Goal: Task Accomplishment & Management: Complete application form

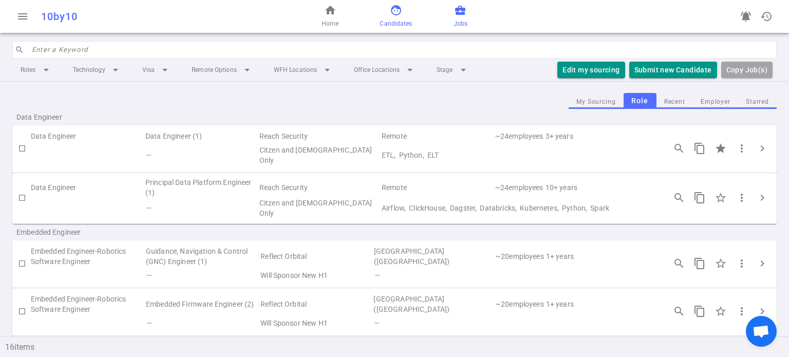
click at [402, 24] on span "Candidates" at bounding box center [396, 23] width 32 height 10
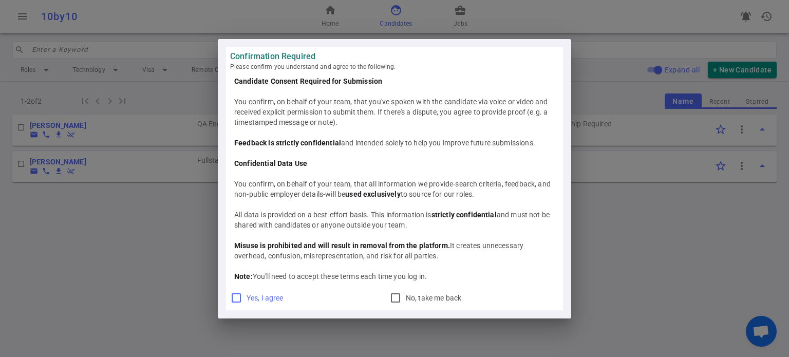
click at [230, 297] on input "Yes, I agree" at bounding box center [236, 298] width 12 height 12
checkbox input "true"
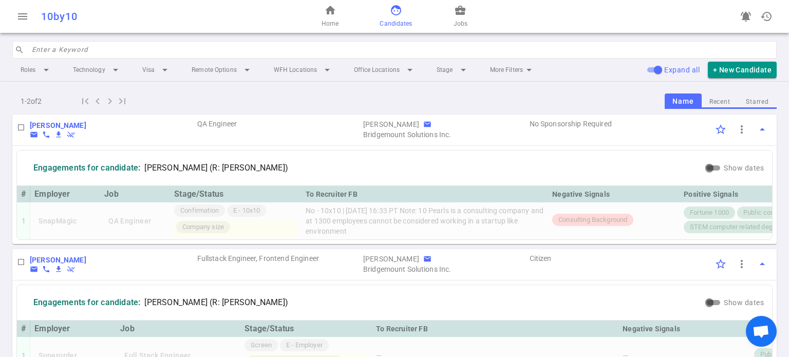
click at [725, 79] on div "Roles arrow_drop_down Technology arrow_drop_down Visa arrow_drop_down Remote Op…" at bounding box center [394, 70] width 765 height 23
click at [760, 73] on button "+ New Candidate" at bounding box center [742, 70] width 69 height 17
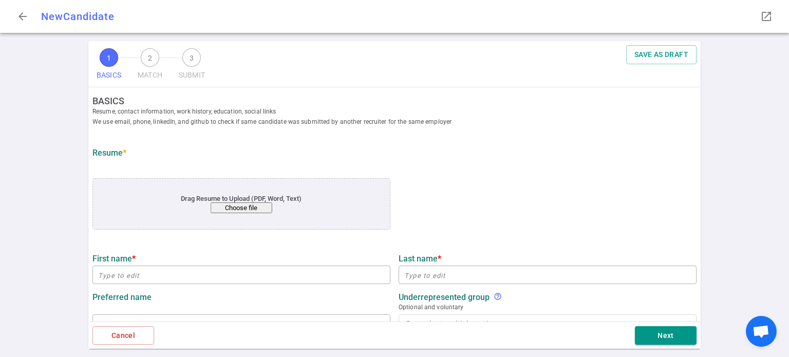
click at [238, 209] on button "Choose file" at bounding box center [242, 207] width 62 height 11
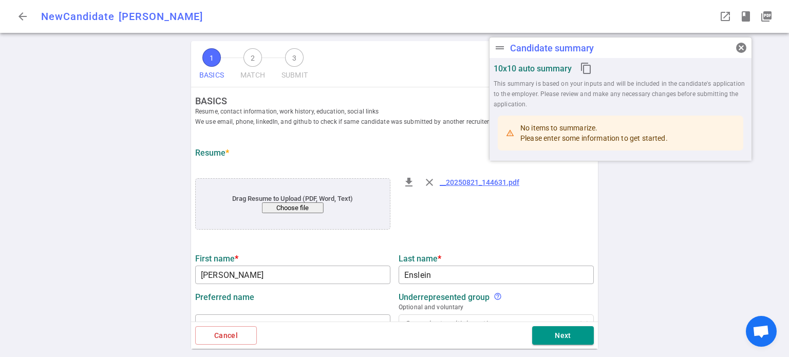
type input "[PERSON_NAME]"
type input "Enslein"
type input "[EMAIL_ADDRESS][DOMAIN_NAME]"
type input "[PHONE_NUMBER]"
type textarea "[DOMAIN_NAME],[DOMAIN_NAME]"
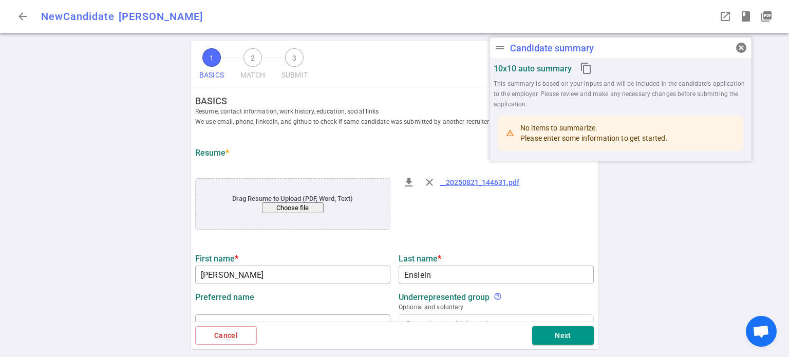
type input "Confighub Inc"
type textarea "FOUNDING ENGINEER"
type input "3.8"
type input "[US_STATE] State"
type input "Computer Science"
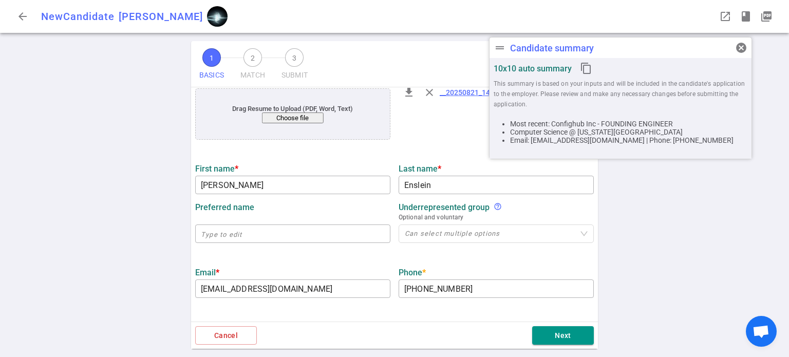
scroll to position [90, 0]
click at [262, 230] on input "text" at bounding box center [292, 233] width 195 height 16
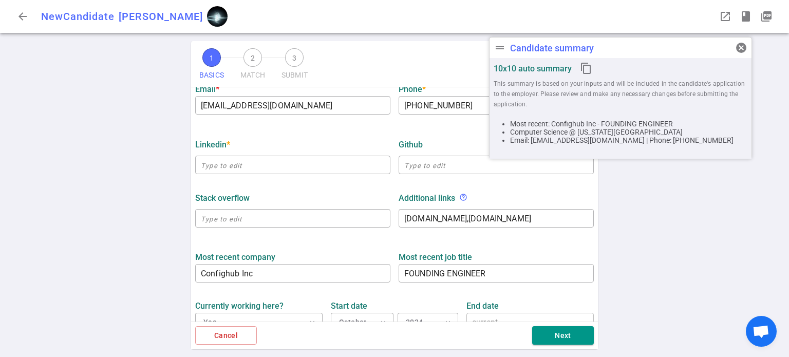
scroll to position [273, 0]
type input "Gabe"
click at [555, 219] on textarea "[DOMAIN_NAME],[DOMAIN_NAME]" at bounding box center [496, 219] width 184 height 12
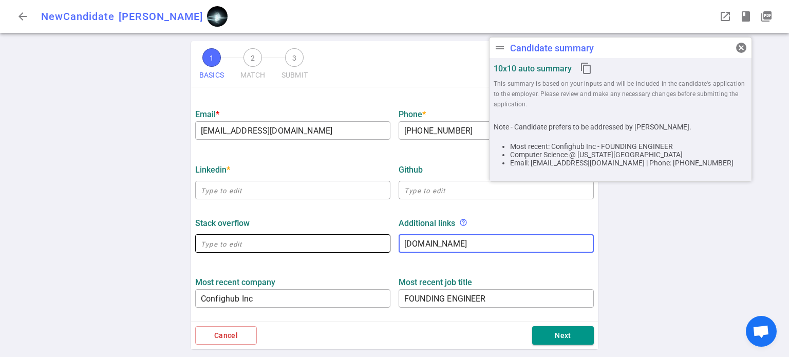
scroll to position [247, 0]
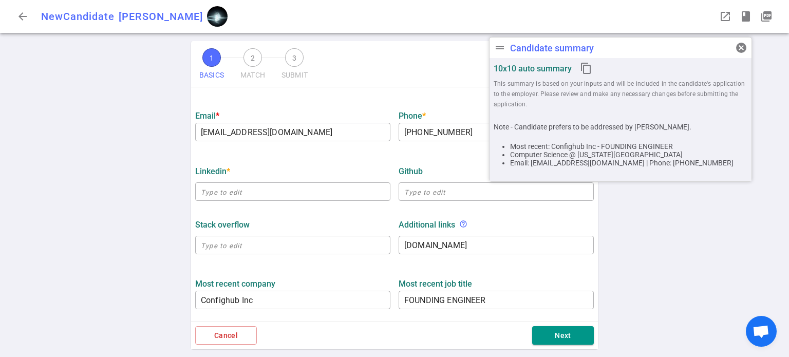
type textarea "[URL][DOMAIN_NAME]"
click at [414, 192] on input "text" at bounding box center [496, 191] width 195 height 16
paste input "[URL][DOMAIN_NAME]"
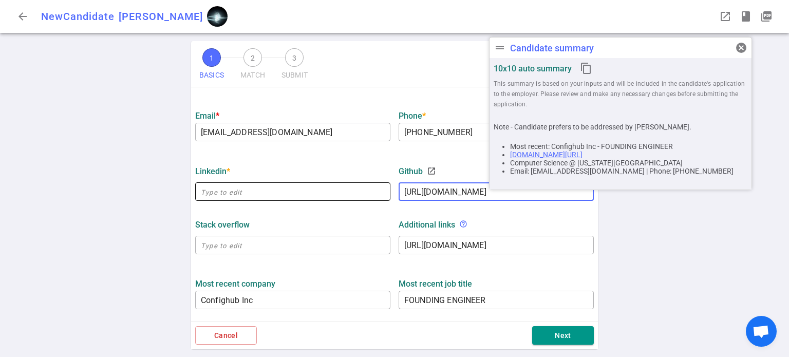
type input "[URL][DOMAIN_NAME]"
click at [268, 193] on input "text" at bounding box center [292, 191] width 195 height 16
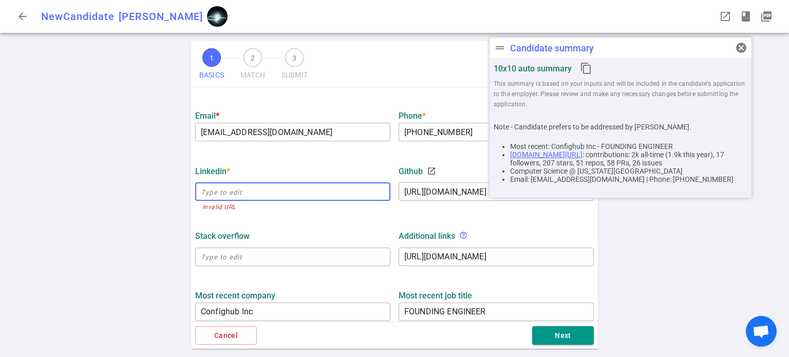
paste input "[URL][DOMAIN_NAME]"
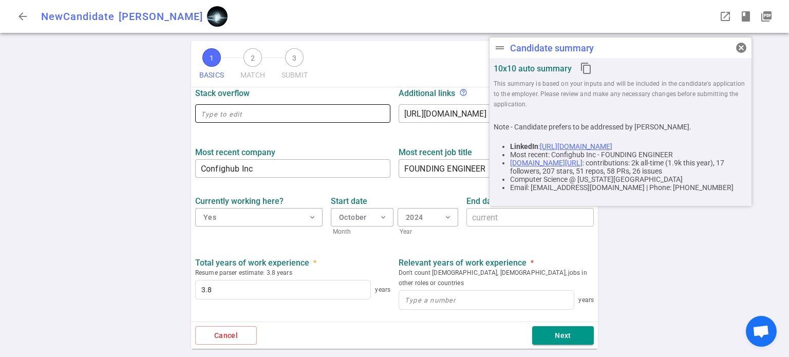
scroll to position [378, 0]
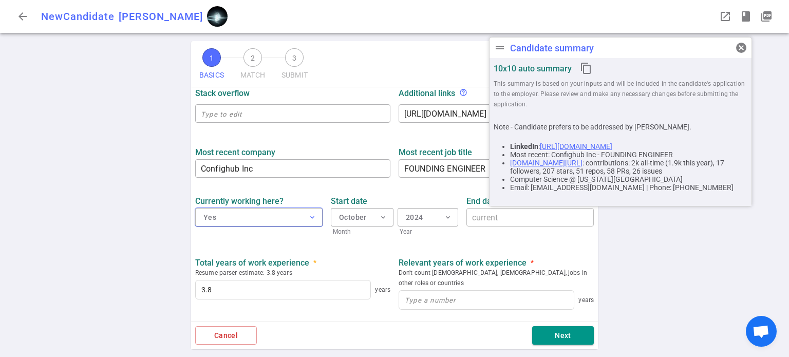
click at [305, 216] on button "Yes expand_more" at bounding box center [258, 217] width 127 height 18
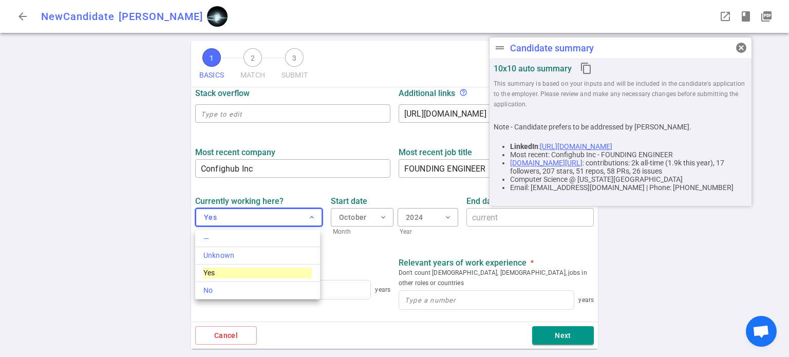
type input "[URL][DOMAIN_NAME]"
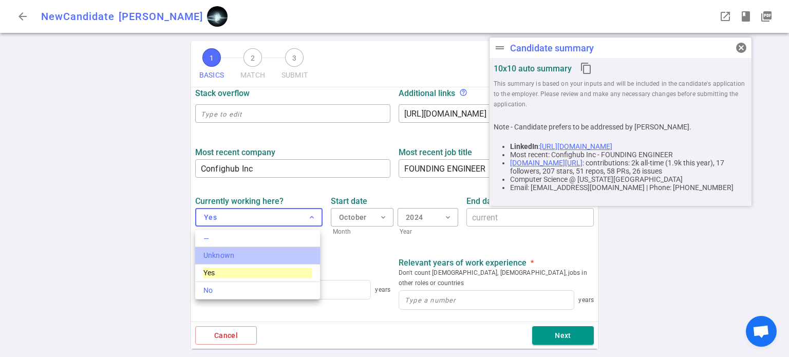
click at [230, 256] on div "Unknown" at bounding box center [257, 255] width 108 height 11
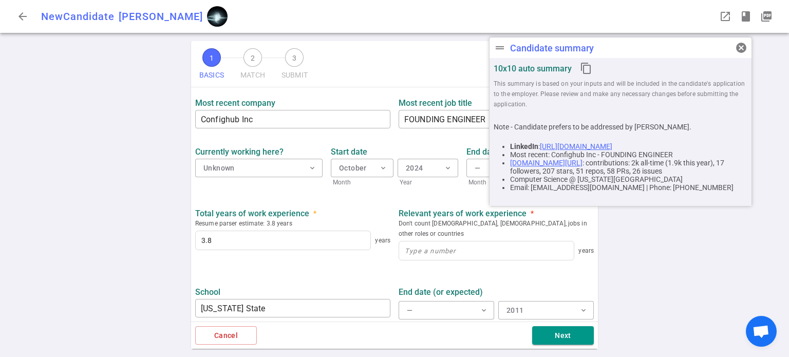
scroll to position [429, 0]
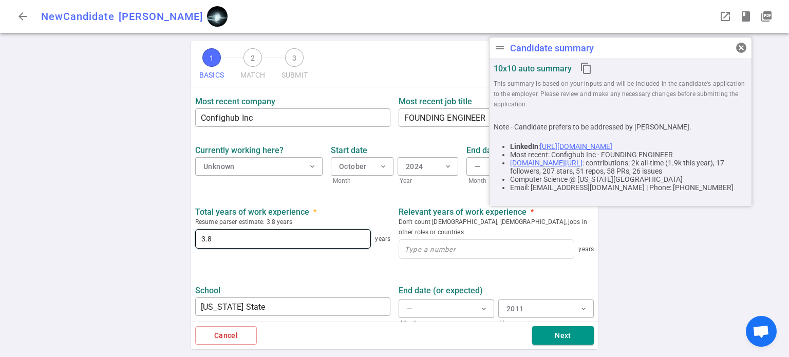
click at [263, 230] on input "3.8" at bounding box center [283, 239] width 175 height 18
type input "3"
type input "13.5"
click at [412, 240] on input at bounding box center [486, 249] width 175 height 18
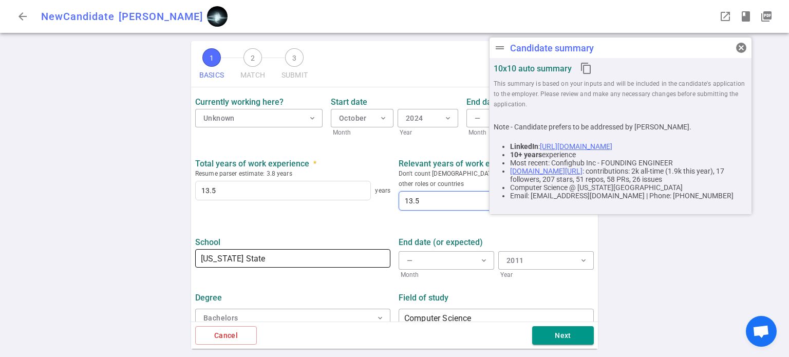
scroll to position [479, 0]
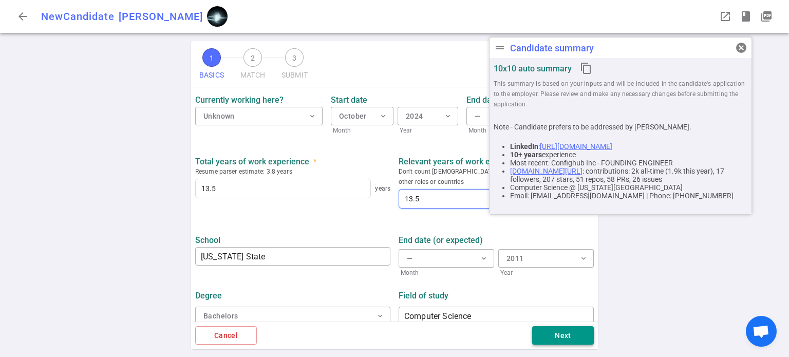
type input "13.5"
click at [551, 333] on button "Next" at bounding box center [563, 335] width 62 height 19
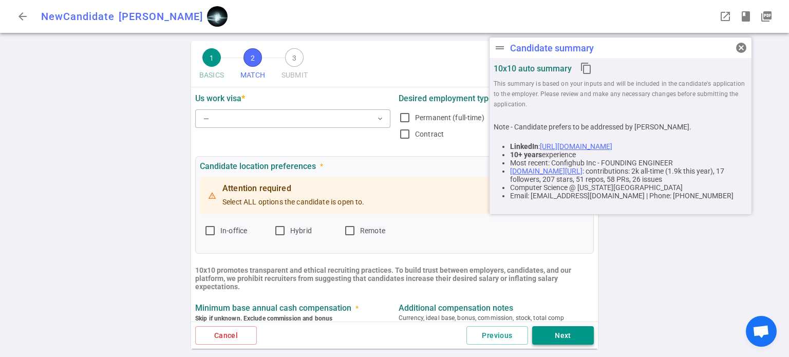
scroll to position [0, 0]
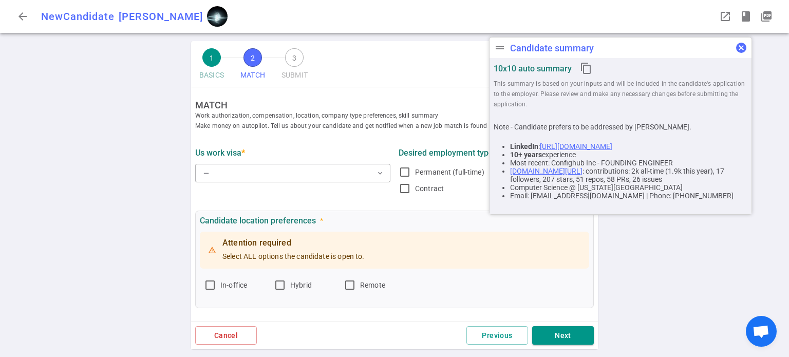
click at [741, 47] on span "cancel" at bounding box center [741, 48] width 12 height 12
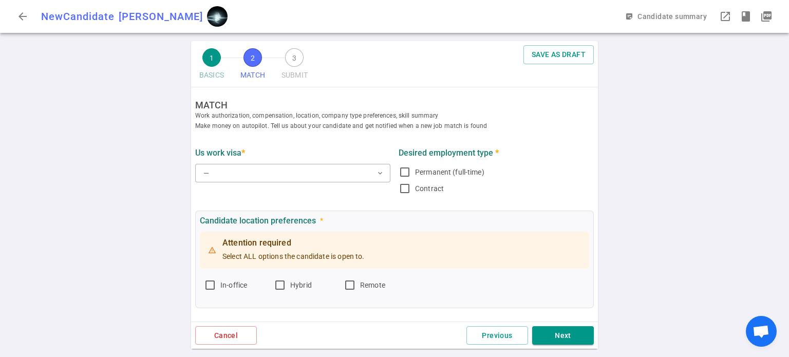
click at [741, 47] on div "1 BASICS 2 MATCH 3 SUBMIT SAVE AS DRAFT MATCH Work authorization, compensation,…" at bounding box center [394, 199] width 789 height 316
click at [280, 283] on input "Hybrid" at bounding box center [280, 285] width 12 height 12
checkbox input "true"
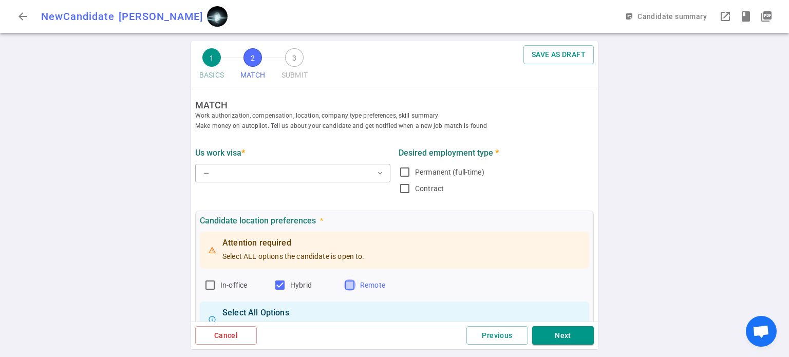
click at [349, 289] on input "Remote" at bounding box center [350, 285] width 12 height 12
checkbox input "true"
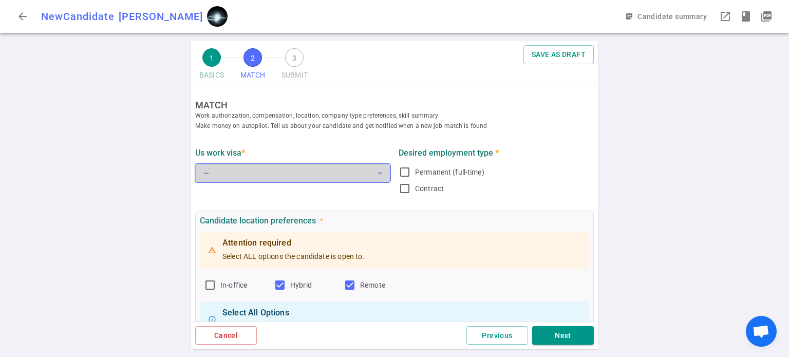
click at [369, 172] on button "— expand_more" at bounding box center [292, 173] width 195 height 18
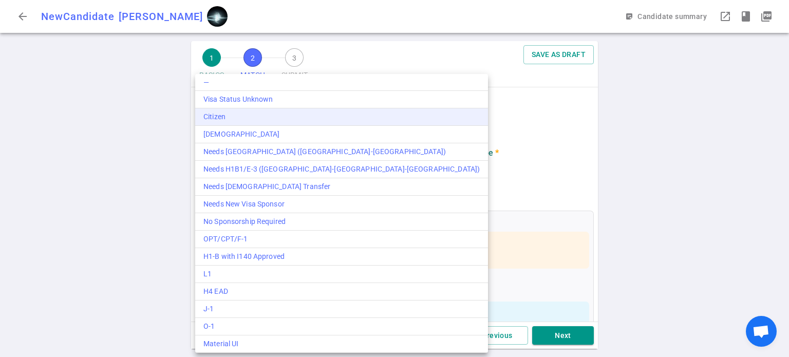
click at [332, 115] on div "Citizen" at bounding box center [341, 116] width 276 height 11
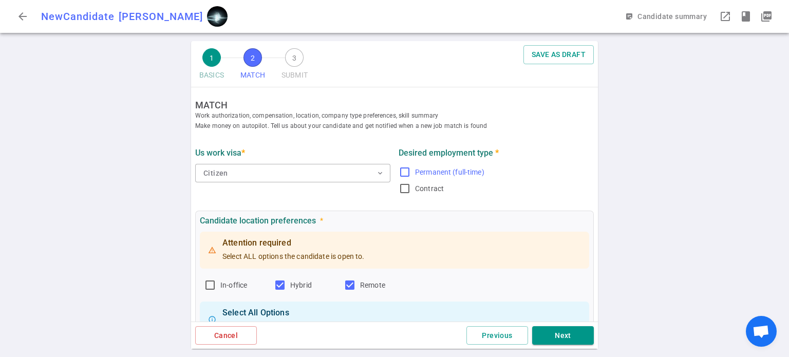
click at [402, 171] on input "Permanent (full-time)" at bounding box center [405, 172] width 12 height 12
checkbox input "true"
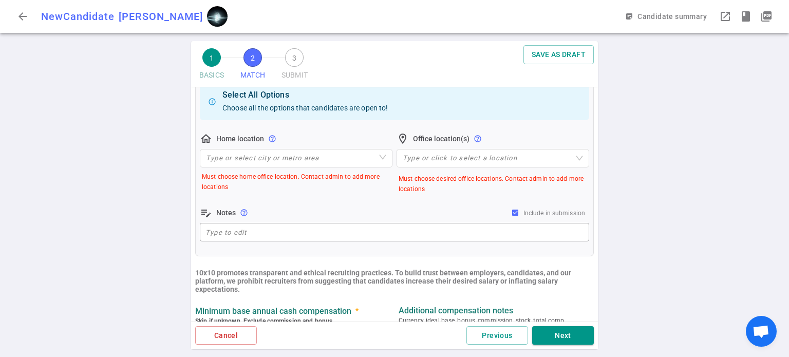
scroll to position [226, 0]
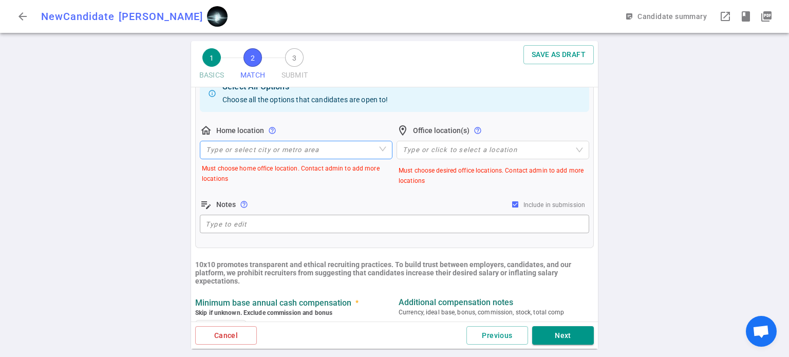
click at [342, 152] on input "search" at bounding box center [296, 149] width 180 height 17
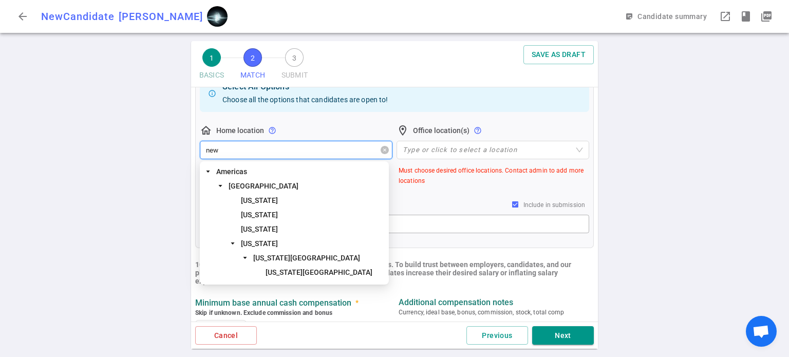
type input "new"
click at [294, 270] on span "[US_STATE][GEOGRAPHIC_DATA]" at bounding box center [319, 272] width 107 height 8
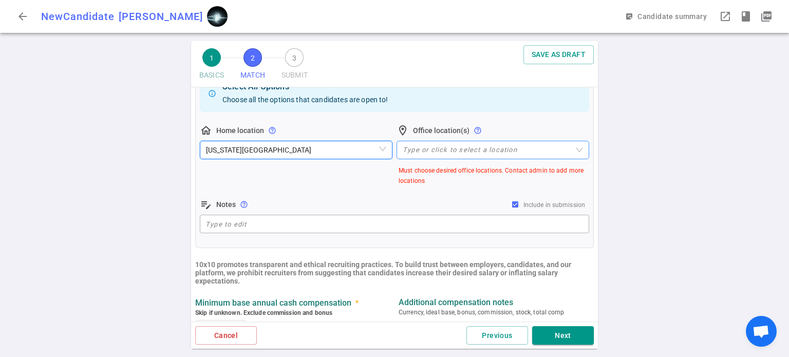
click at [482, 151] on div at bounding box center [488, 150] width 178 height 8
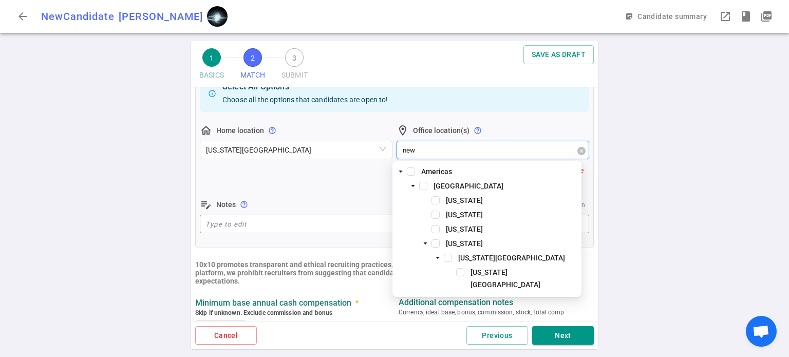
type input "new"
click at [492, 267] on span "[US_STATE][GEOGRAPHIC_DATA]" at bounding box center [524, 278] width 111 height 25
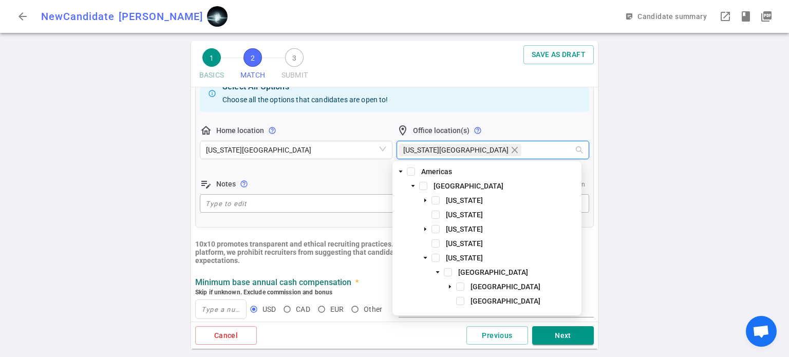
click at [708, 147] on div "1 BASICS 2 MATCH 3 SUBMIT SAVE AS DRAFT MATCH Work authorization, compensation,…" at bounding box center [394, 199] width 789 height 316
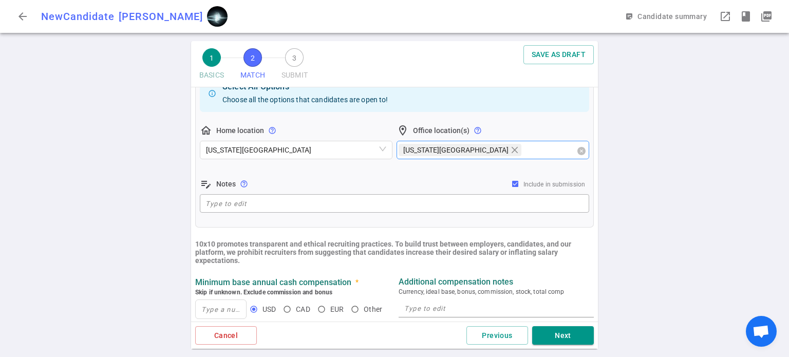
click at [495, 145] on div "[US_STATE][GEOGRAPHIC_DATA]" at bounding box center [488, 150] width 178 height 14
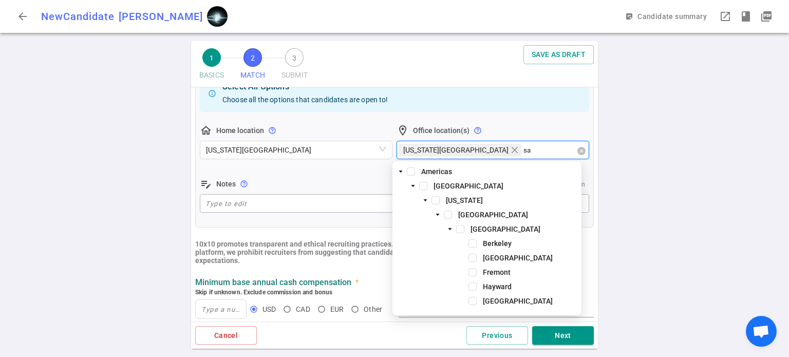
type input "san"
click at [448, 213] on span at bounding box center [448, 215] width 8 height 8
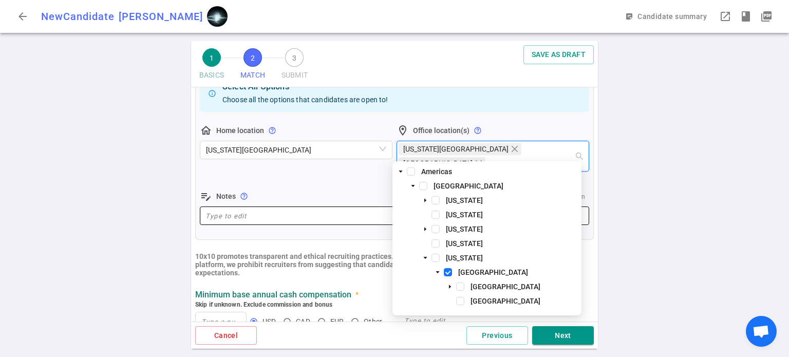
click at [306, 210] on textarea at bounding box center [395, 216] width 378 height 12
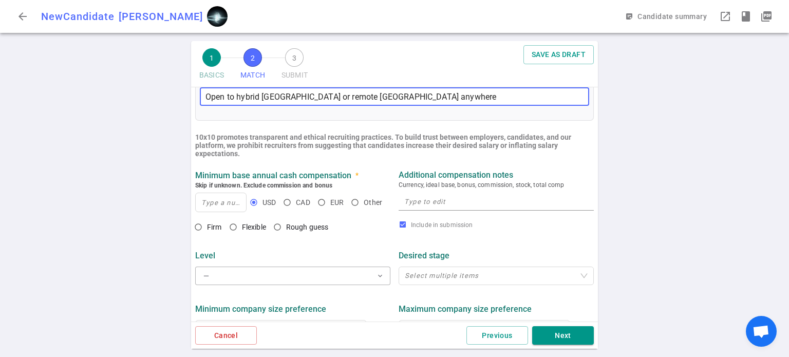
scroll to position [366, 0]
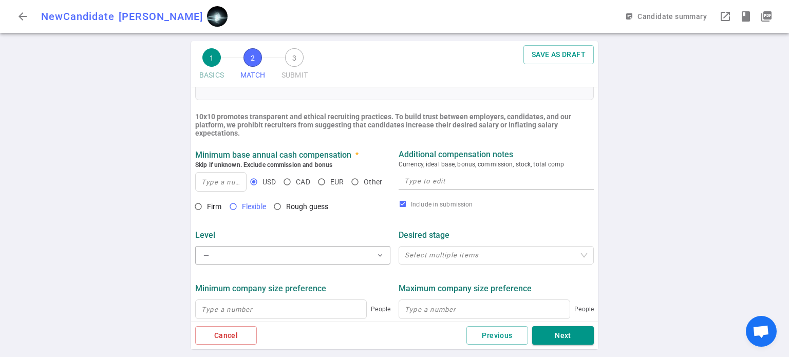
type textarea "Open to hybrid [GEOGRAPHIC_DATA] or remote [GEOGRAPHIC_DATA] anywhere"
click at [235, 200] on input "Flexible" at bounding box center [233, 206] width 17 height 17
radio input "true"
drag, startPoint x: 235, startPoint y: 200, endPoint x: 226, endPoint y: 168, distance: 33.2
click at [226, 168] on ul "MATCH Work authorization, compensation, location, company type preferences, ski…" at bounding box center [394, 115] width 407 height 787
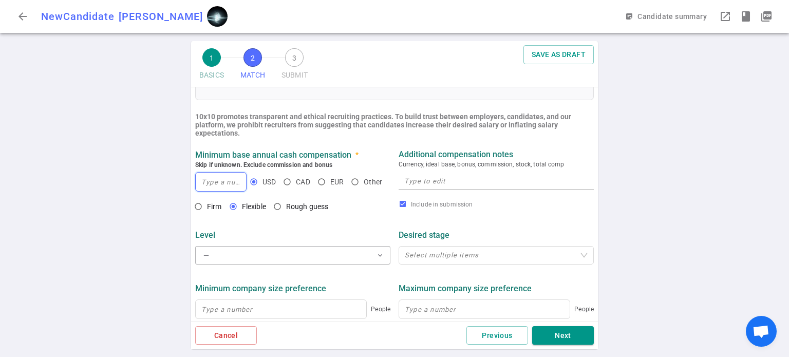
click at [226, 173] on input at bounding box center [221, 182] width 50 height 18
type input "200,000"
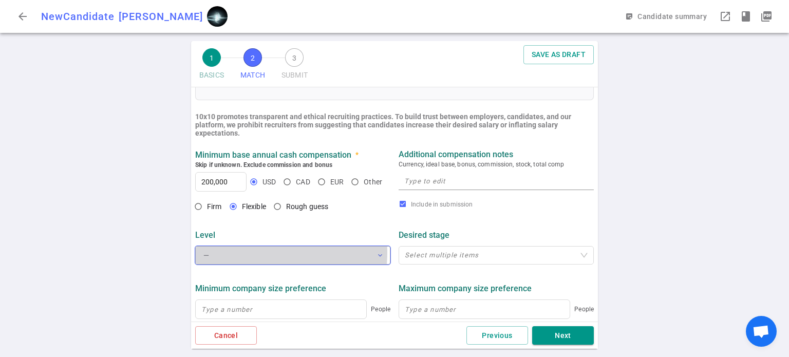
click at [263, 246] on button "— expand_more" at bounding box center [292, 255] width 195 height 18
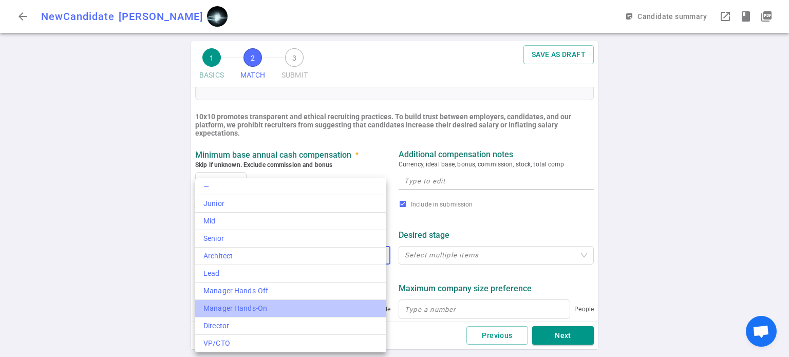
click at [252, 305] on div "Manager Hands-On" at bounding box center [290, 308] width 175 height 11
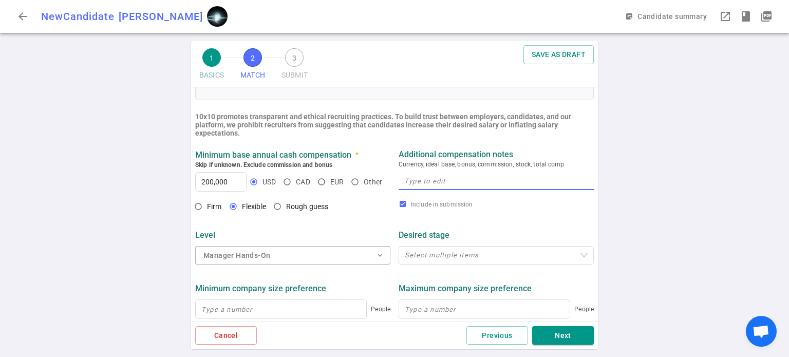
click at [467, 175] on textarea at bounding box center [496, 181] width 184 height 12
type textarea "RSUs - looking for TC in 300K+ range"
click at [206, 173] on input "200,000" at bounding box center [221, 182] width 50 height 18
click at [210, 173] on input "200,000" at bounding box center [221, 182] width 50 height 18
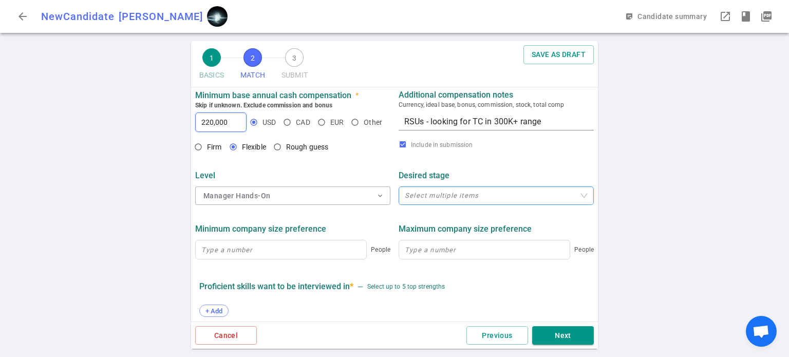
scroll to position [429, 0]
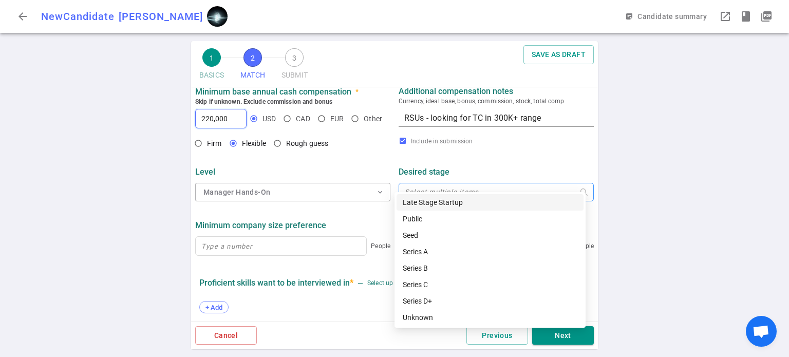
click at [476, 189] on div at bounding box center [491, 193] width 180 height 8
type input "220,000"
click at [449, 199] on div "Late Stage Startup" at bounding box center [490, 202] width 175 height 11
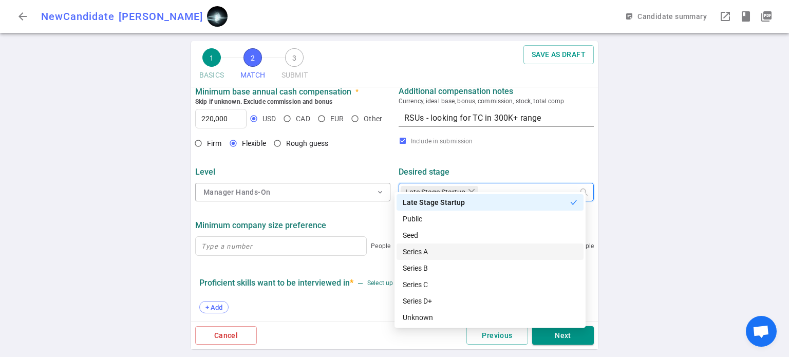
click at [422, 256] on div "Series A" at bounding box center [490, 251] width 175 height 11
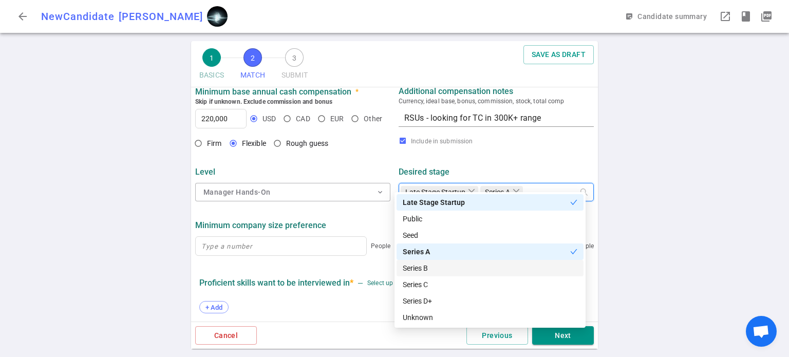
click at [420, 267] on div "Series B" at bounding box center [490, 268] width 175 height 11
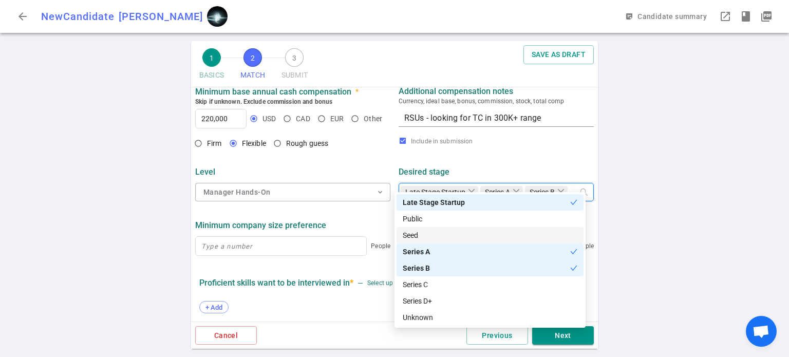
click at [420, 232] on div "Seed" at bounding box center [490, 235] width 175 height 11
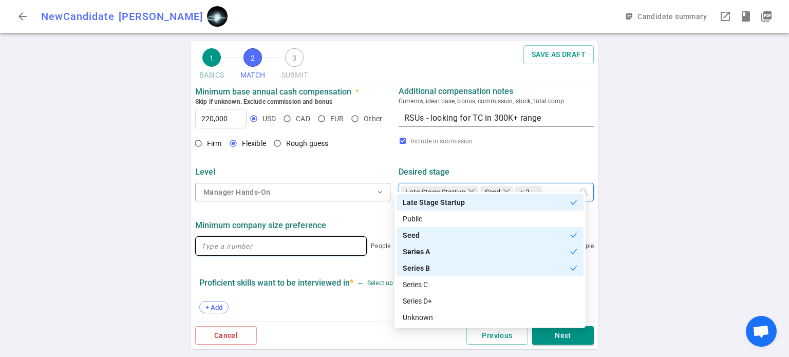
click at [314, 237] on input at bounding box center [281, 246] width 171 height 18
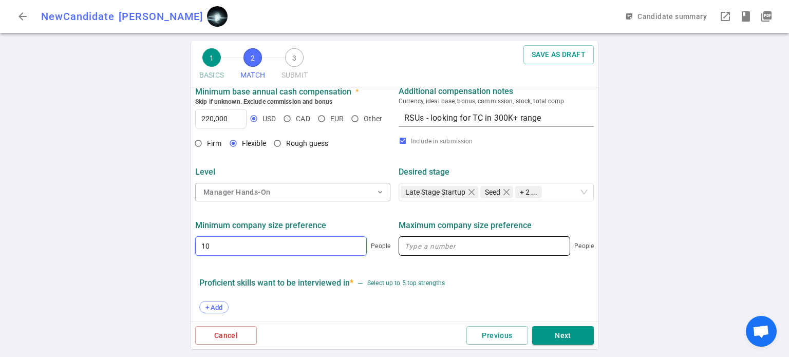
type input "10"
click at [477, 237] on input at bounding box center [484, 246] width 171 height 18
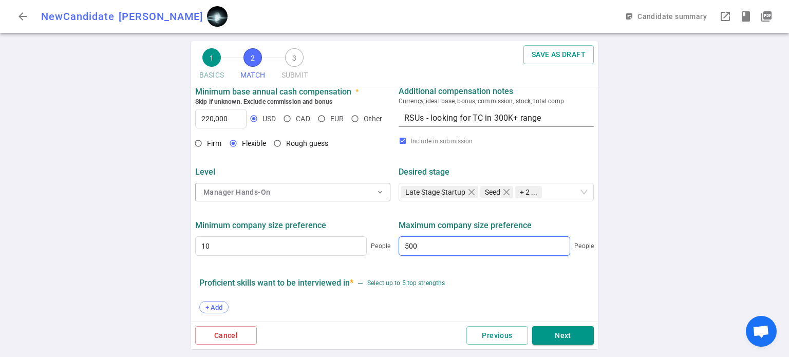
type input "500"
click at [485, 278] on div "Proficient skills want to be interviewed in * — Select up to 5 top strengths" at bounding box center [394, 284] width 390 height 12
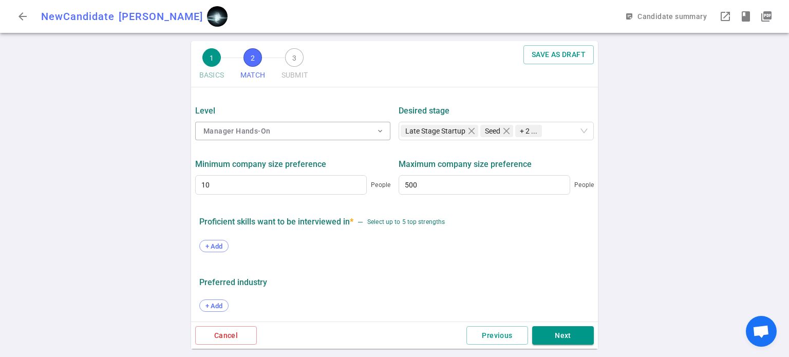
scroll to position [541, 0]
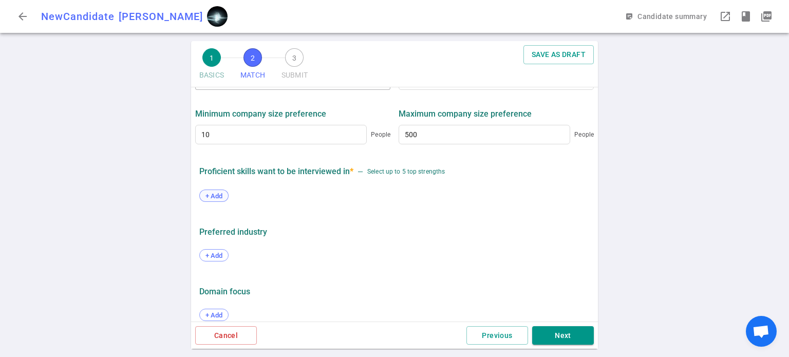
click at [217, 190] on div "+ Add" at bounding box center [213, 196] width 29 height 12
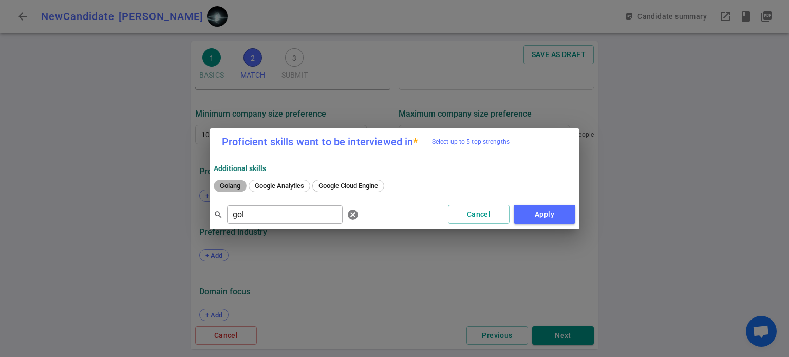
click at [225, 188] on span "Golang" at bounding box center [230, 186] width 28 height 8
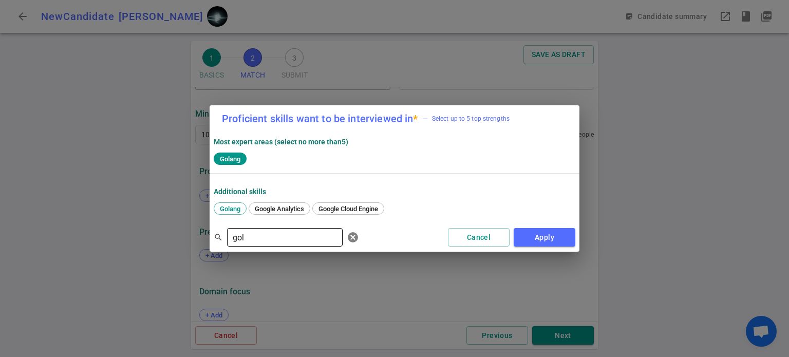
click at [257, 233] on input "gol" at bounding box center [285, 237] width 116 height 16
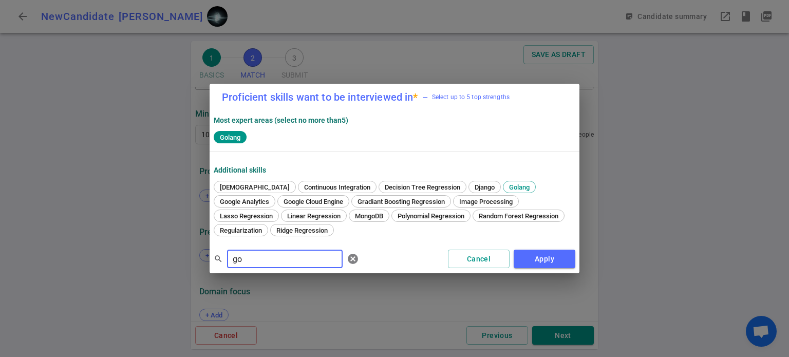
type input "g"
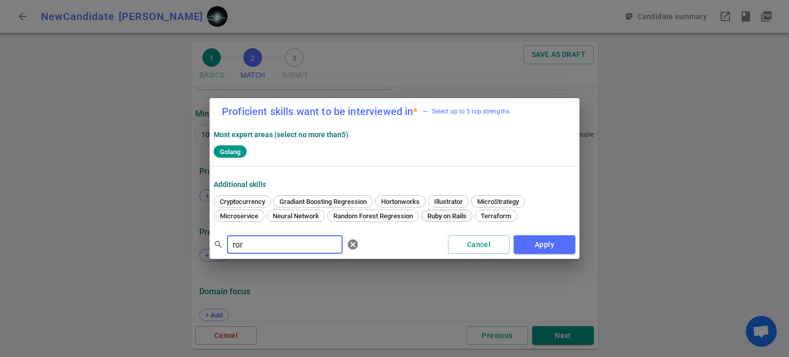
click at [435, 215] on span "Ruby on Rails" at bounding box center [447, 216] width 46 height 8
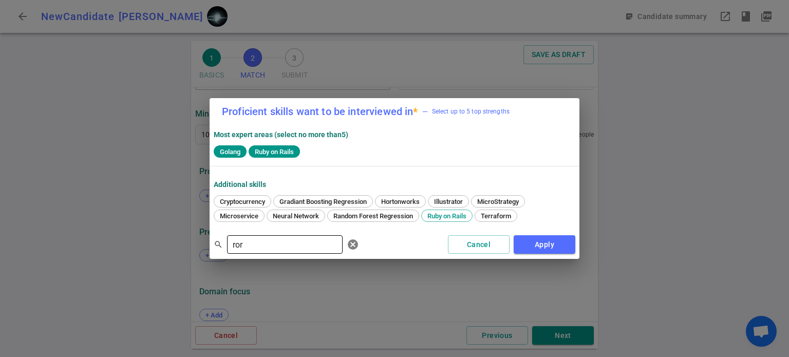
click at [263, 243] on input "ror" at bounding box center [285, 244] width 116 height 16
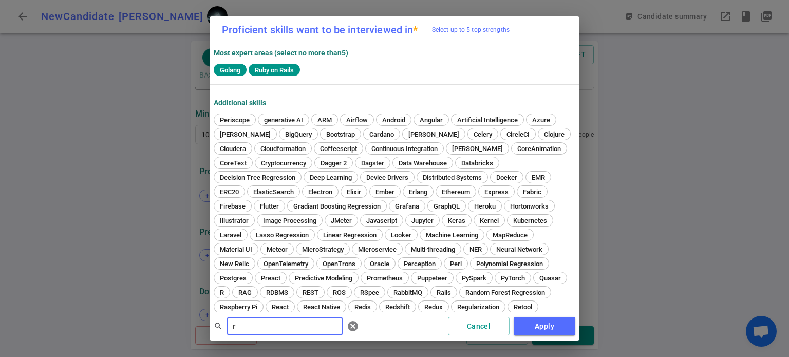
type input "r"
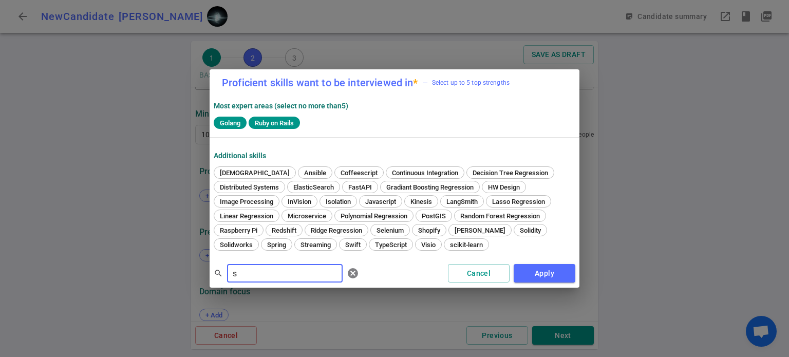
type input "s"
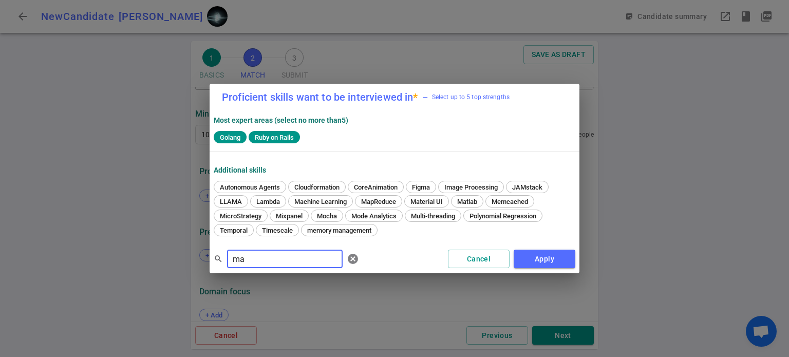
type input "m"
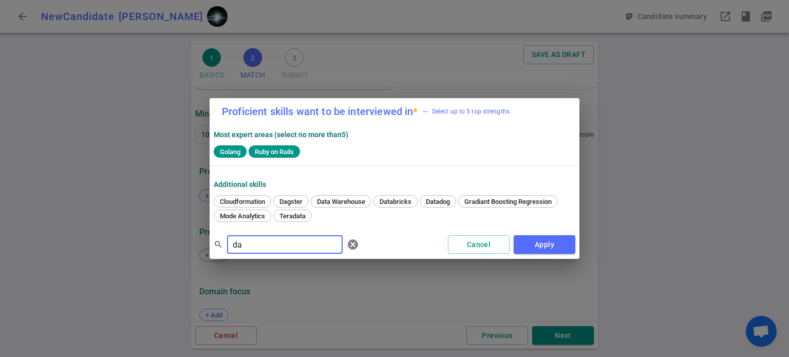
type input "d"
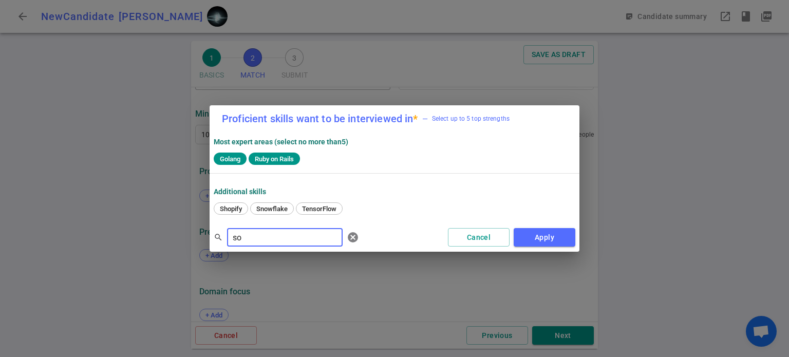
type input "s"
click at [301, 207] on span "Rust" at bounding box center [300, 209] width 21 height 8
click at [276, 236] on input "rust" at bounding box center [285, 237] width 116 height 16
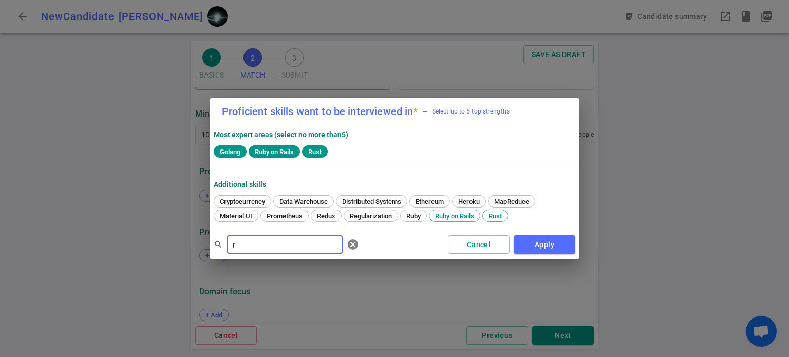
type input "r"
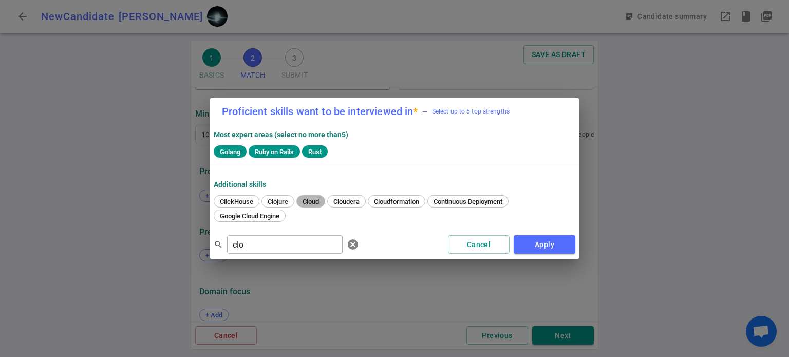
click at [311, 199] on span "Cloud" at bounding box center [311, 202] width 24 height 8
click at [283, 244] on input "clo" at bounding box center [285, 244] width 116 height 16
type input "c"
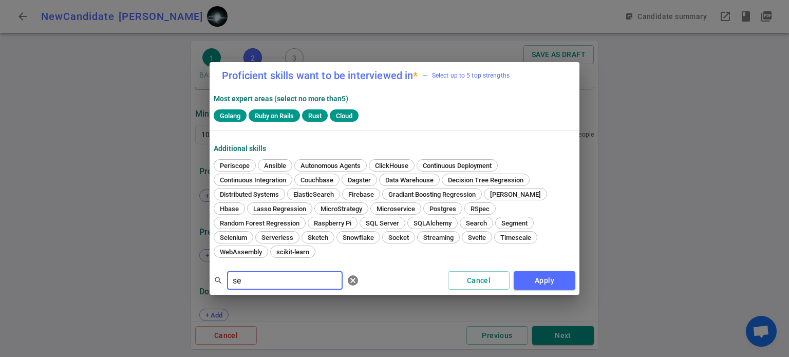
type input "s"
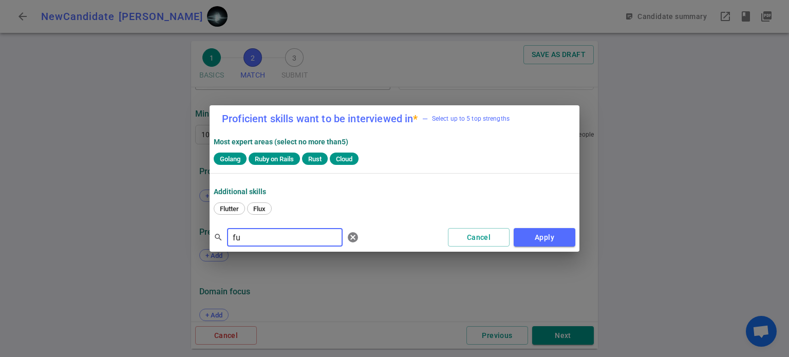
type input "f"
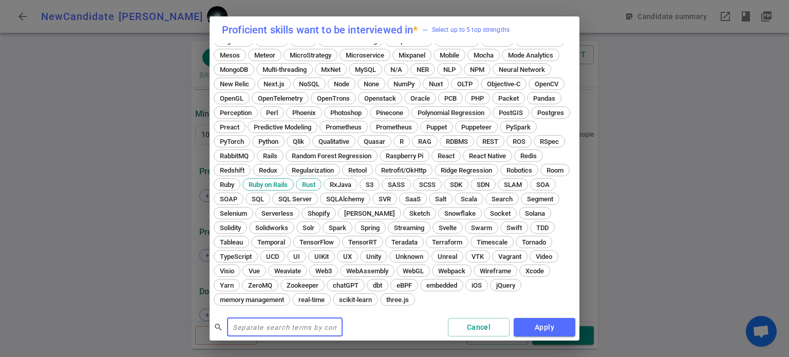
scroll to position [367, 0]
click at [281, 152] on span "Rails" at bounding box center [270, 156] width 22 height 8
click at [556, 331] on button "Apply" at bounding box center [545, 327] width 62 height 19
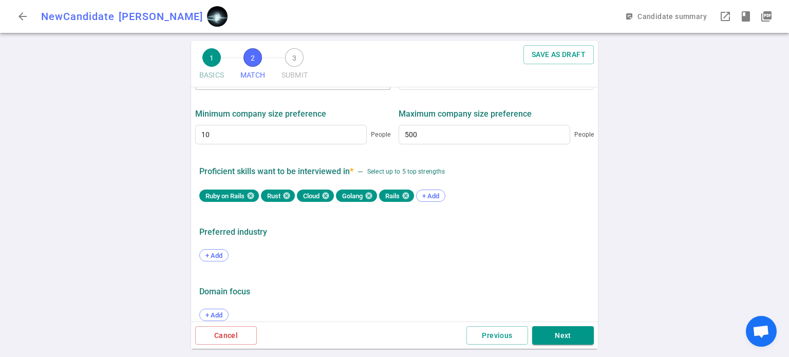
click at [220, 255] on div "+ Add" at bounding box center [394, 256] width 390 height 23
click at [220, 252] on span "+ Add" at bounding box center [214, 256] width 24 height 8
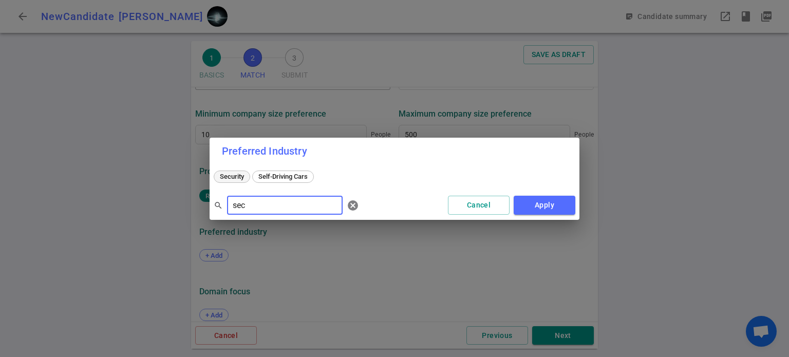
type input "sec"
click at [238, 177] on span "Security" at bounding box center [231, 177] width 31 height 8
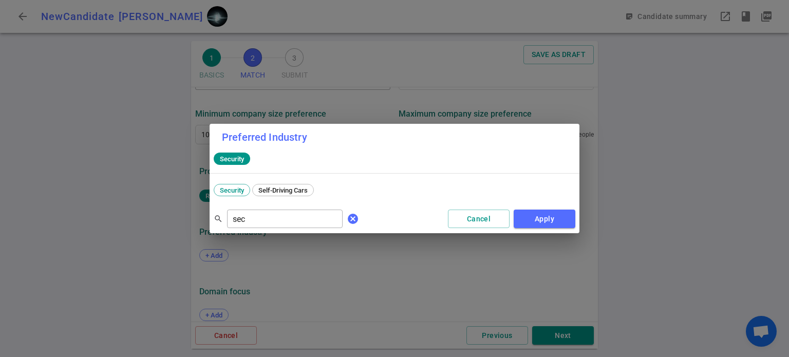
click at [347, 220] on span "cancel" at bounding box center [353, 219] width 12 height 12
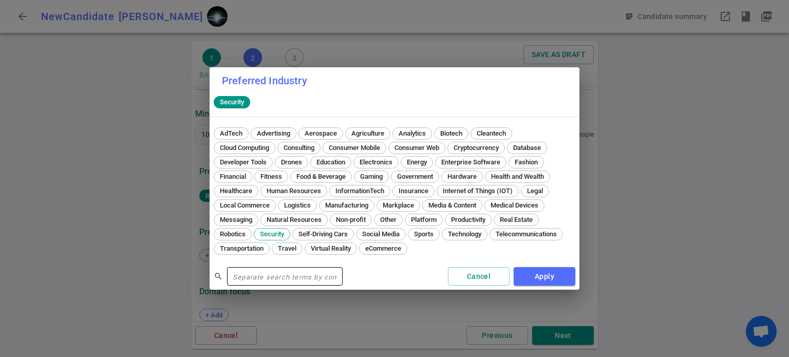
click at [277, 274] on input "text" at bounding box center [285, 276] width 116 height 16
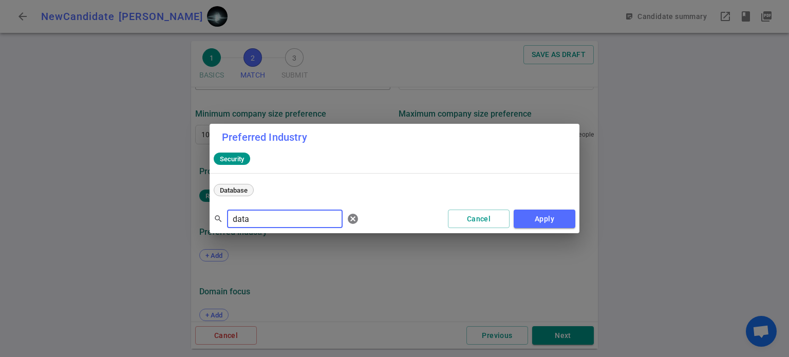
click at [236, 189] on span "Database" at bounding box center [233, 191] width 35 height 8
click at [264, 218] on input "data" at bounding box center [285, 219] width 116 height 16
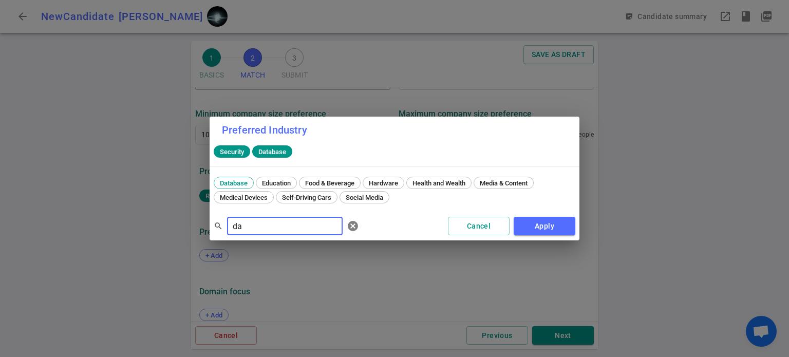
type input "d"
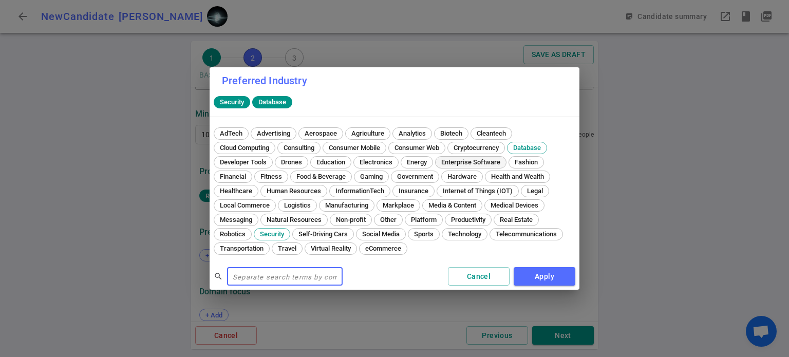
click at [486, 159] on span "Enterprise Software" at bounding box center [471, 162] width 66 height 8
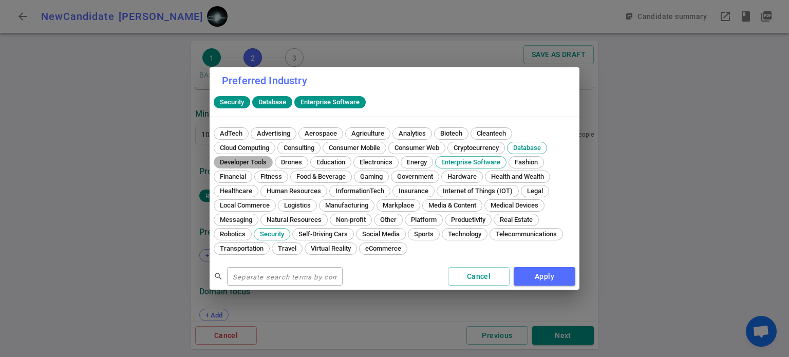
click at [248, 166] on div "Developer Tools" at bounding box center [243, 162] width 59 height 12
click at [249, 149] on span "Cloud Computing" at bounding box center [244, 148] width 57 height 8
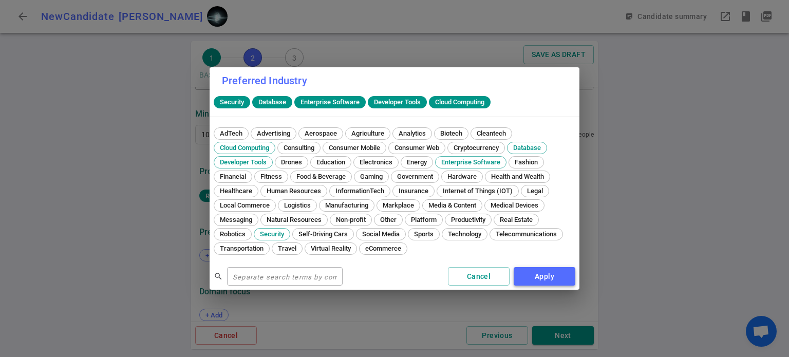
click at [560, 276] on button "Apply" at bounding box center [545, 276] width 62 height 19
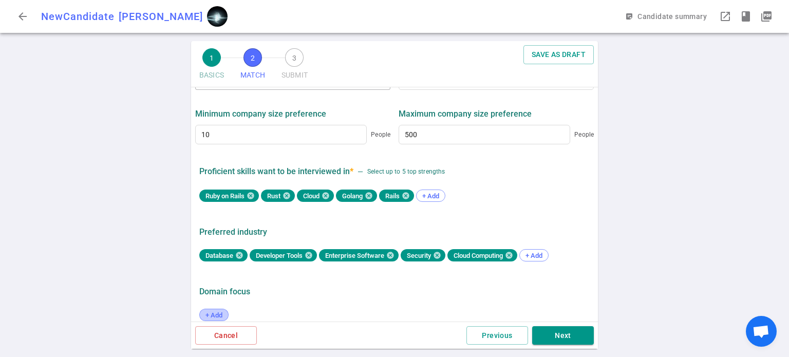
click at [218, 311] on span "+ Add" at bounding box center [214, 315] width 24 height 8
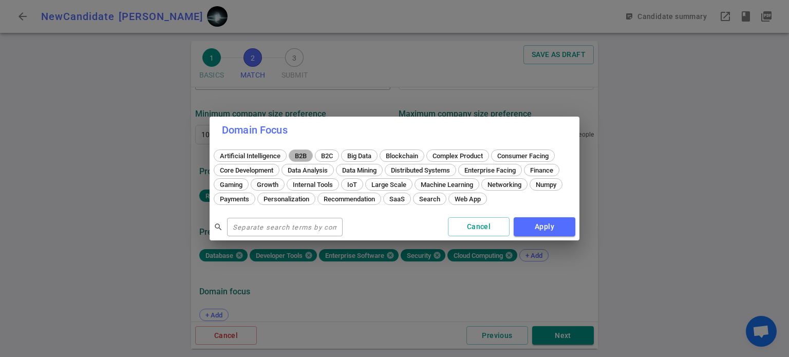
click at [300, 153] on span "B2B" at bounding box center [300, 156] width 19 height 8
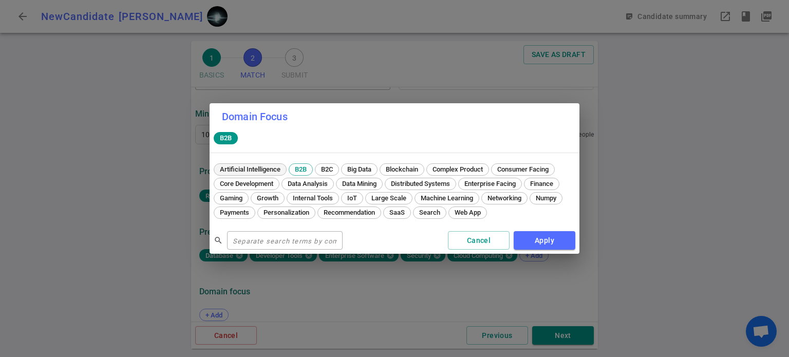
click at [261, 171] on span "Artificial Intelligence" at bounding box center [250, 169] width 68 height 8
click at [257, 182] on span "Core Development" at bounding box center [246, 184] width 61 height 8
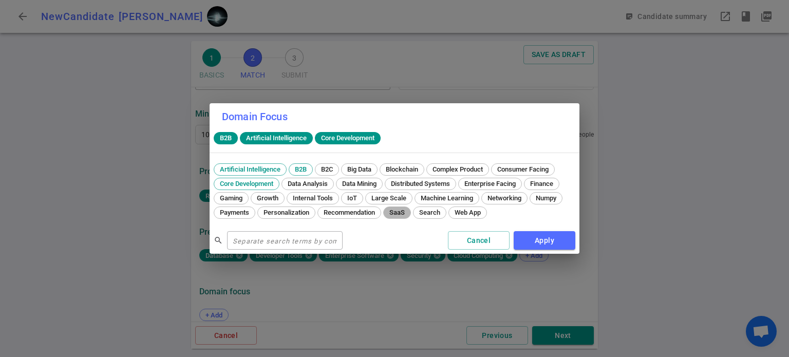
click at [400, 210] on span "SaaS" at bounding box center [397, 213] width 23 height 8
click at [304, 185] on span "Data Analysis" at bounding box center [307, 184] width 47 height 8
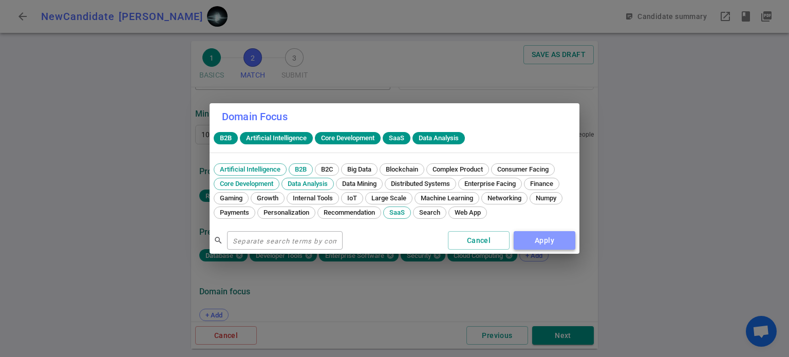
click at [546, 236] on button "Apply" at bounding box center [545, 240] width 62 height 19
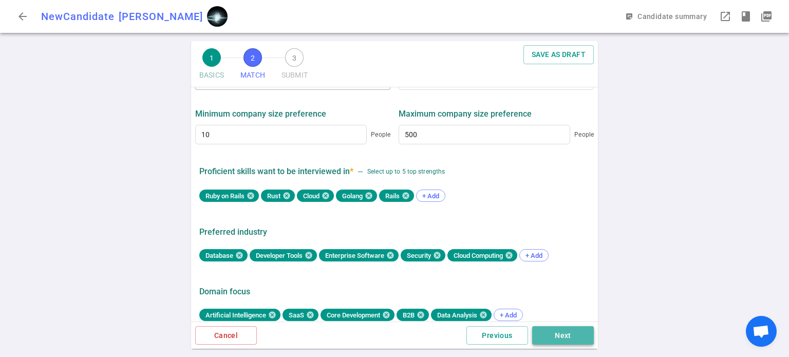
click at [567, 337] on button "Next" at bounding box center [563, 335] width 62 height 19
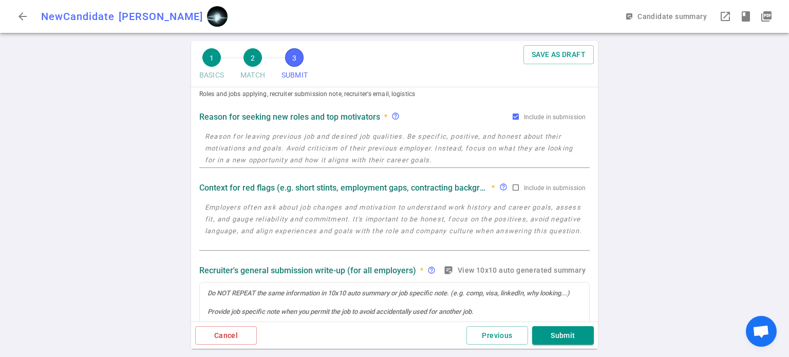
scroll to position [0, 0]
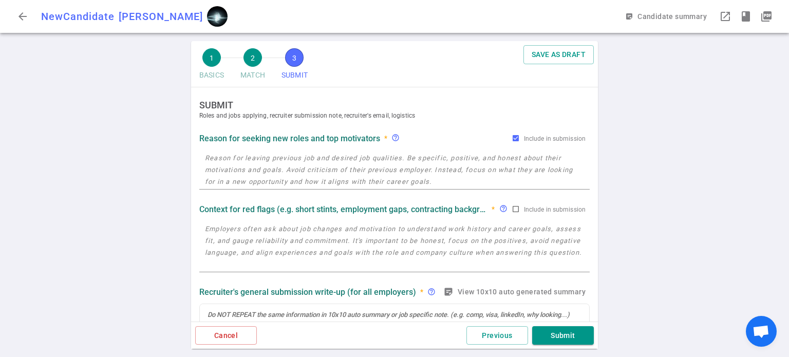
click at [369, 150] on div "x" at bounding box center [394, 170] width 390 height 40
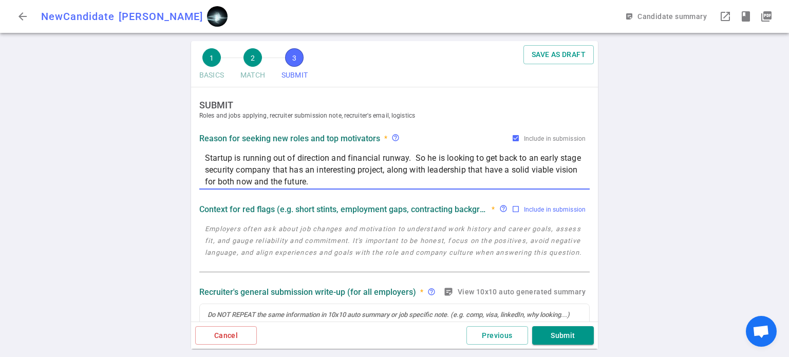
type textarea "Startup is running out of direction and financial runway. So he is looking to g…"
click at [512, 210] on input "Include in submission" at bounding box center [516, 209] width 8 height 8
checkbox input "true"
click at [388, 229] on textarea at bounding box center [394, 246] width 379 height 47
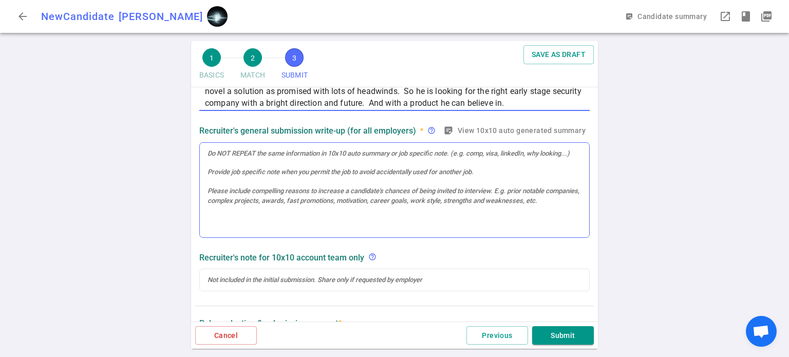
scroll to position [174, 0]
type textarea "After a lay off at Snyk (I worked at Snyk and can verify), he took a role at Ok…"
click at [443, 133] on icon "sticky_note_2" at bounding box center [448, 130] width 10 height 10
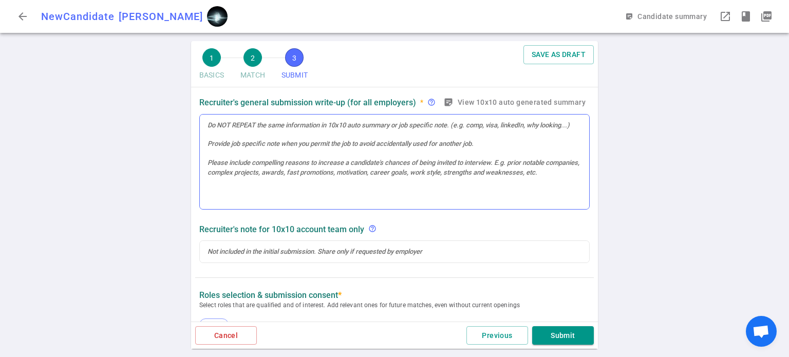
scroll to position [201, 0]
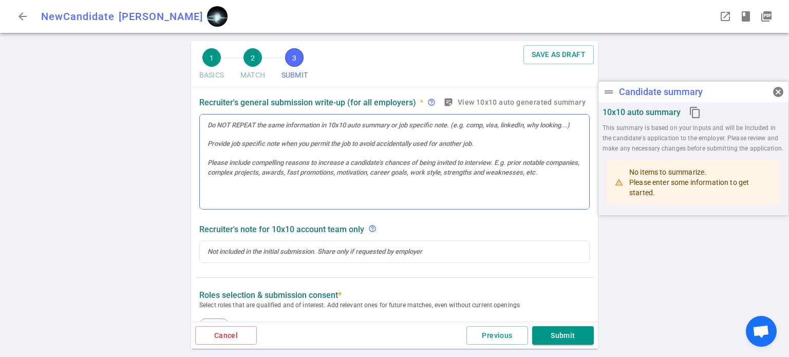
click at [424, 152] on div at bounding box center [394, 162] width 389 height 95
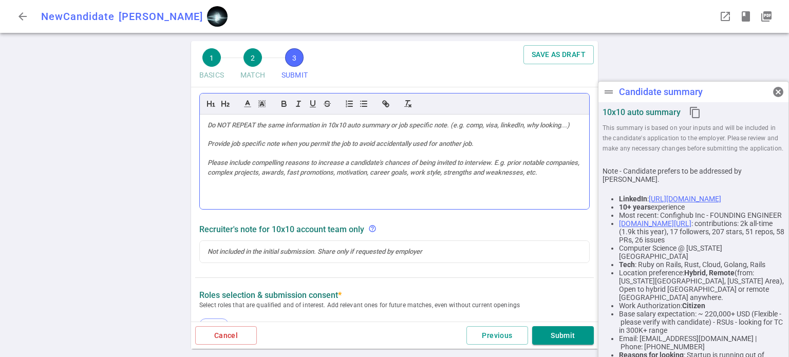
click at [424, 152] on div at bounding box center [394, 162] width 389 height 95
click at [216, 167] on div at bounding box center [394, 162] width 389 height 95
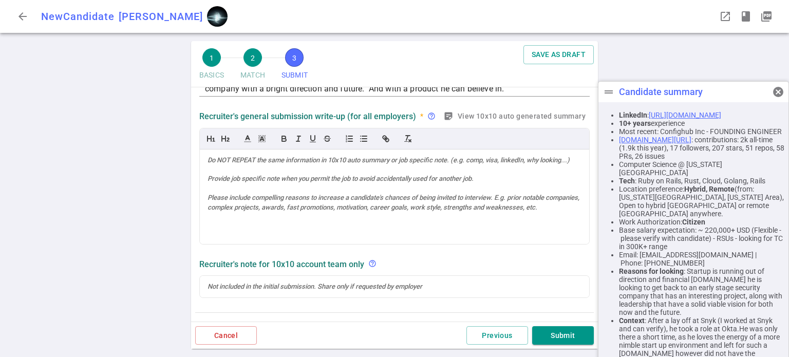
scroll to position [166, 0]
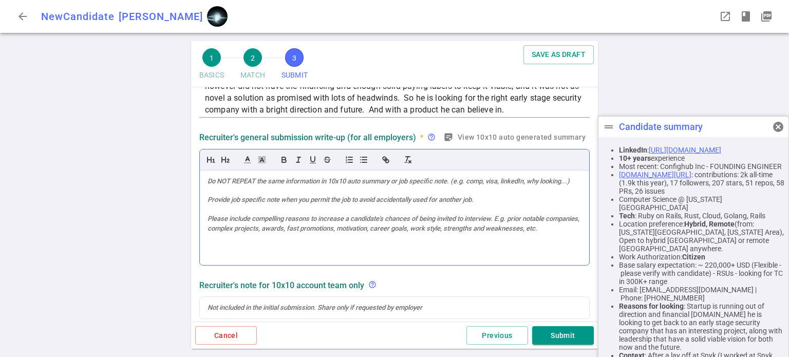
click at [278, 174] on div at bounding box center [394, 218] width 389 height 95
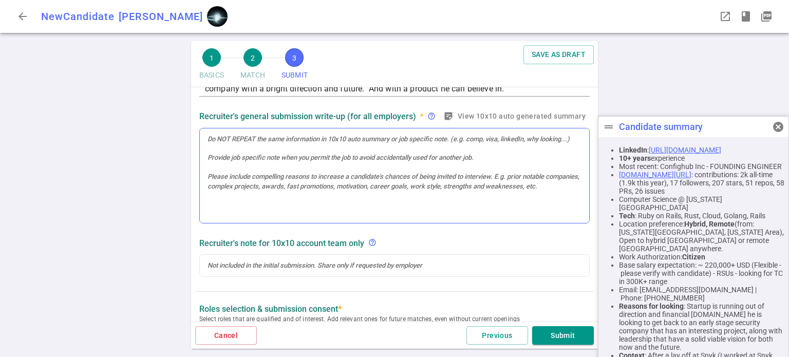
scroll to position [188, 0]
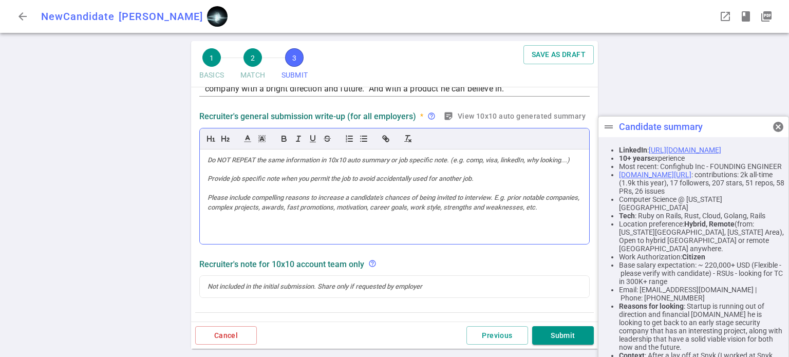
click at [325, 180] on div at bounding box center [394, 197] width 389 height 95
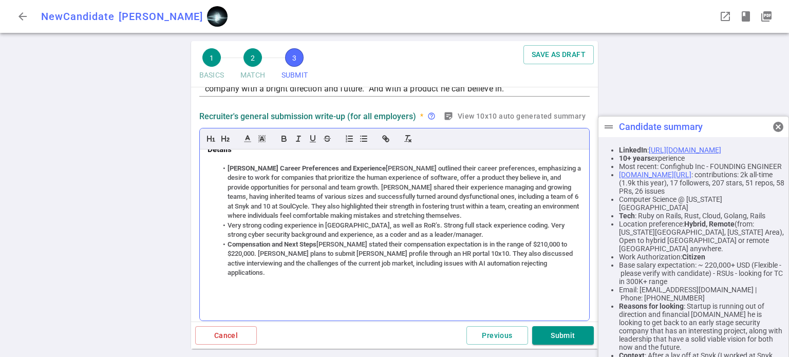
scroll to position [0, 0]
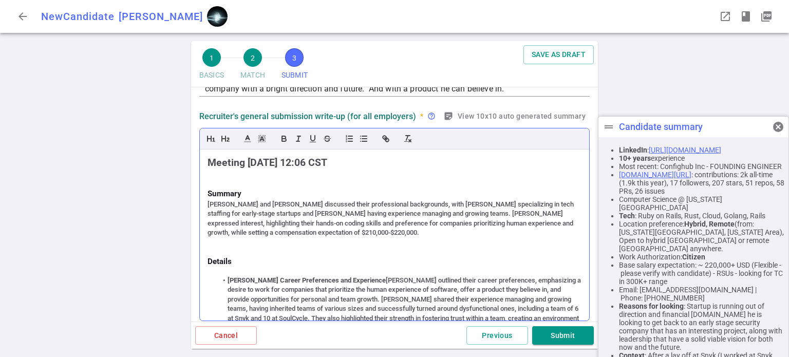
click at [447, 231] on div "[PERSON_NAME] and [PERSON_NAME] discussed their professional backgrounds, with …" at bounding box center [395, 219] width 374 height 38
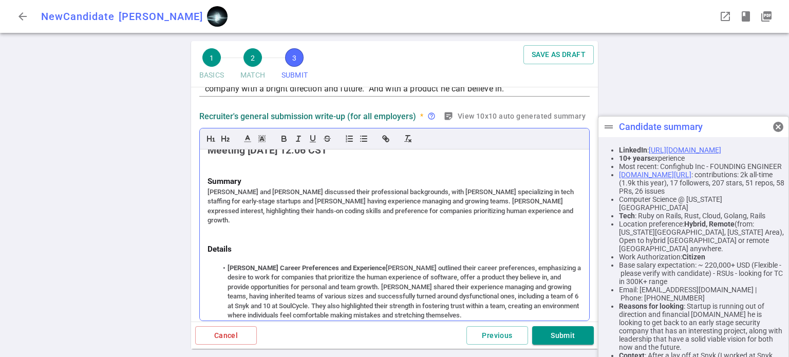
scroll to position [12, 0]
click at [275, 192] on div "[PERSON_NAME] and [PERSON_NAME] discussed their professional backgrounds, with …" at bounding box center [395, 207] width 374 height 38
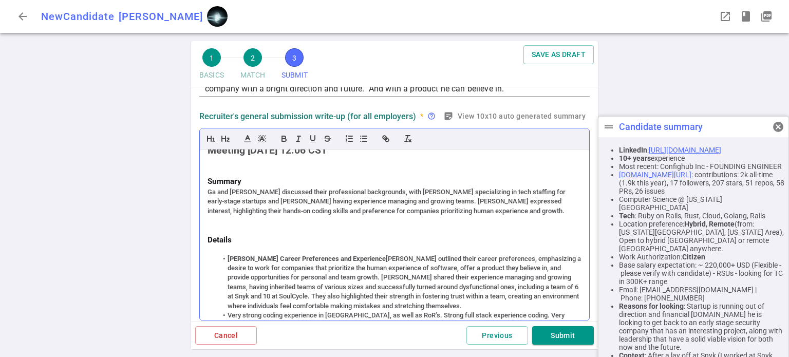
click at [218, 190] on div "Ga and [PERSON_NAME] discussed their professional backgrounds, with [PERSON_NAM…" at bounding box center [395, 202] width 374 height 28
click at [427, 191] on div "Recruiter and [PERSON_NAME] discussed their professional backgrounds, with [PER…" at bounding box center [395, 202] width 374 height 28
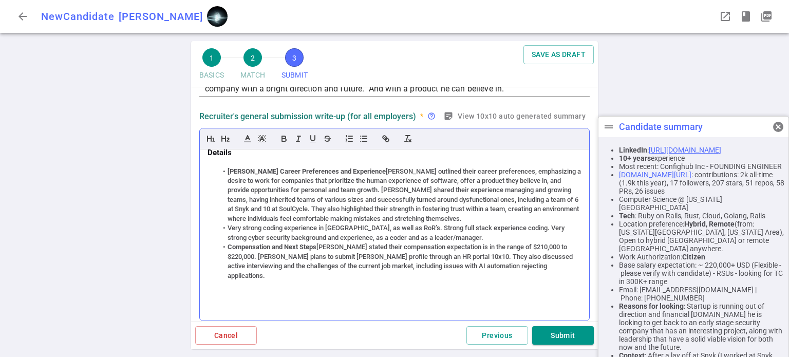
scroll to position [103, 0]
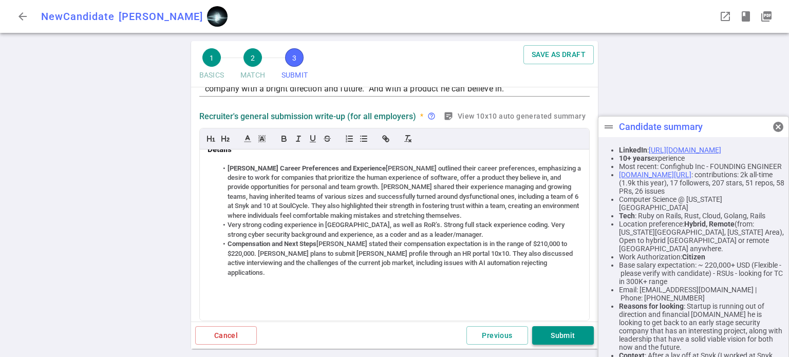
click at [561, 337] on button "Submit" at bounding box center [563, 335] width 62 height 19
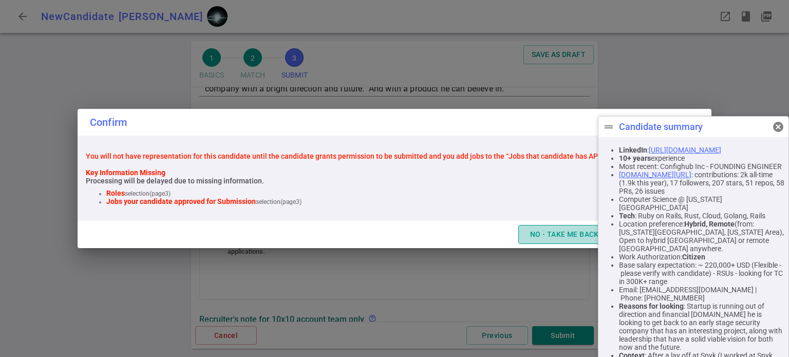
click at [549, 233] on button "NO - TAKE ME BACK" at bounding box center [564, 234] width 92 height 19
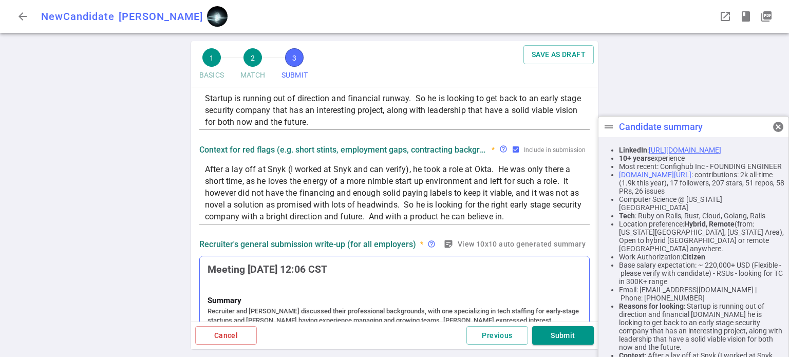
scroll to position [0, 0]
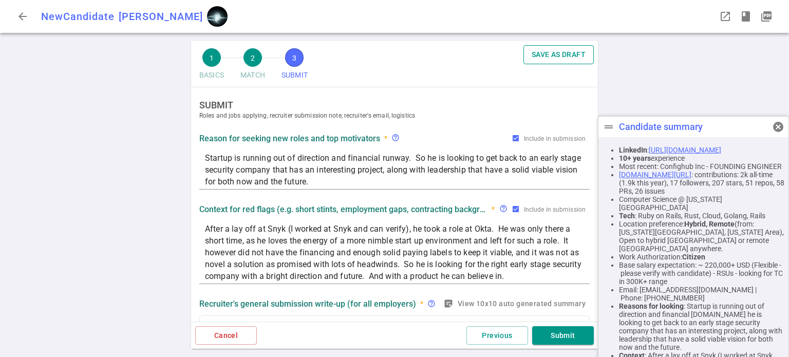
click at [548, 51] on button "SAVE AS DRAFT" at bounding box center [559, 54] width 70 height 19
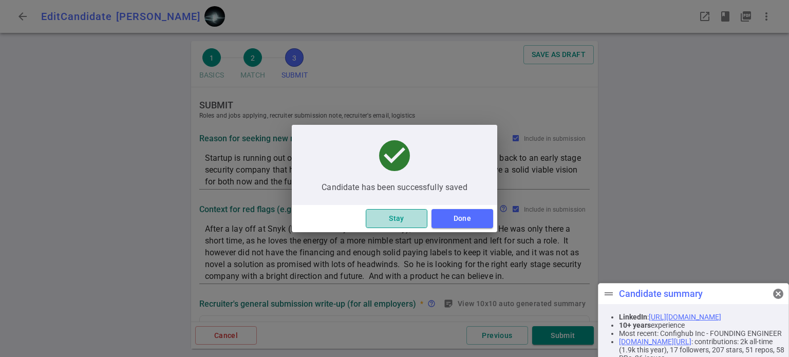
click at [388, 216] on button "Stay" at bounding box center [397, 218] width 62 height 19
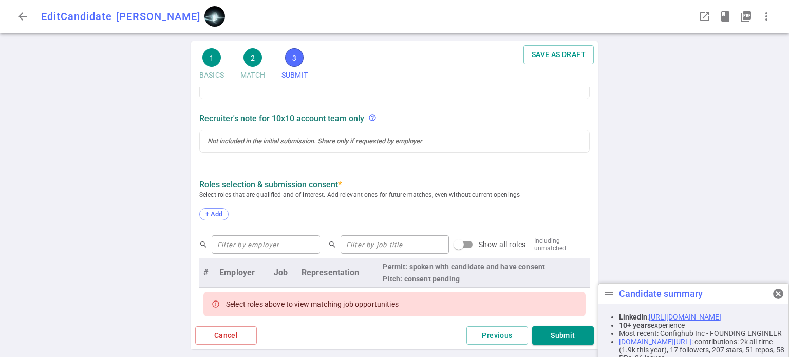
scroll to position [388, 0]
click at [348, 138] on div at bounding box center [395, 141] width 374 height 9
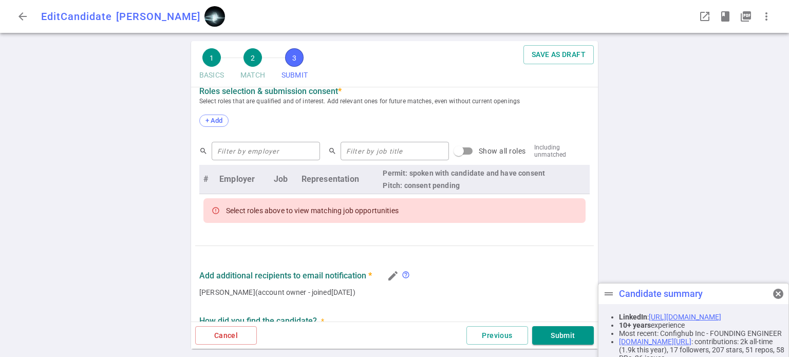
scroll to position [524, 0]
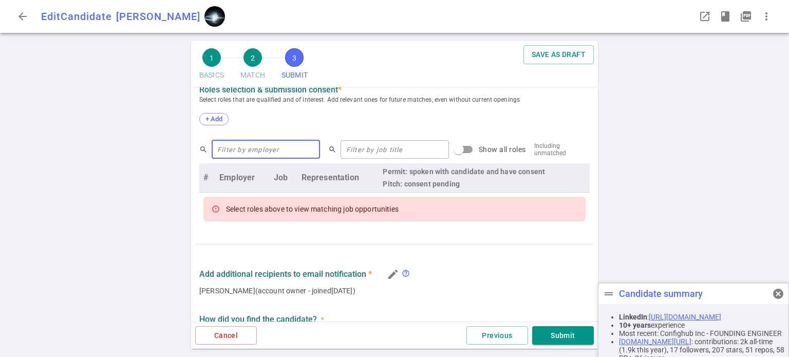
click at [277, 150] on input "text" at bounding box center [266, 149] width 108 height 16
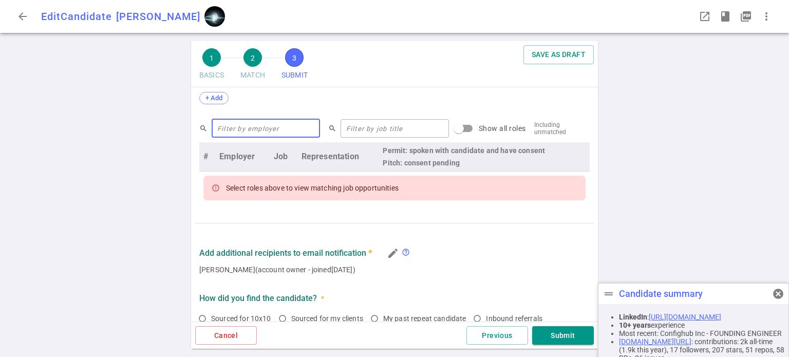
scroll to position [502, 0]
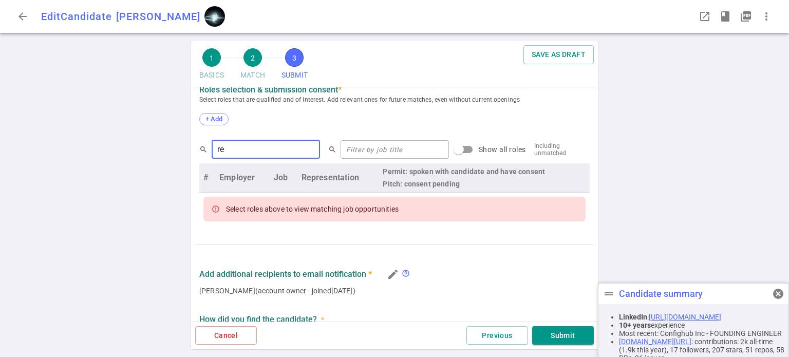
type input "r"
type input "Reach"
click at [453, 153] on input "Show all roles" at bounding box center [459, 150] width 59 height 20
checkbox input "true"
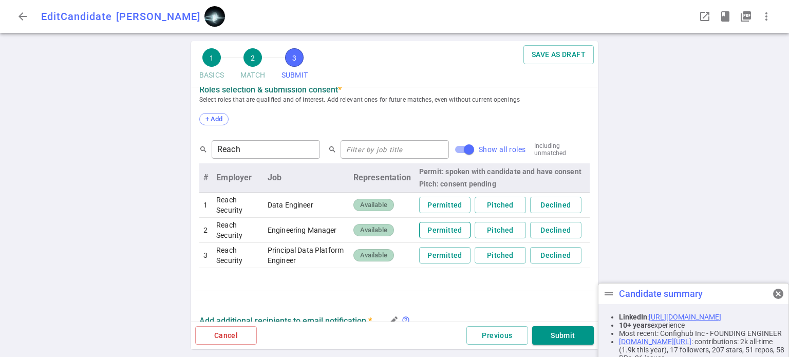
click at [446, 227] on button "Permitted" at bounding box center [444, 230] width 51 height 17
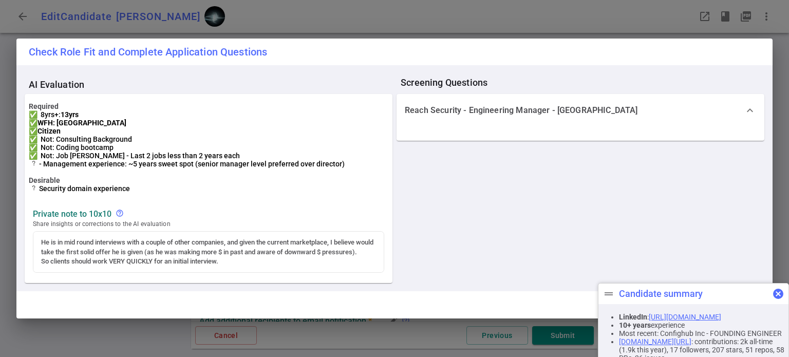
click at [778, 293] on span "cancel" at bounding box center [778, 294] width 12 height 12
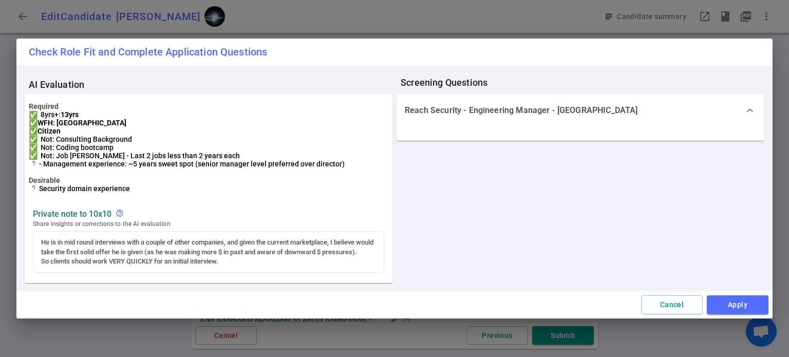
click at [778, 293] on div "Check Role Fit and Complete Application Questions AI Evaluation Required ✅ 8yrs…" at bounding box center [394, 178] width 789 height 357
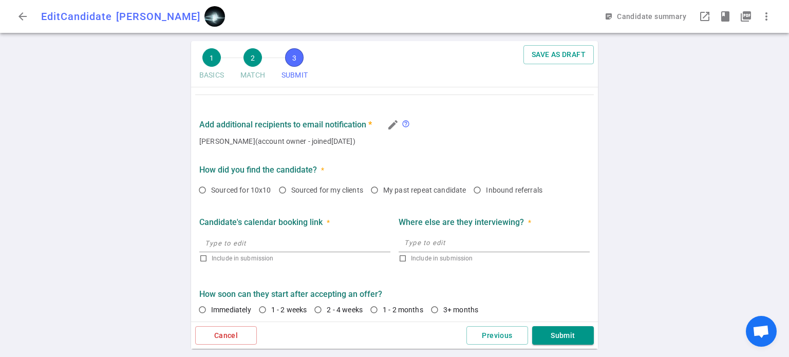
scroll to position [701, 0]
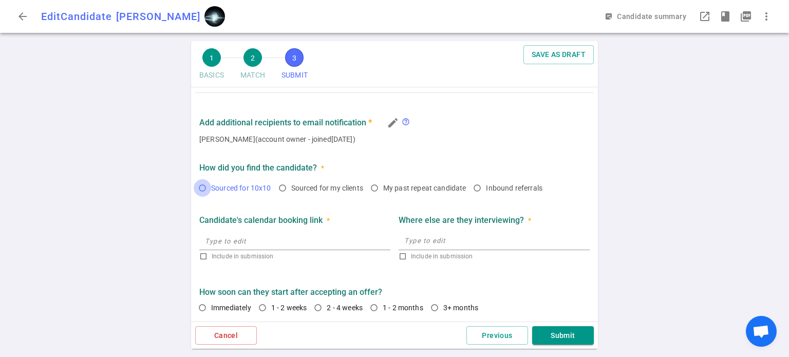
click at [203, 187] on input "Sourced for 10x10" at bounding box center [202, 187] width 17 height 17
radio input "true"
click at [281, 189] on input "Sourced for my clients" at bounding box center [282, 187] width 17 height 17
radio input "true"
click at [203, 189] on input "Sourced for 10x10" at bounding box center [202, 187] width 17 height 17
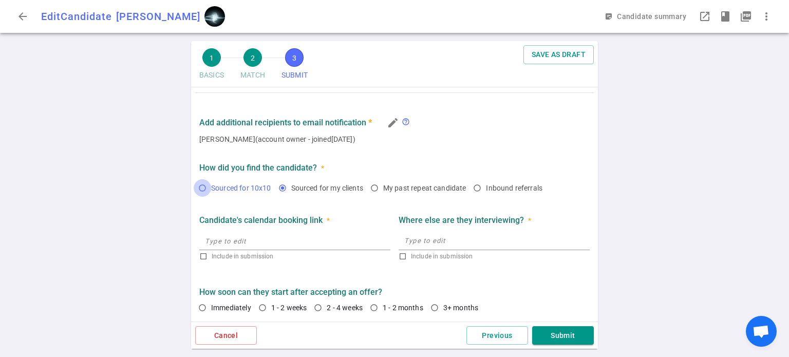
radio input "true"
click at [334, 240] on input "text" at bounding box center [294, 241] width 191 height 16
click at [471, 240] on textarea at bounding box center [494, 241] width 180 height 12
type textarea "D"
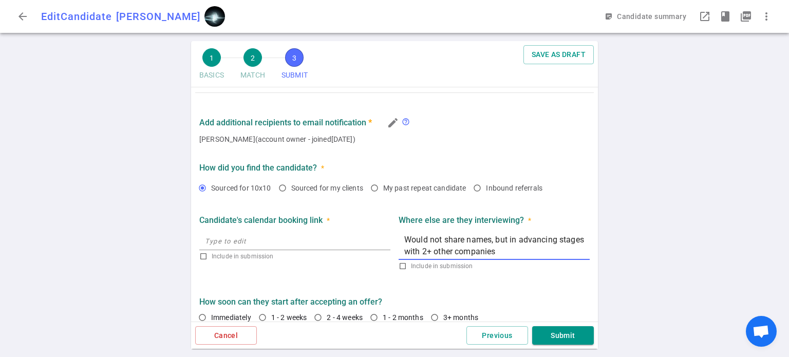
scroll to position [711, 0]
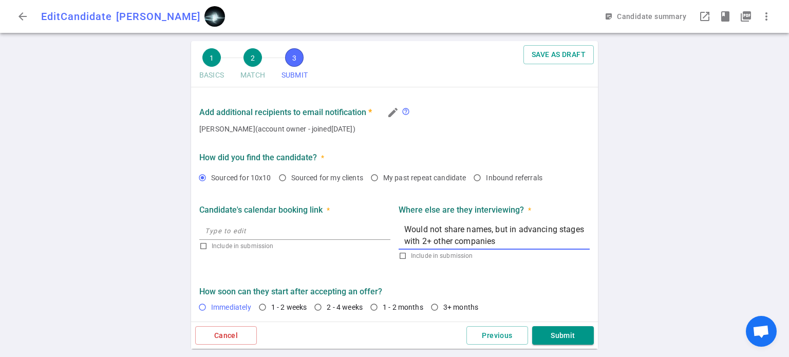
type textarea "Would not share names, but in advancing stages with 2+ other companies"
click at [202, 309] on input "Immediately" at bounding box center [202, 307] width 17 height 17
radio input "true"
click at [571, 330] on button "Submit" at bounding box center [563, 335] width 62 height 19
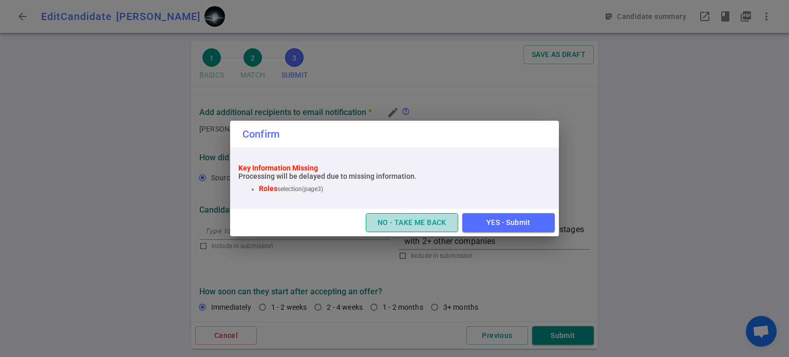
click at [383, 226] on button "NO - TAKE ME BACK" at bounding box center [412, 222] width 92 height 19
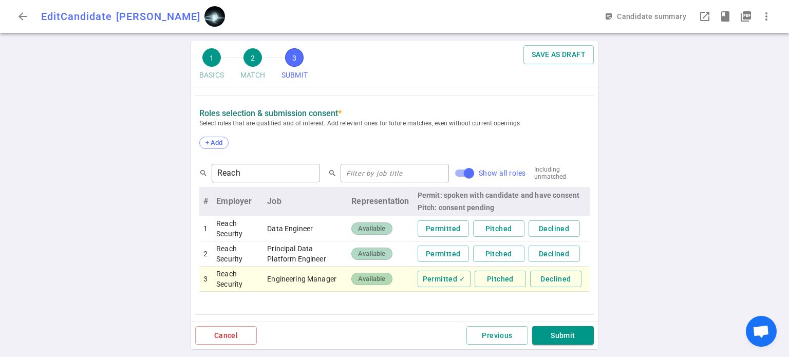
scroll to position [479, 0]
click at [440, 278] on button "Permitted ✓" at bounding box center [444, 279] width 53 height 17
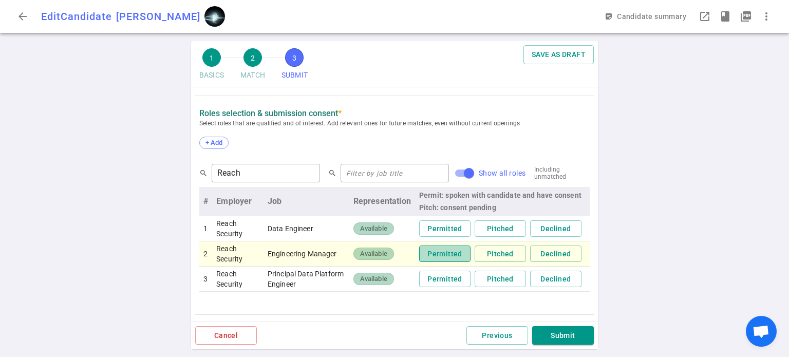
click at [440, 252] on button "Permitted" at bounding box center [444, 254] width 51 height 17
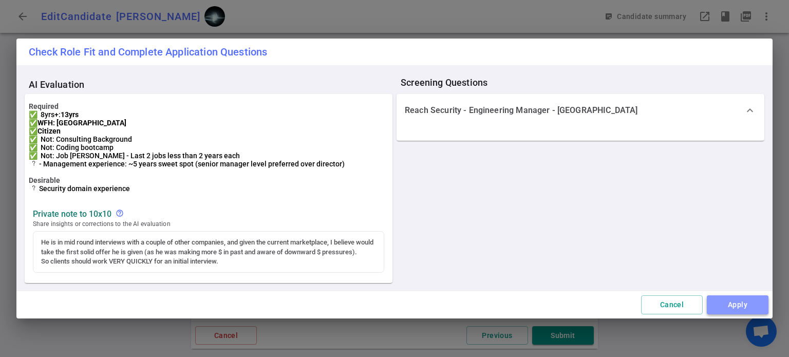
click at [742, 312] on button "Apply" at bounding box center [738, 304] width 62 height 19
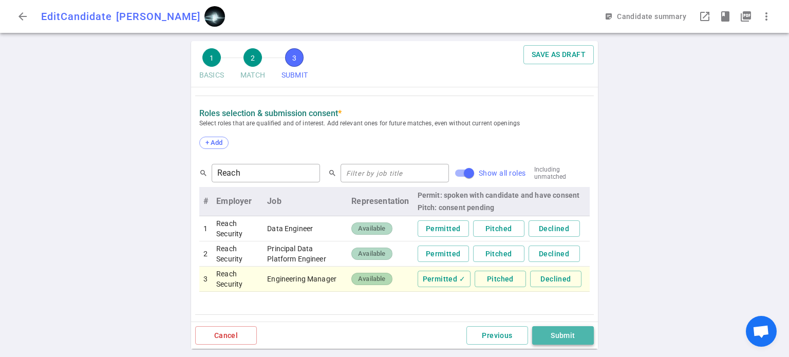
click at [571, 332] on button "Submit" at bounding box center [563, 335] width 62 height 19
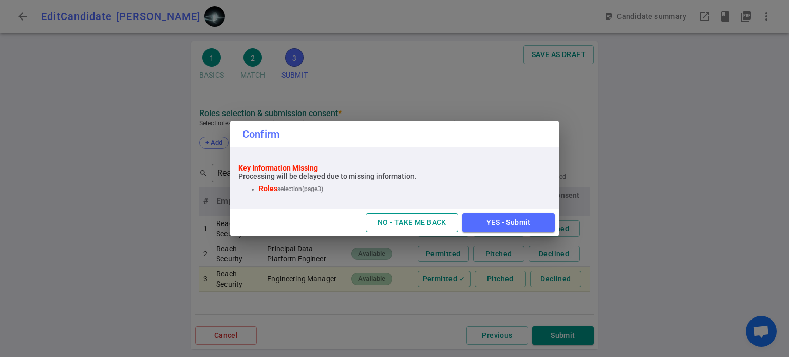
click at [441, 221] on button "NO - TAKE ME BACK" at bounding box center [412, 222] width 92 height 19
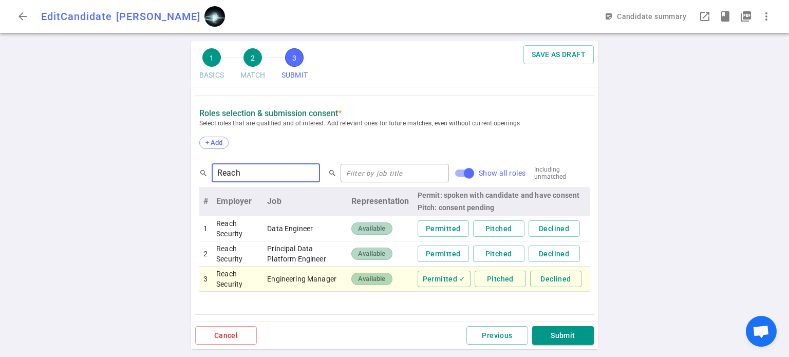
click at [253, 179] on input "Reach" at bounding box center [266, 173] width 108 height 16
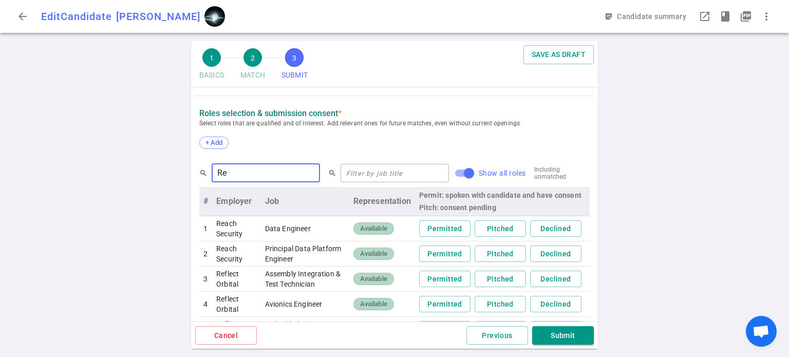
type input "R"
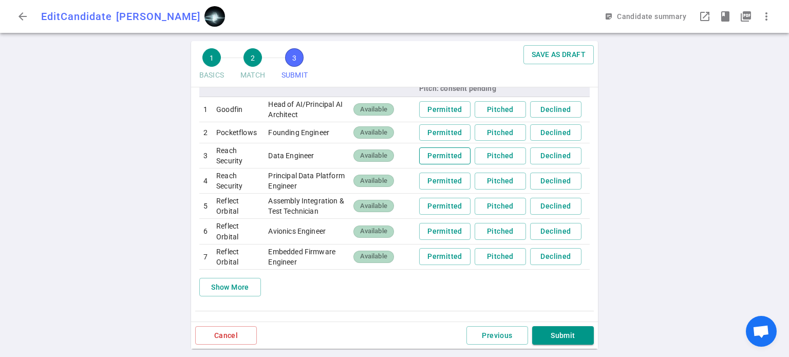
scroll to position [598, 0]
click at [239, 287] on button "Show More" at bounding box center [230, 287] width 62 height 19
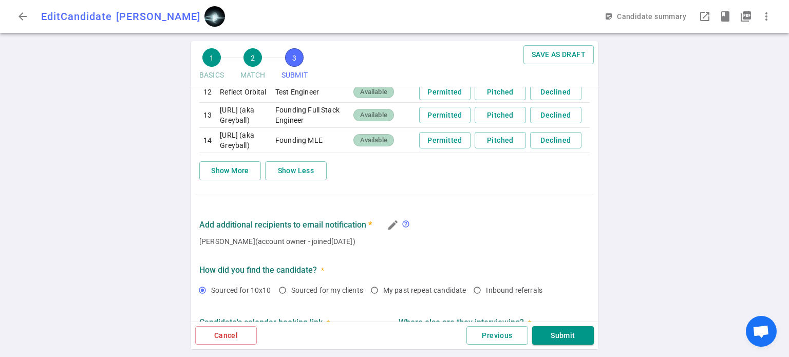
scroll to position [889, 0]
click at [240, 181] on button "Show More" at bounding box center [230, 171] width 62 height 19
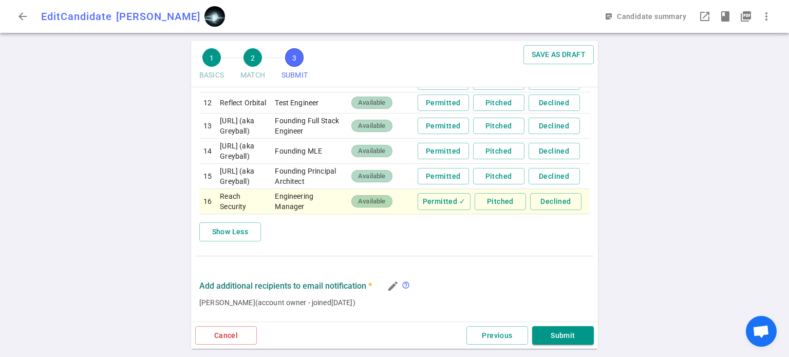
drag, startPoint x: 590, startPoint y: 208, endPoint x: 421, endPoint y: 281, distance: 184.1
click at [421, 241] on div "Show Less" at bounding box center [394, 231] width 390 height 19
click at [440, 210] on button "Permitted ✓" at bounding box center [444, 201] width 53 height 17
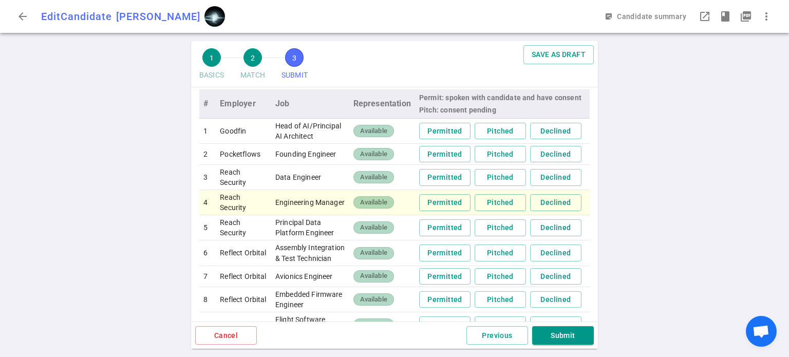
scroll to position [571, 0]
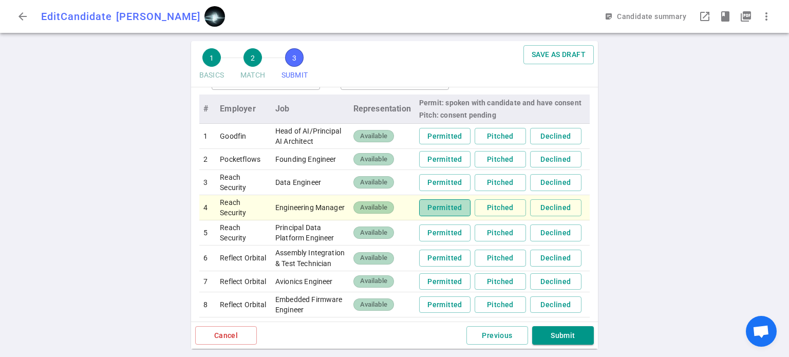
click at [429, 216] on button "Permitted" at bounding box center [444, 207] width 51 height 17
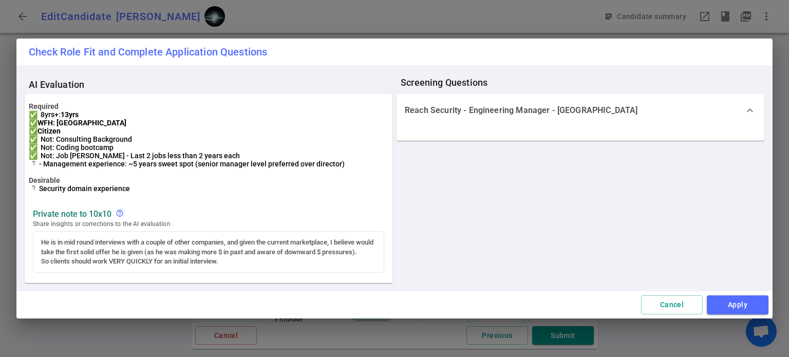
drag, startPoint x: 734, startPoint y: 319, endPoint x: 493, endPoint y: 246, distance: 251.1
click at [542, 281] on div "Check Role Fit and Complete Application Questions AI Evaluation Required ✅ 8yrs…" at bounding box center [394, 179] width 756 height 280
click at [42, 243] on div "He is in mid round interviews with a couple of other companies, and given the c…" at bounding box center [208, 252] width 350 height 41
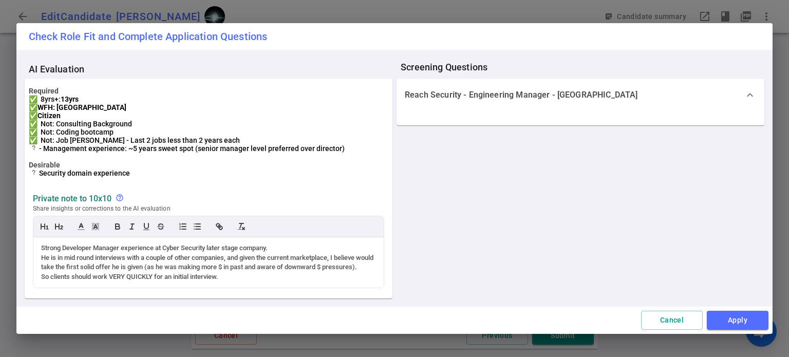
click at [49, 174] on div "Required ✅ 8yrs+: 13yrs ✅ WFH: [GEOGRAPHIC_DATA][DEMOGRAPHIC_DATA] ✅ Not: Consu…" at bounding box center [209, 136] width 360 height 99
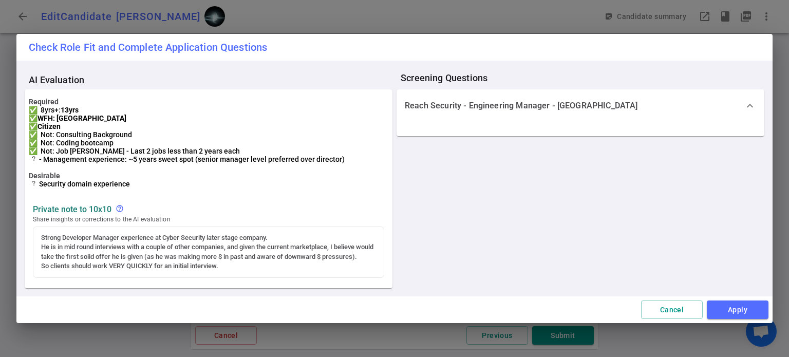
scroll to position [581, 0]
click at [243, 275] on div "Strong Developer Manager experience at Cyber Security later stage company. He i…" at bounding box center [208, 252] width 350 height 50
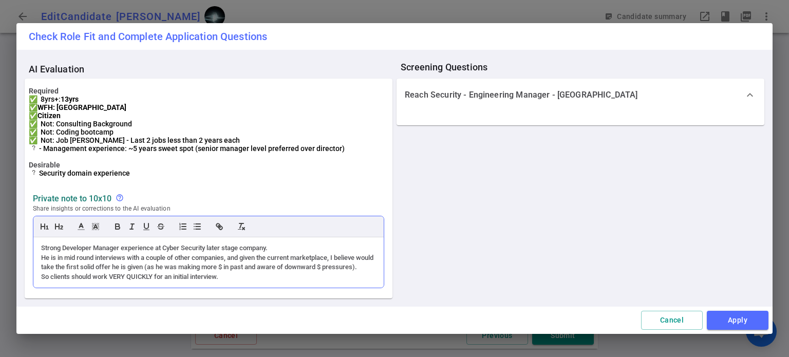
click at [279, 249] on div "Strong Developer Manager experience at Cyber Security later stage company." at bounding box center [208, 248] width 335 height 9
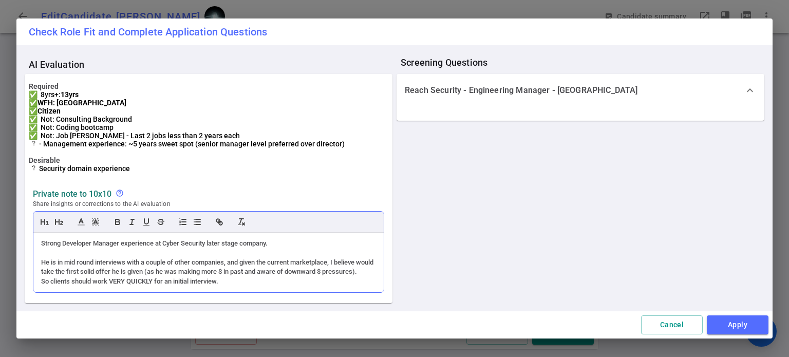
scroll to position [14, 0]
click at [284, 239] on div "Strong Developer Manager experience at Cyber Security later stage company." at bounding box center [208, 243] width 335 height 9
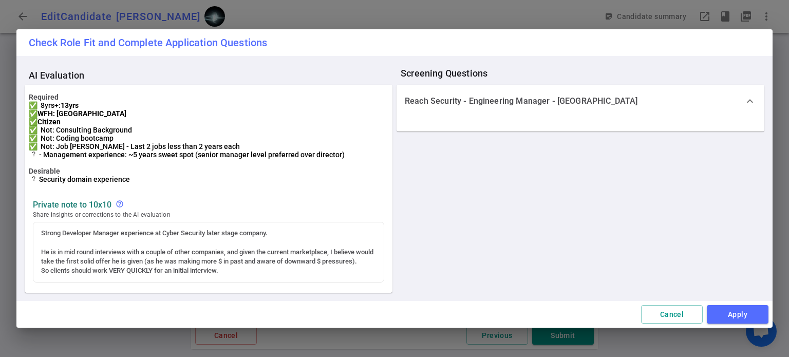
scroll to position [590, 0]
click at [62, 235] on div "Strong Developer Manager experience at Cyber Security later stage company. He i…" at bounding box center [208, 252] width 351 height 61
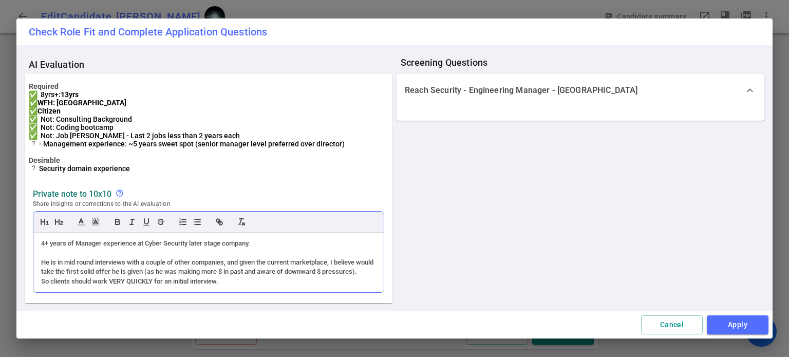
click at [265, 248] on div "4+ years of Manager experience at Cyber Security later stage company." at bounding box center [208, 243] width 335 height 9
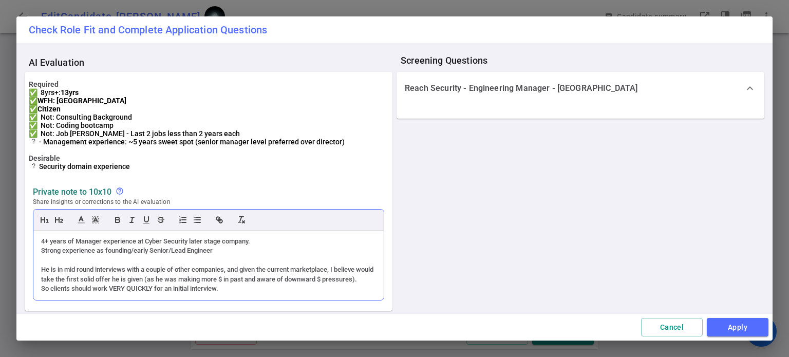
scroll to position [24, 0]
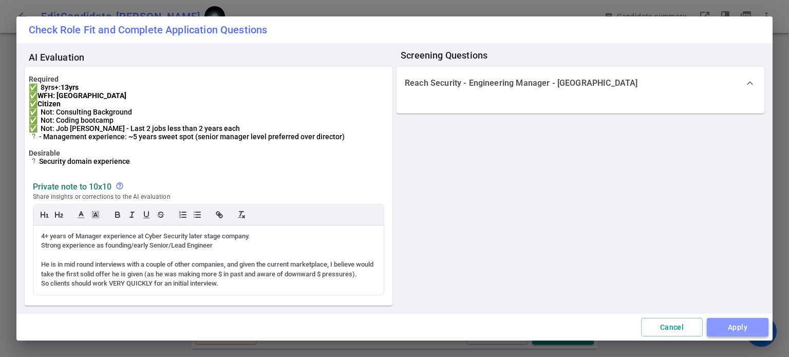
click at [736, 321] on button "Apply" at bounding box center [738, 327] width 62 height 19
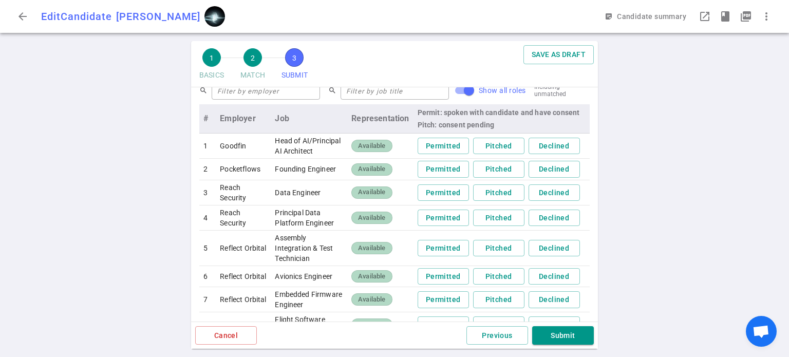
scroll to position [967, 0]
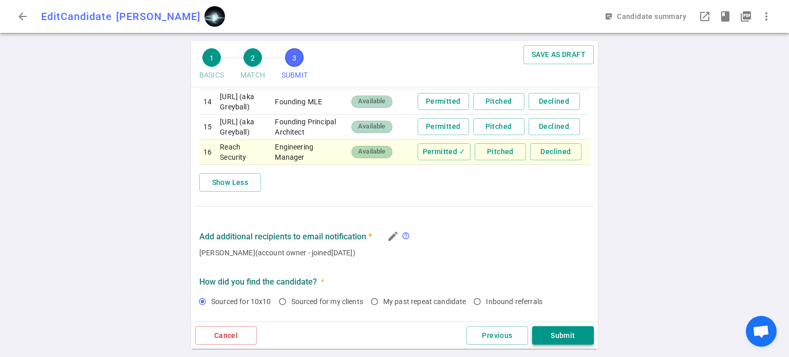
click at [570, 332] on button "Submit" at bounding box center [563, 335] width 62 height 19
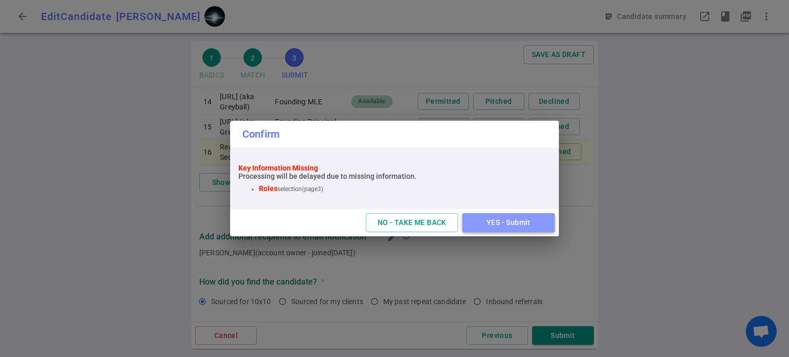
click at [489, 229] on button "YES - Submit" at bounding box center [508, 222] width 92 height 19
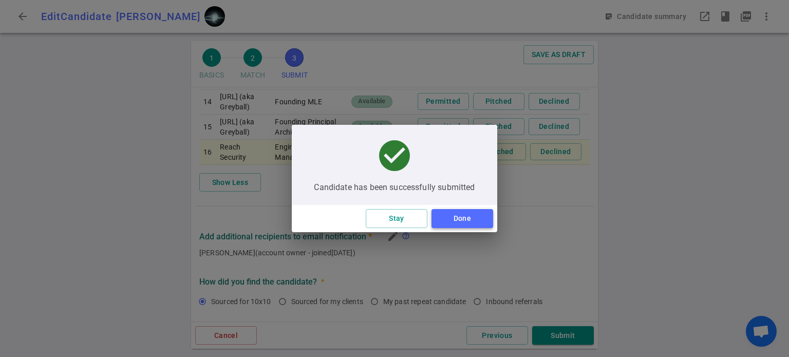
click at [471, 219] on button "Done" at bounding box center [463, 218] width 62 height 19
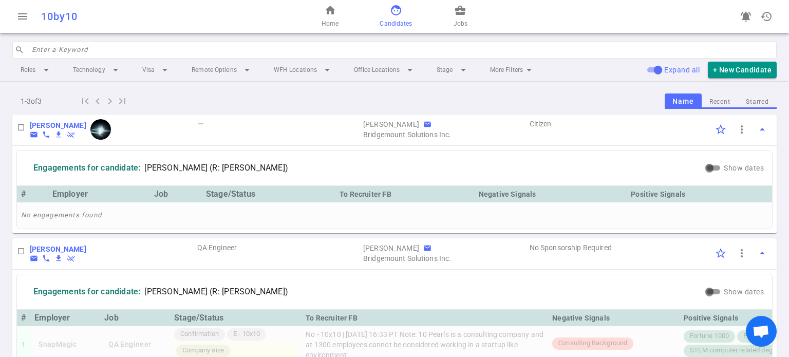
click at [759, 332] on span "Open chat" at bounding box center [761, 332] width 17 height 14
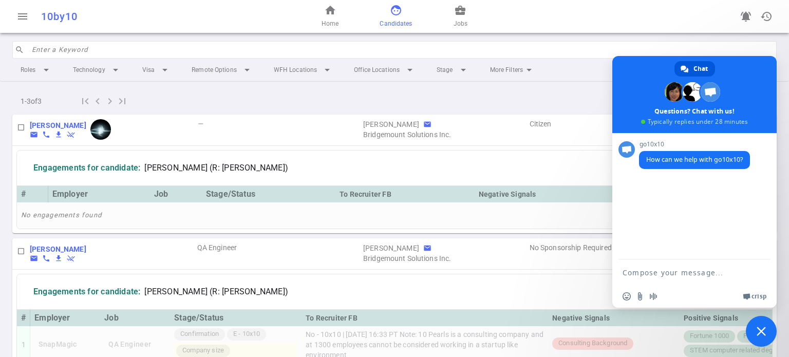
click at [691, 271] on textarea "Compose your message..." at bounding box center [684, 272] width 123 height 26
type textarea "I submitted one strong Dev Mgr candidate"
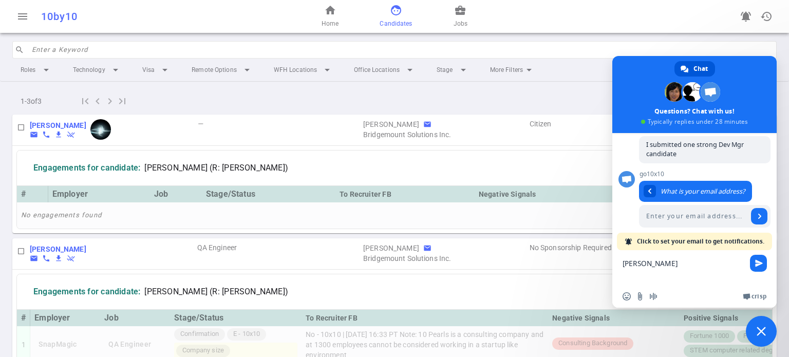
scroll to position [68, 0]
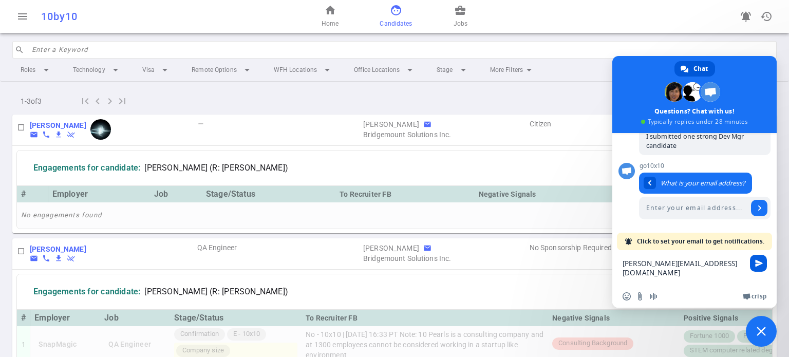
type textarea "[PERSON_NAME][EMAIL_ADDRESS][DOMAIN_NAME]"
click at [762, 263] on span "Send" at bounding box center [759, 263] width 8 height 8
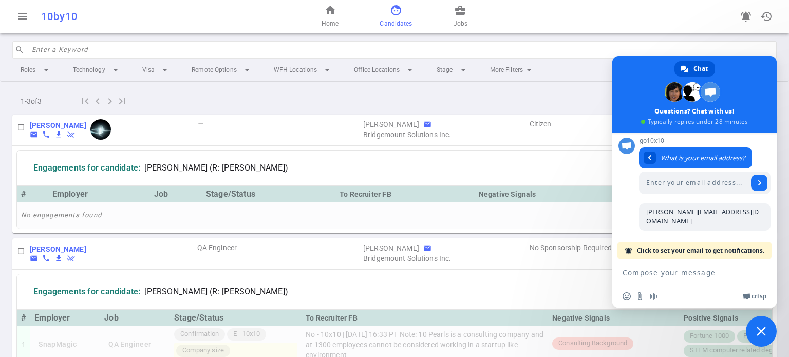
scroll to position [94, 0]
click at [729, 277] on textarea "Compose your message..." at bounding box center [684, 272] width 123 height 26
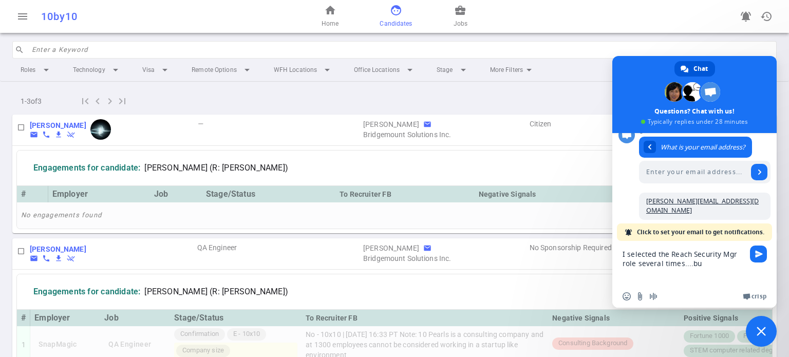
scroll to position [106, 0]
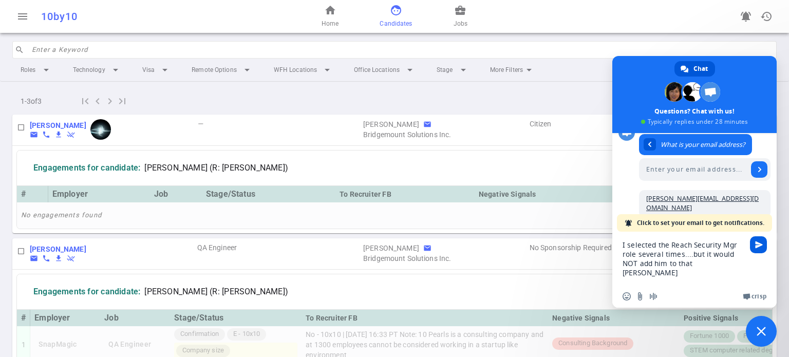
type textarea "I selected the Reach Security Mgr role several times....but it would NOT add hi…"
click at [761, 247] on span "Send" at bounding box center [759, 245] width 8 height 8
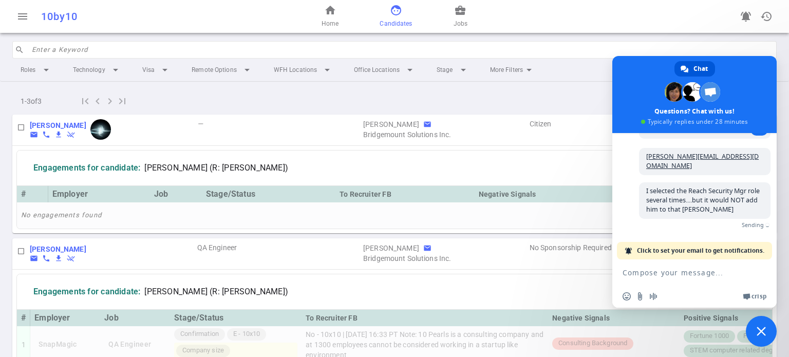
scroll to position [135, 0]
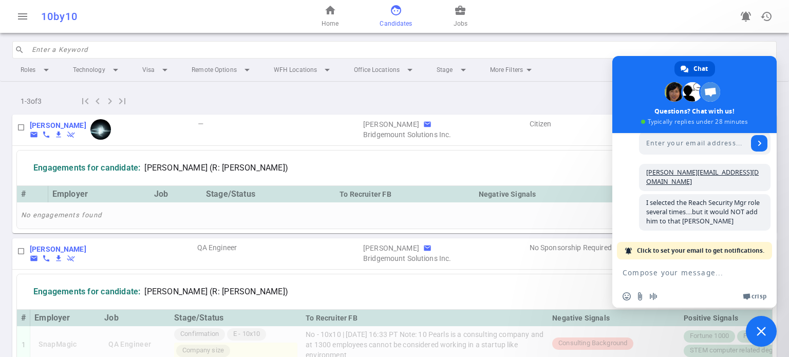
click at [662, 278] on textarea "Compose your message..." at bounding box center [684, 272] width 123 height 26
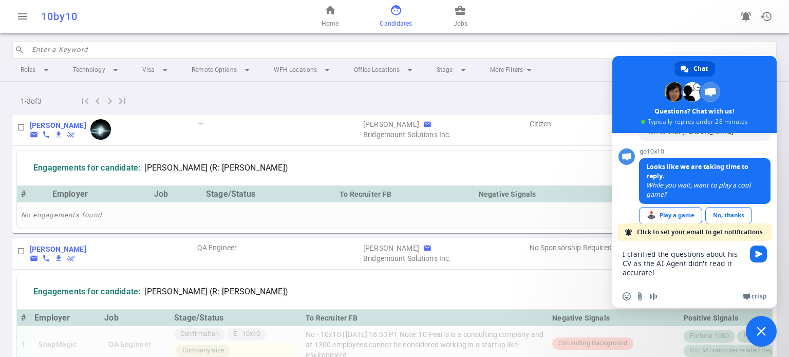
type textarea "I clarified the questions about his CV as the AI Agent didn't read it accurately"
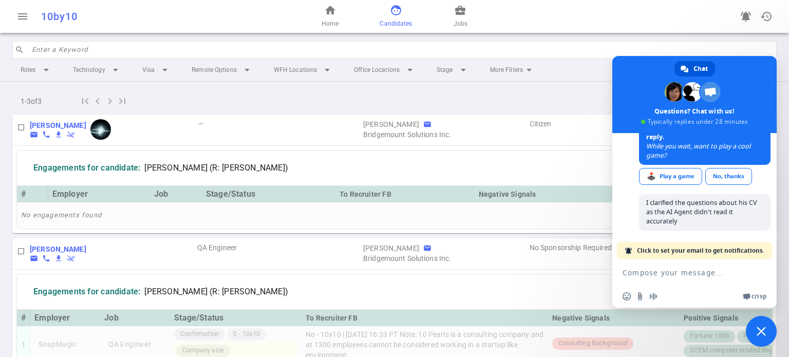
scroll to position [267, 0]
click at [386, 20] on span "Candidates" at bounding box center [396, 23] width 32 height 10
click at [764, 327] on span "Close chat" at bounding box center [761, 331] width 9 height 9
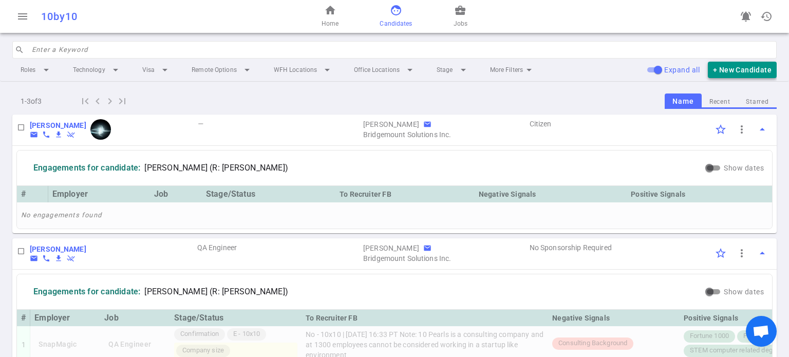
click at [728, 64] on button "+ New Candidate" at bounding box center [742, 70] width 69 height 17
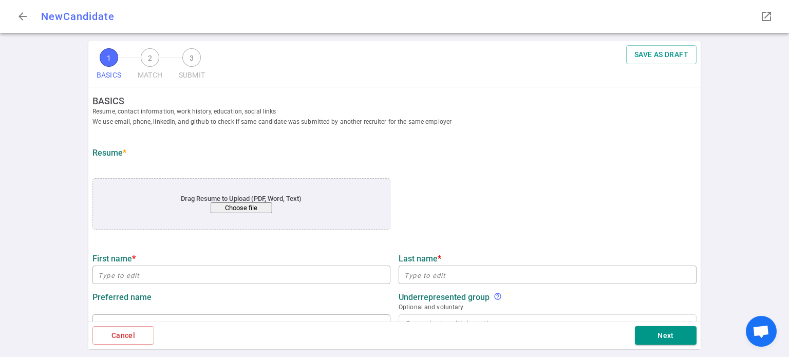
click at [255, 203] on button "Choose file" at bounding box center [242, 207] width 62 height 11
click at [232, 205] on button "Choose file" at bounding box center [242, 207] width 62 height 11
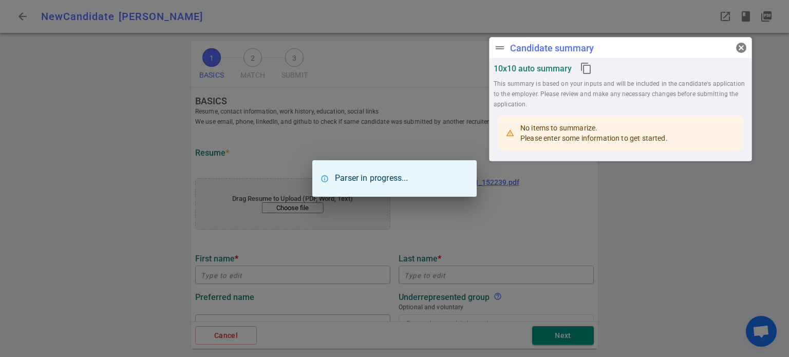
type input "[PERSON_NAME]"
type input "[EMAIL_ADDRESS][DOMAIN_NAME]"
type input "[URL][DOMAIN_NAME][PERSON_NAME]"
type input "Ontra"
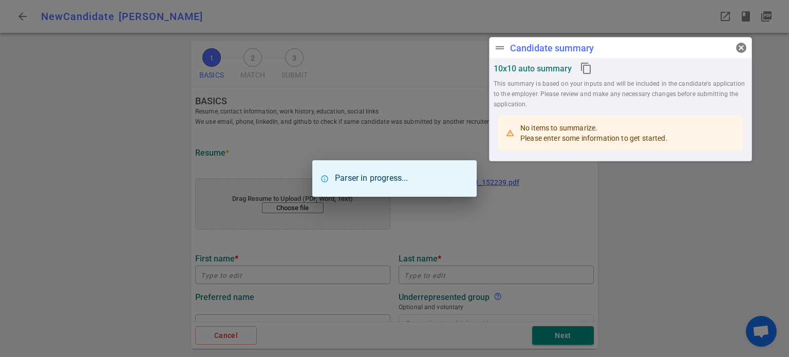
type textarea "Senior Engineering Manager promoted from Staff Infrastructure Engineer"
type input "15.7"
type input "[GEOGRAPHIC_DATA][US_STATE]"
type input "Mathematics"
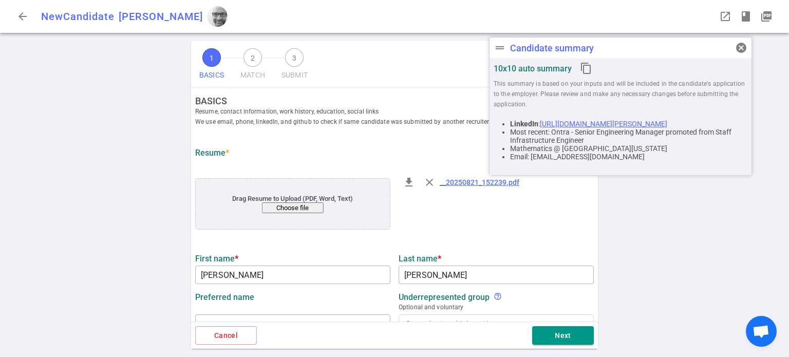
click at [419, 123] on span "Resume, contact information, work history, education, social links We use email…" at bounding box center [398, 116] width 407 height 21
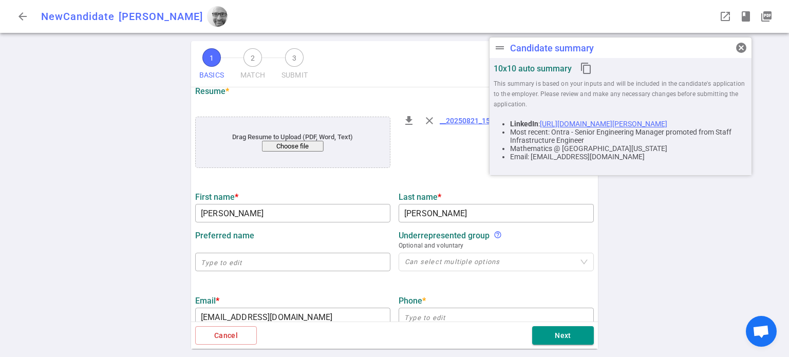
scroll to position [95, 0]
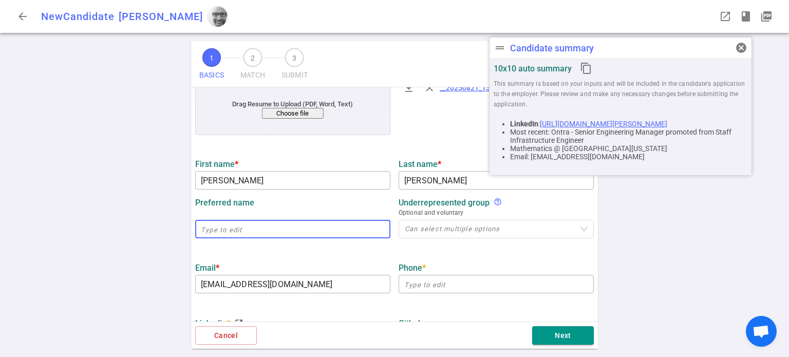
drag, startPoint x: 298, startPoint y: 224, endPoint x: 272, endPoint y: 227, distance: 26.4
click at [272, 227] on input "text" at bounding box center [292, 229] width 195 height 16
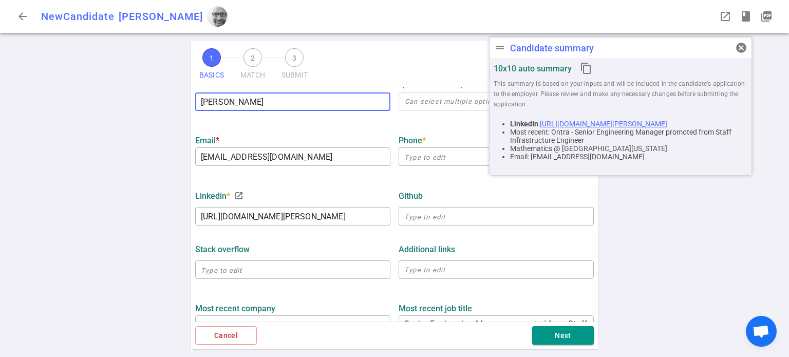
scroll to position [221, 0]
type input "[PERSON_NAME]"
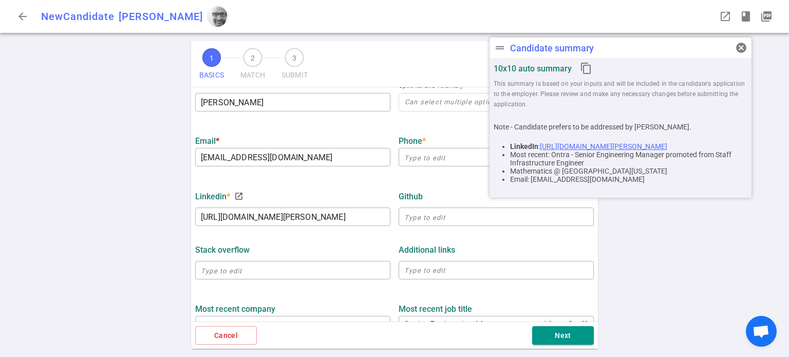
click at [406, 176] on ul "BASICS Resume, contact information, work history, education, social links We us…" at bounding box center [394, 232] width 407 height 733
click at [429, 161] on input "text" at bounding box center [496, 157] width 195 height 16
click at [709, 225] on div "1 BASICS 2 MATCH 3 SUBMIT SAVE AS DRAFT BASICS Resume, contact information, wor…" at bounding box center [394, 199] width 789 height 316
click at [742, 47] on span "cancel" at bounding box center [741, 48] width 12 height 12
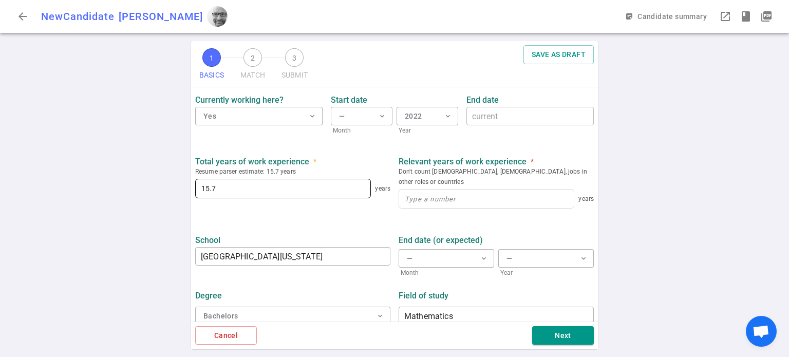
scroll to position [489, 0]
click at [561, 338] on button "Next" at bounding box center [563, 335] width 62 height 19
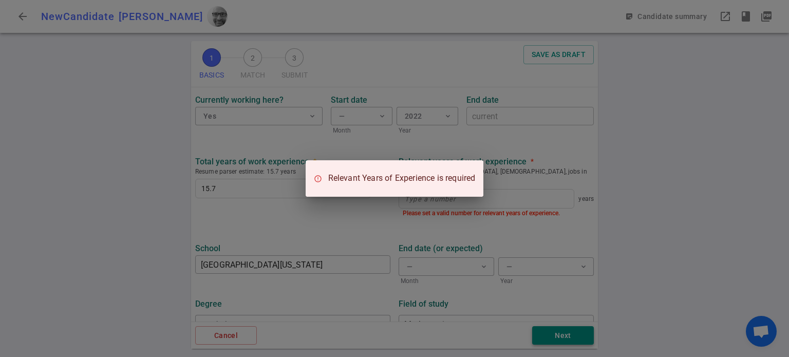
click at [561, 338] on div "Relevant Years of Experience is required" at bounding box center [394, 178] width 789 height 357
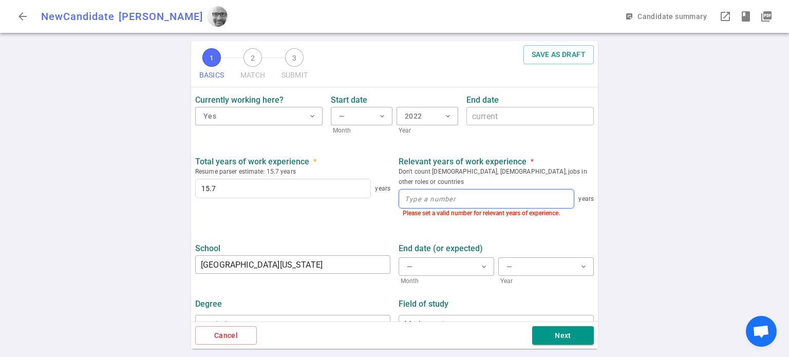
click at [452, 190] on input at bounding box center [486, 199] width 175 height 18
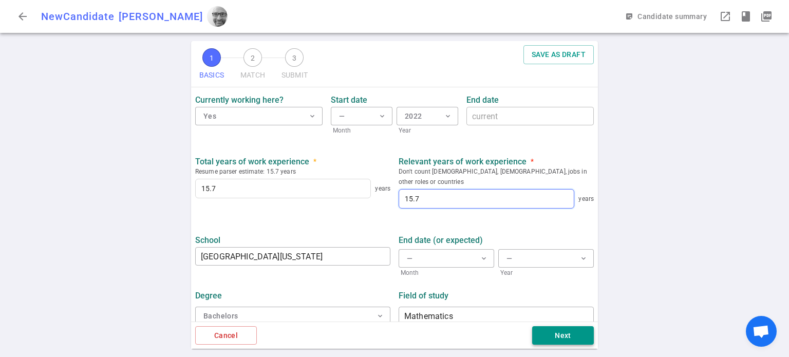
type input "15.7"
click at [569, 331] on button "Next" at bounding box center [563, 335] width 62 height 19
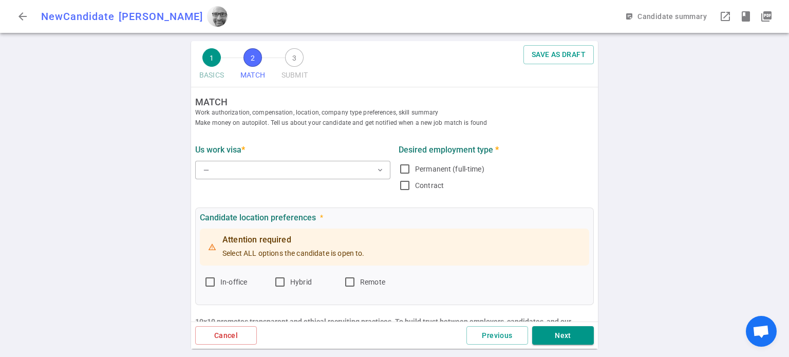
scroll to position [0, 0]
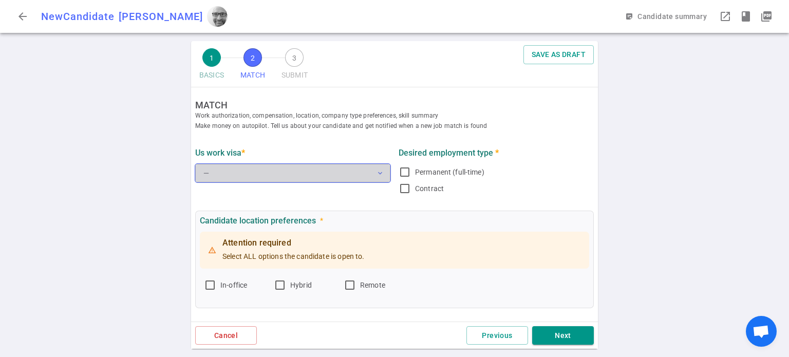
click at [331, 171] on button "— expand_more" at bounding box center [292, 173] width 195 height 18
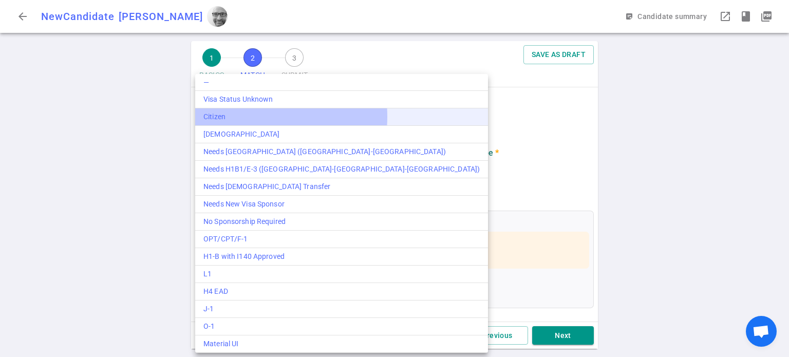
click at [260, 117] on div "Citizen" at bounding box center [341, 116] width 276 height 11
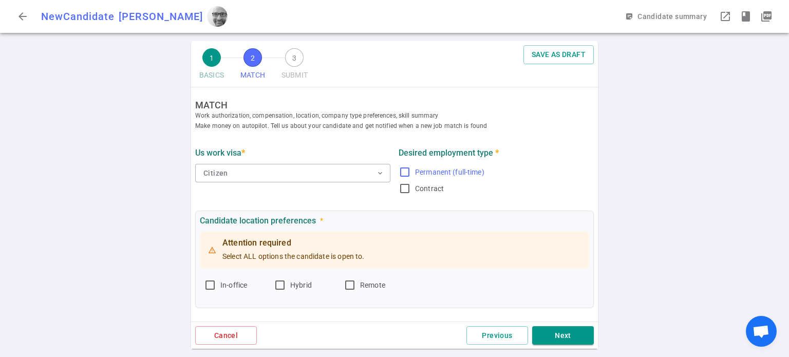
click at [405, 168] on input "Permanent (full-time)" at bounding box center [405, 172] width 12 height 12
checkbox input "true"
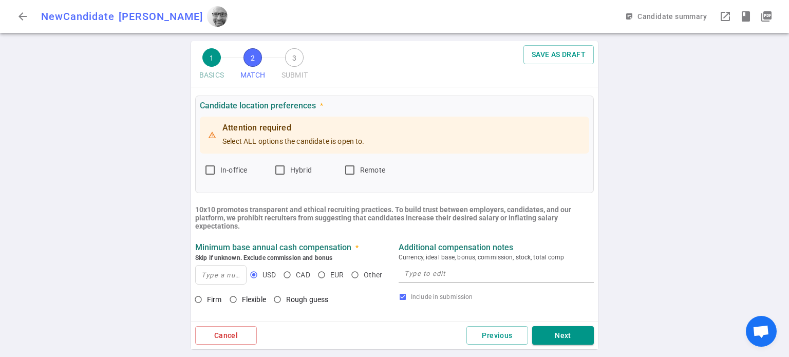
scroll to position [128, 0]
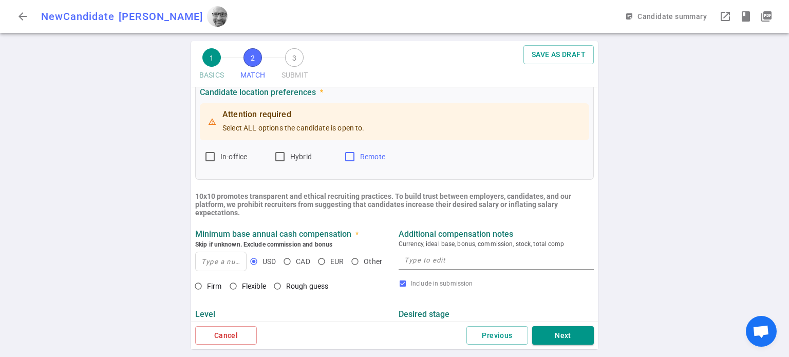
click at [350, 159] on input "Remote" at bounding box center [350, 157] width 12 height 12
checkbox input "true"
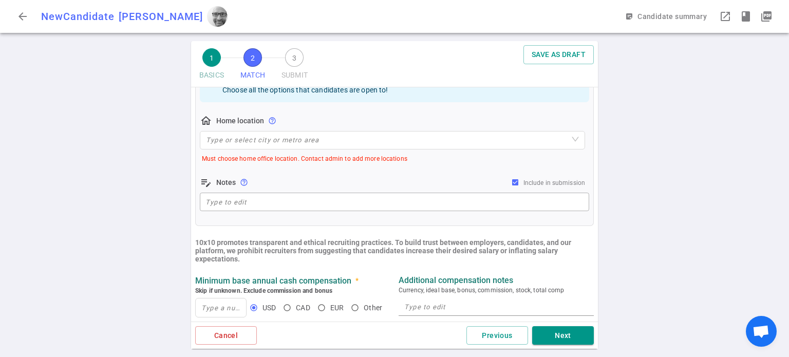
scroll to position [238, 0]
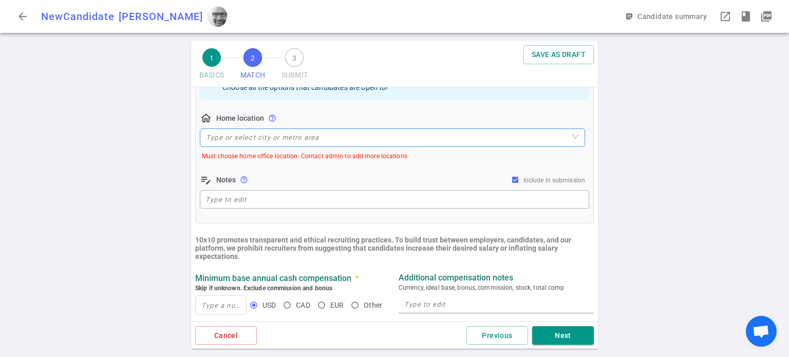
click at [442, 134] on input "search" at bounding box center [392, 137] width 373 height 17
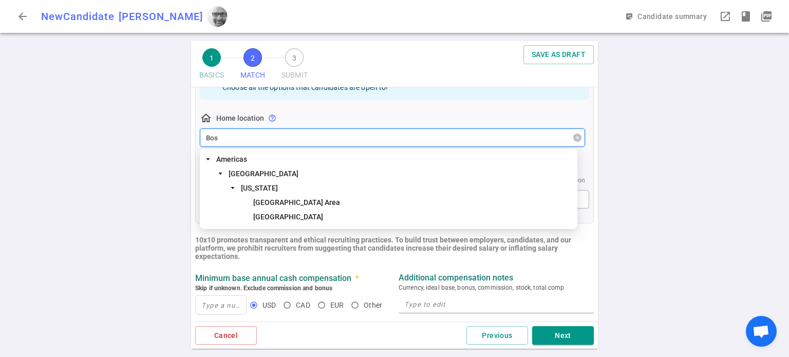
type input "[PERSON_NAME]"
click at [269, 204] on span "[GEOGRAPHIC_DATA] Area" at bounding box center [296, 202] width 87 height 8
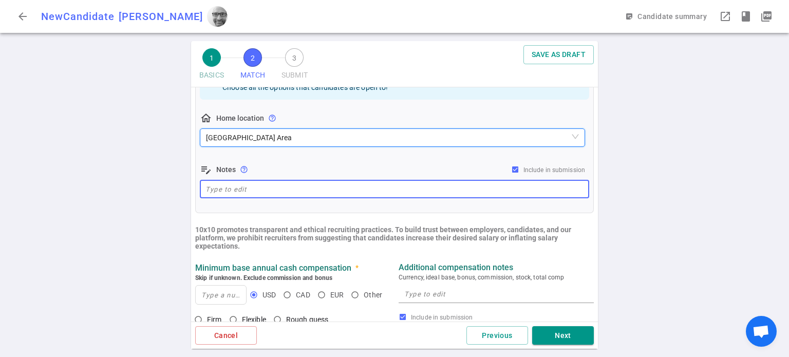
click at [312, 188] on textarea at bounding box center [395, 189] width 378 height 12
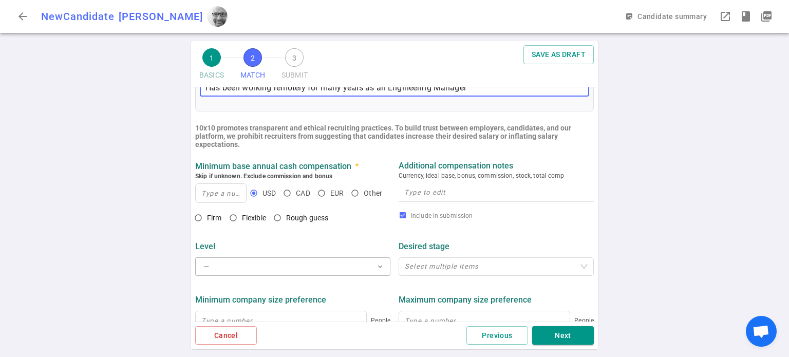
scroll to position [351, 0]
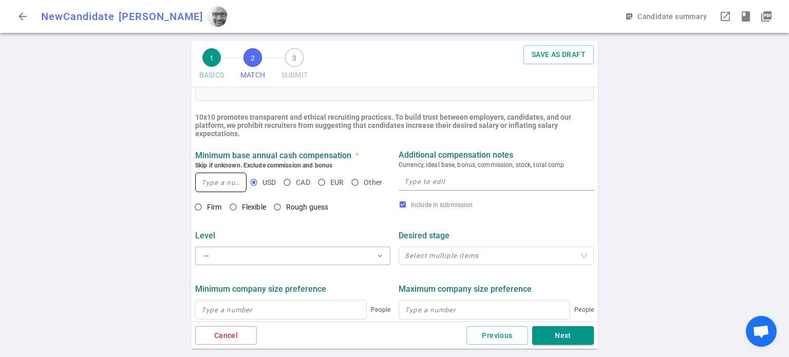
type textarea "Has been working remotely for many years as an Engineering Manager"
click at [216, 185] on input at bounding box center [221, 182] width 50 height 18
type input "240,000"
click at [435, 177] on textarea at bounding box center [496, 182] width 184 height 12
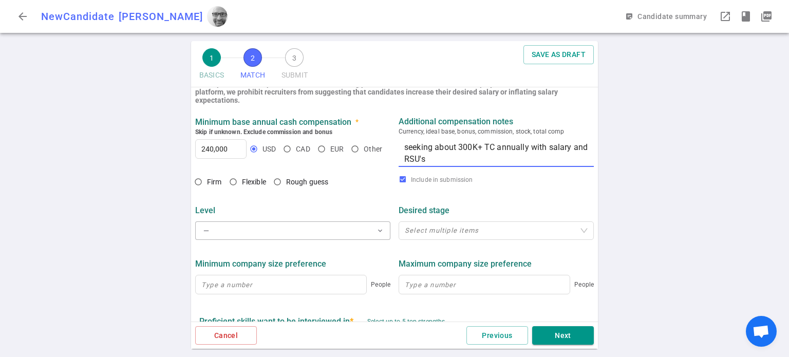
scroll to position [385, 0]
type textarea "seeking about 300K+ TC annually with salary and RSU's"
click at [201, 181] on input "Firm" at bounding box center [198, 180] width 17 height 17
radio input "true"
click at [290, 230] on button "— expand_more" at bounding box center [292, 229] width 195 height 18
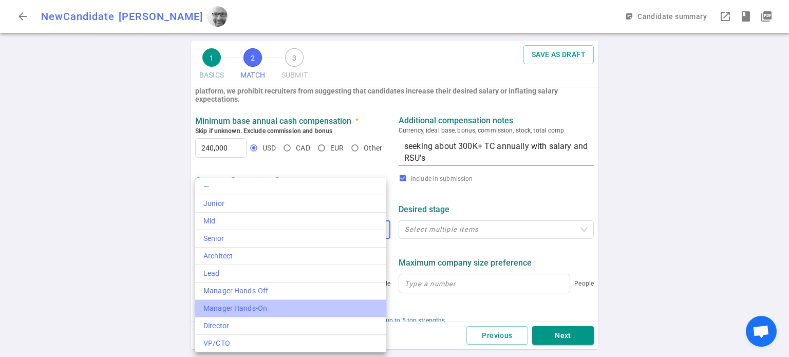
click at [264, 310] on div "Manager Hands-On" at bounding box center [290, 308] width 175 height 11
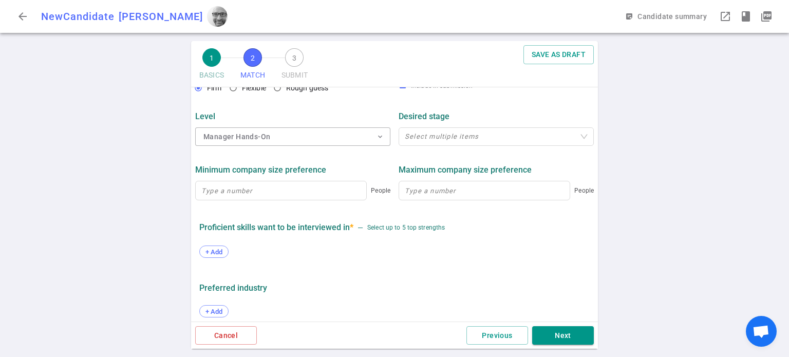
scroll to position [480, 0]
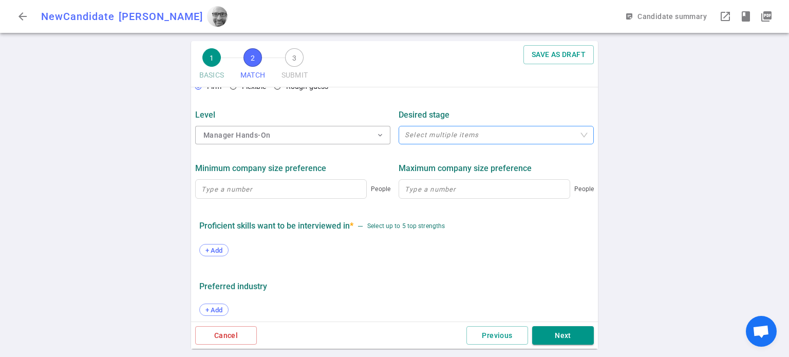
click at [513, 139] on div at bounding box center [491, 136] width 180 height 8
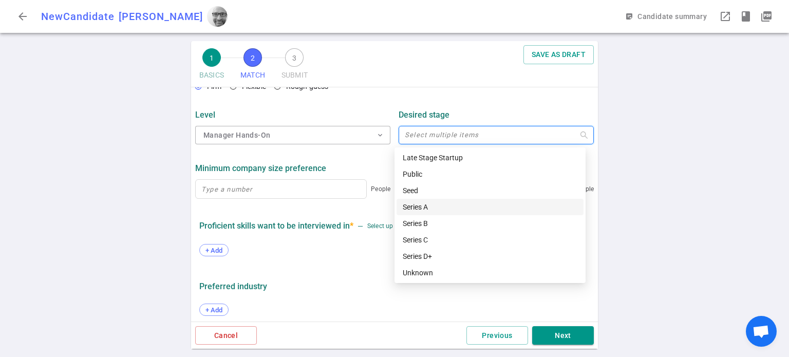
click at [425, 204] on div "Series A" at bounding box center [490, 206] width 175 height 11
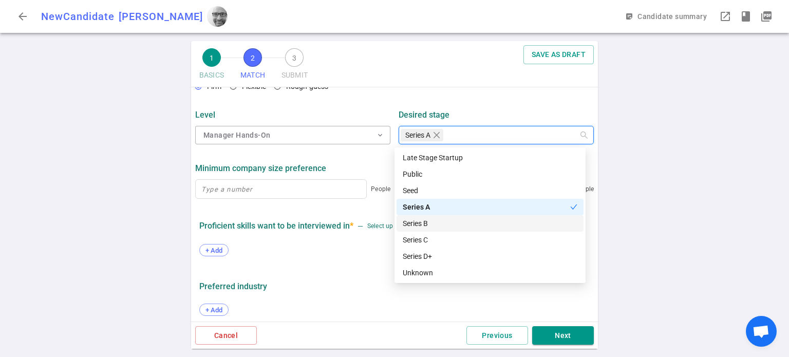
click at [424, 223] on div "Series B" at bounding box center [490, 223] width 175 height 11
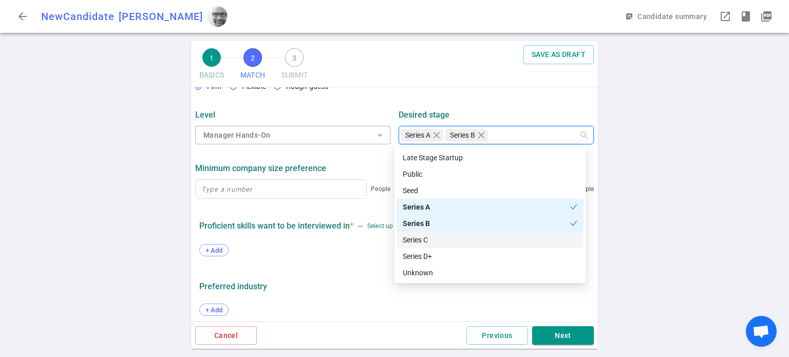
click at [423, 236] on div "Series C" at bounding box center [490, 239] width 175 height 11
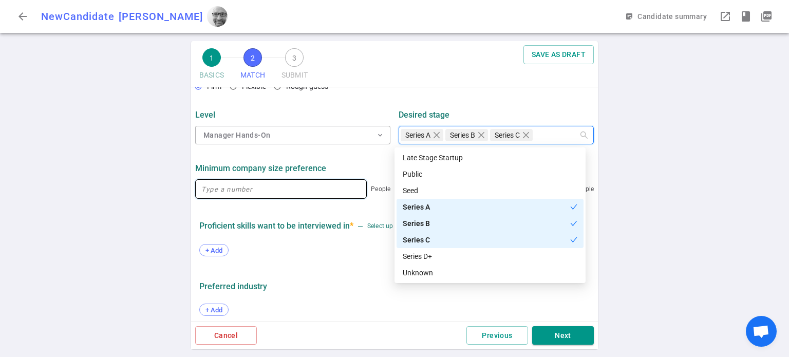
click at [272, 185] on input at bounding box center [281, 189] width 171 height 18
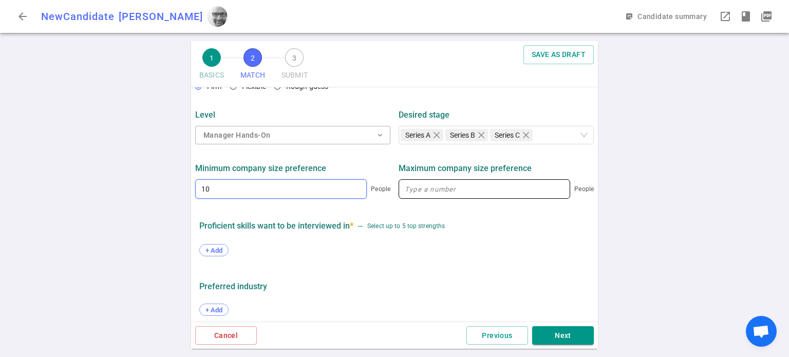
type input "10"
click at [434, 188] on input at bounding box center [484, 189] width 171 height 18
type input "4"
type input "500"
click at [481, 252] on div "+ Add" at bounding box center [394, 251] width 390 height 23
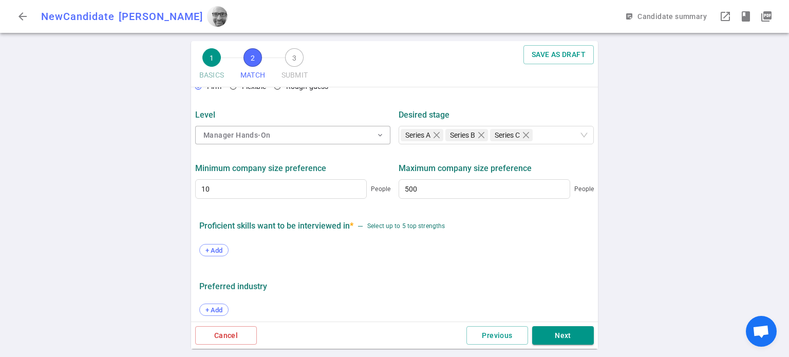
scroll to position [547, 0]
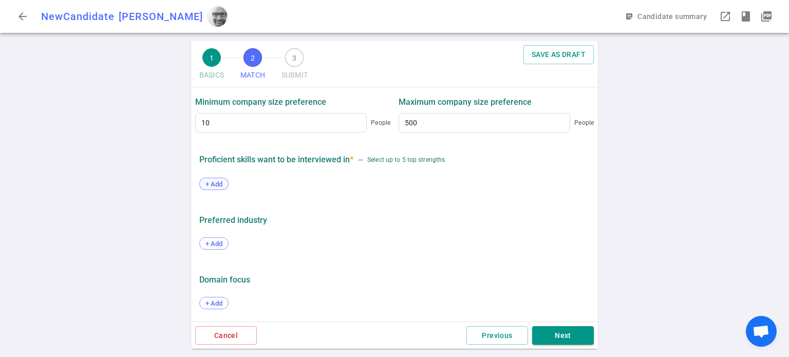
click at [221, 188] on span "+ Add" at bounding box center [214, 184] width 24 height 8
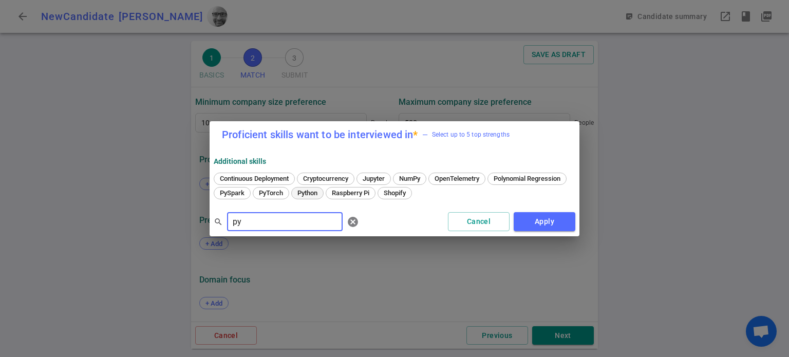
type input "py"
click at [311, 193] on span "Python" at bounding box center [307, 193] width 27 height 8
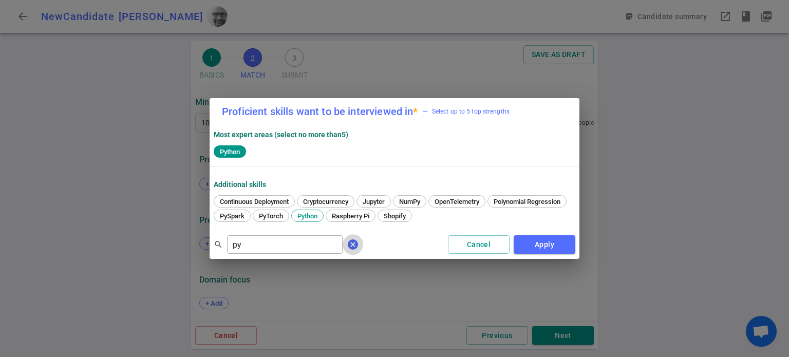
click at [347, 239] on span "cancel" at bounding box center [353, 244] width 12 height 12
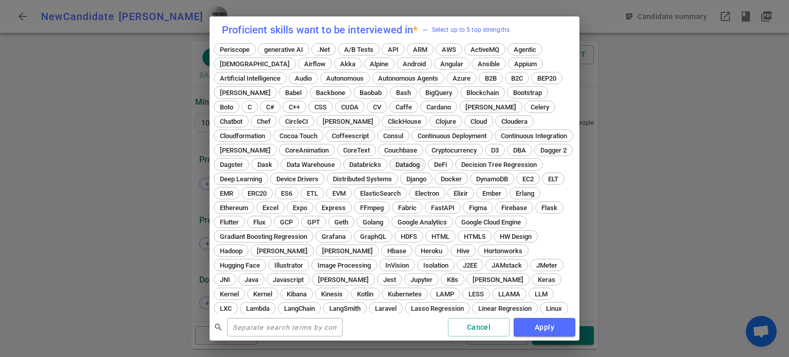
scroll to position [68, 0]
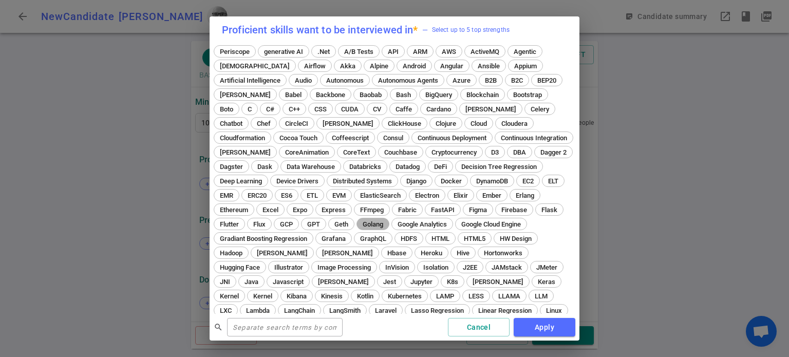
click at [359, 224] on span "Golang" at bounding box center [373, 224] width 28 height 8
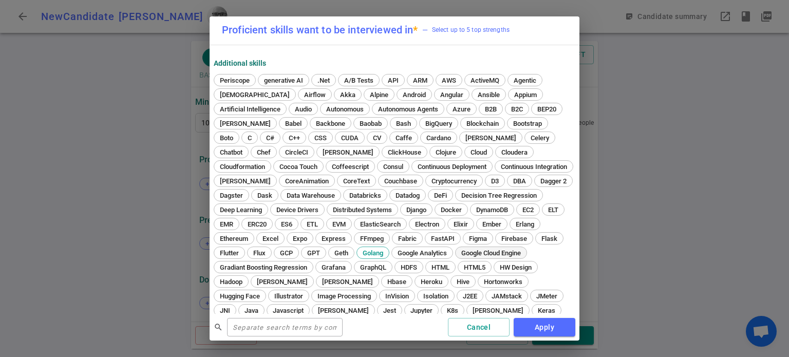
scroll to position [38, 0]
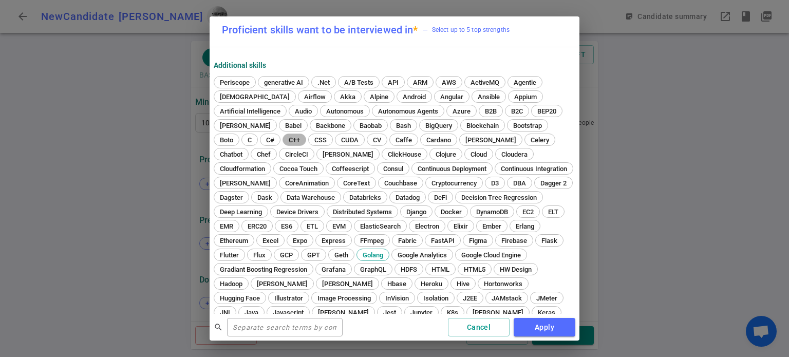
click at [285, 141] on span "C++" at bounding box center [294, 140] width 18 height 8
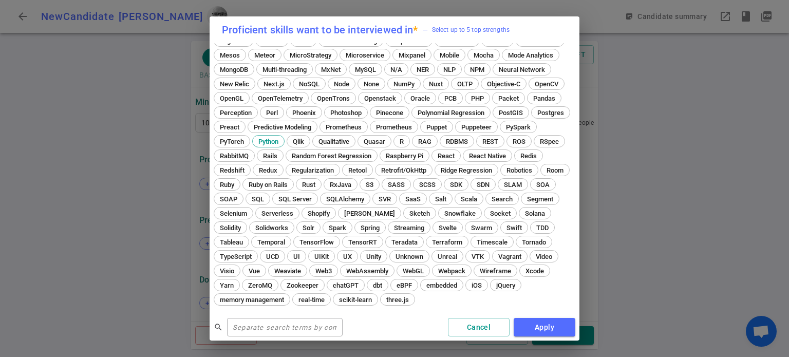
scroll to position [362, 0]
click at [319, 181] on span "Rust" at bounding box center [309, 185] width 21 height 8
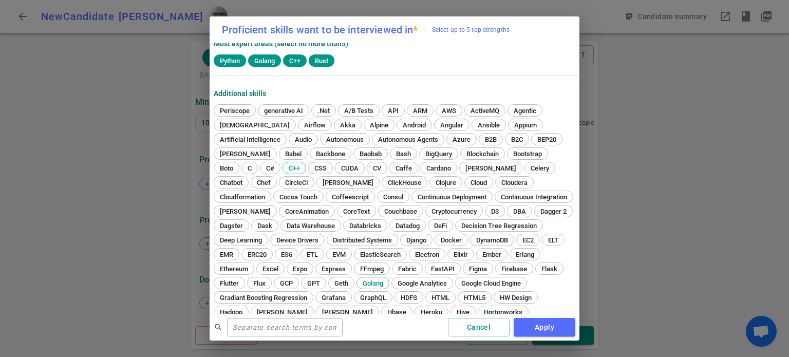
scroll to position [9, 0]
click at [467, 182] on span "Cloud" at bounding box center [479, 183] width 24 height 8
click at [545, 328] on button "Apply" at bounding box center [545, 327] width 62 height 19
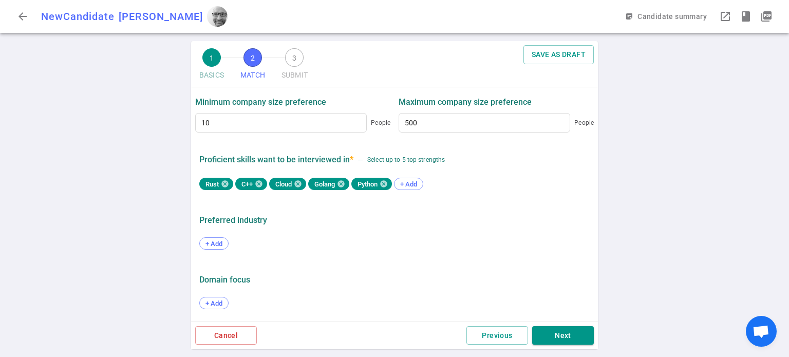
click at [226, 250] on div "+ Add" at bounding box center [394, 244] width 390 height 23
click at [222, 244] on span "+ Add" at bounding box center [214, 244] width 24 height 8
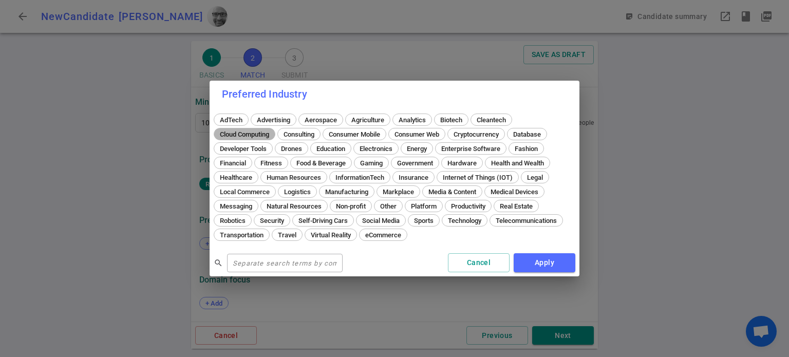
click at [256, 133] on span "Cloud Computing" at bounding box center [244, 135] width 57 height 8
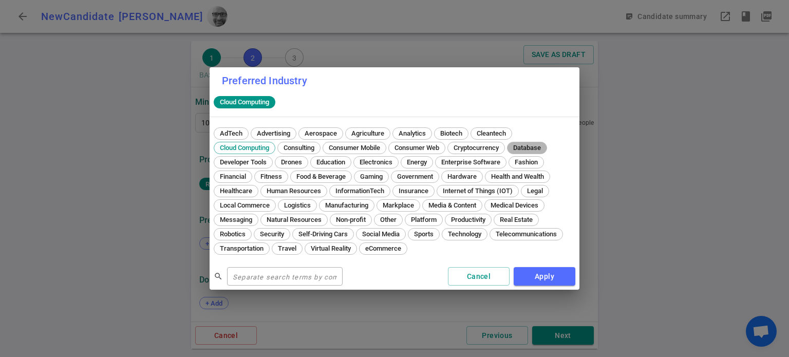
click at [530, 153] on div "Database" at bounding box center [527, 148] width 40 height 12
click at [266, 233] on span "Security" at bounding box center [271, 234] width 31 height 8
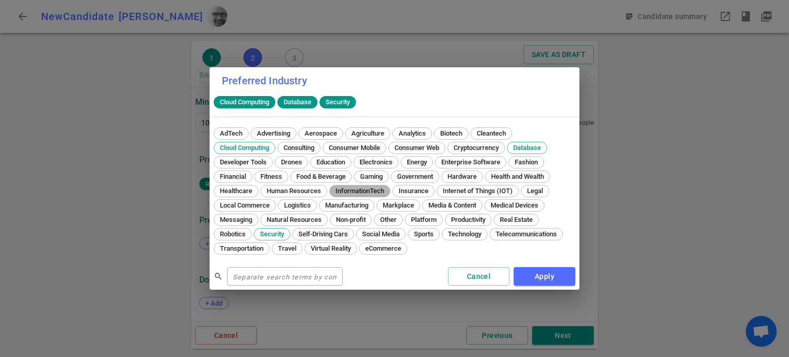
click at [360, 189] on span "InformationTech" at bounding box center [360, 191] width 56 height 8
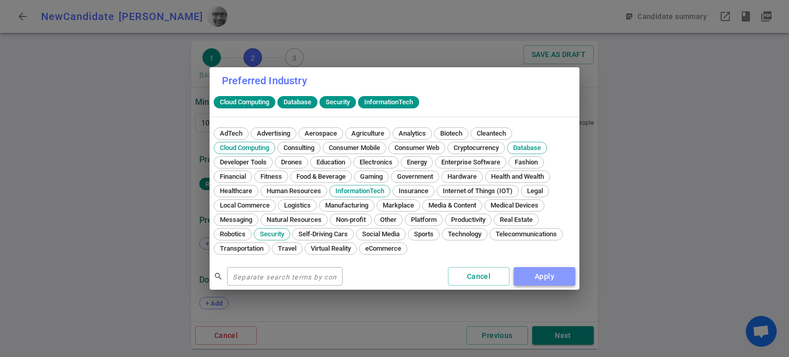
click at [553, 273] on button "Apply" at bounding box center [545, 276] width 62 height 19
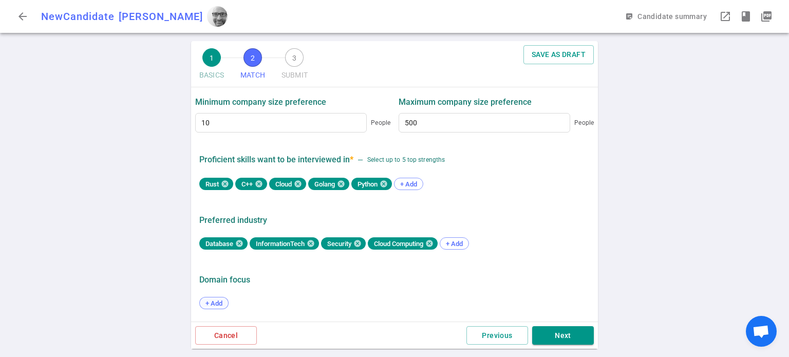
click at [205, 298] on div "+ Add" at bounding box center [213, 303] width 29 height 12
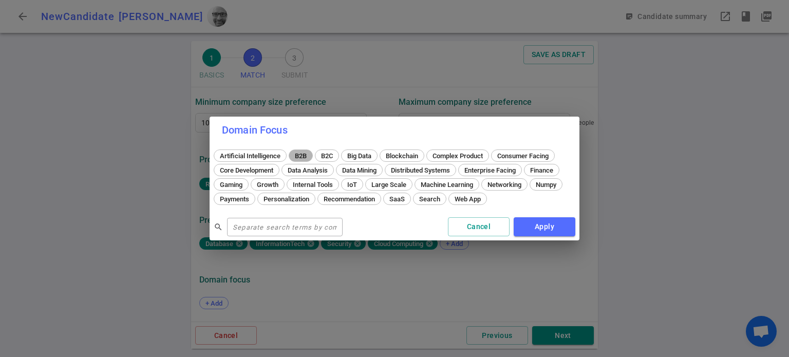
click at [300, 156] on span "B2B" at bounding box center [300, 156] width 19 height 8
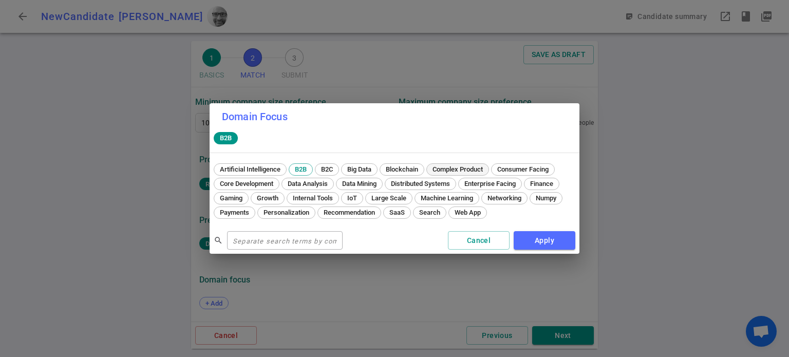
click at [464, 170] on span "Complex Product" at bounding box center [458, 169] width 58 height 8
click at [308, 200] on span "Internal Tools" at bounding box center [312, 198] width 47 height 8
click at [438, 197] on span "Machine Learning" at bounding box center [447, 198] width 60 height 8
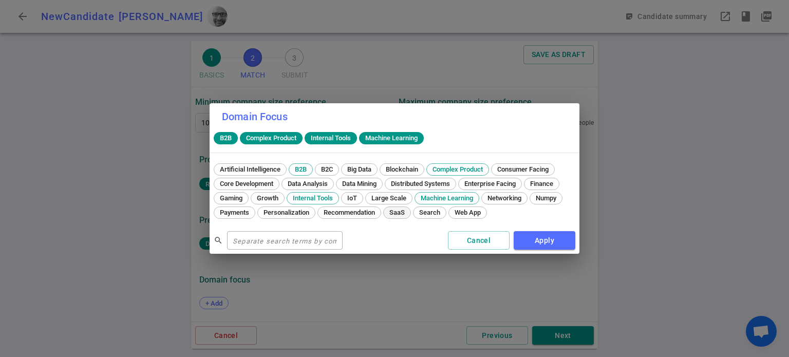
click at [397, 209] on span "SaaS" at bounding box center [397, 213] width 23 height 8
click at [537, 244] on button "Apply" at bounding box center [545, 240] width 62 height 19
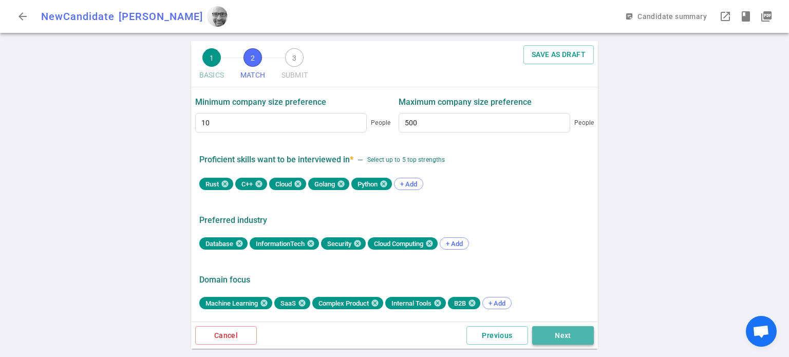
click at [563, 342] on button "Next" at bounding box center [563, 335] width 62 height 19
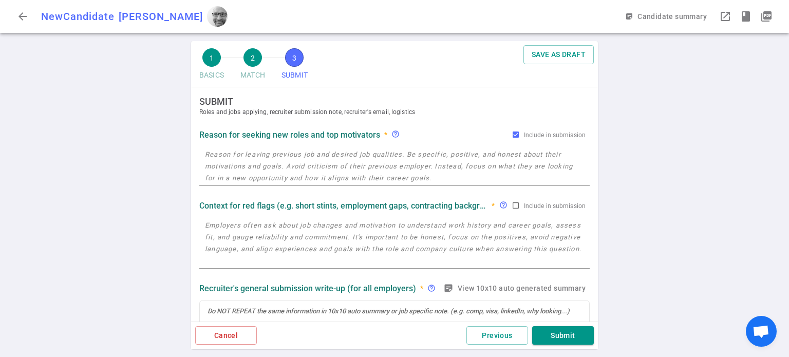
scroll to position [0, 0]
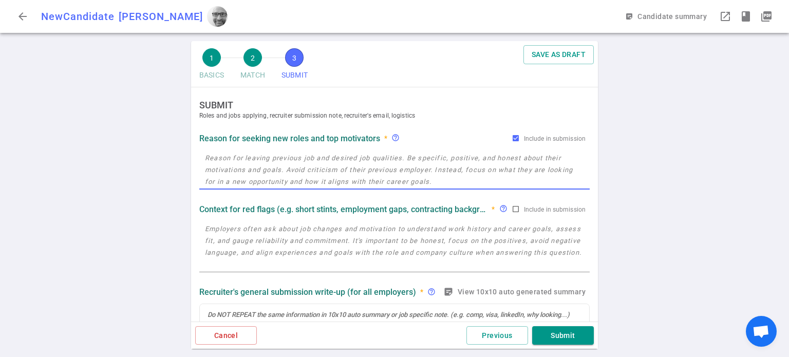
click at [398, 156] on textarea at bounding box center [394, 169] width 379 height 35
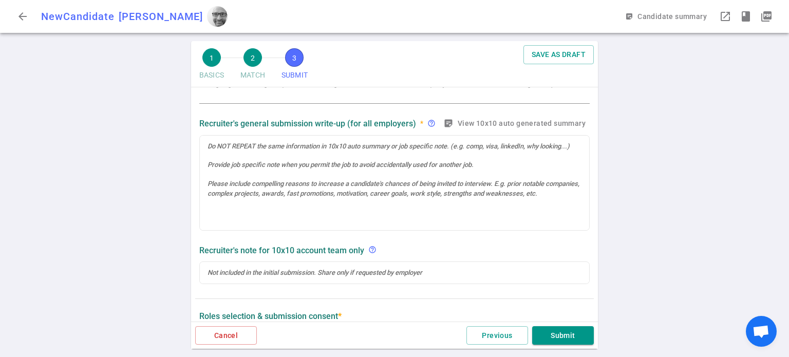
scroll to position [169, 0]
type textarea "After many good years in Security, he switched to Legal Tech about 3.[DATE]. It…"
click at [443, 124] on icon "sticky_note_2" at bounding box center [448, 123] width 10 height 10
click at [443, 125] on icon "sticky_note_2" at bounding box center [448, 123] width 10 height 10
click at [278, 156] on div at bounding box center [394, 183] width 389 height 95
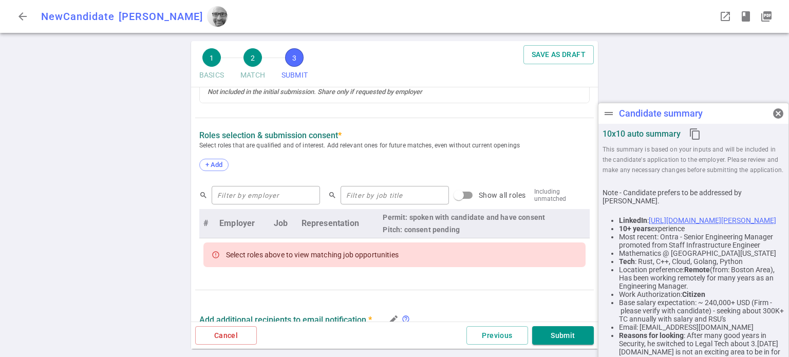
scroll to position [446, 0]
click at [456, 195] on input "Show all roles" at bounding box center [459, 197] width 59 height 20
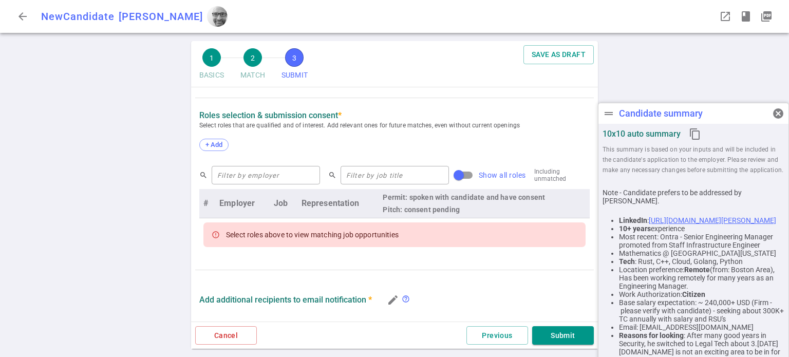
scroll to position [425, 0]
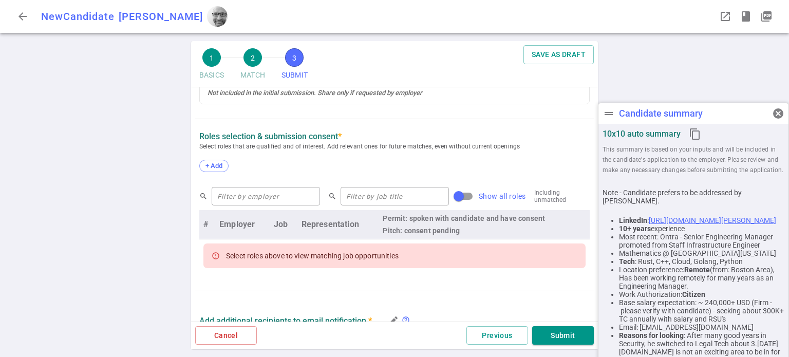
checkbox input "true"
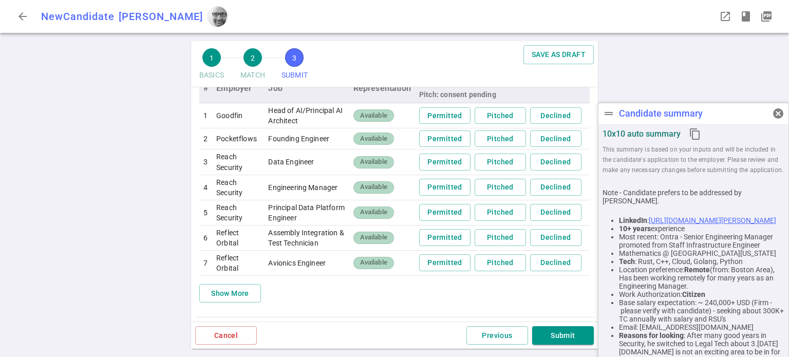
scroll to position [567, 0]
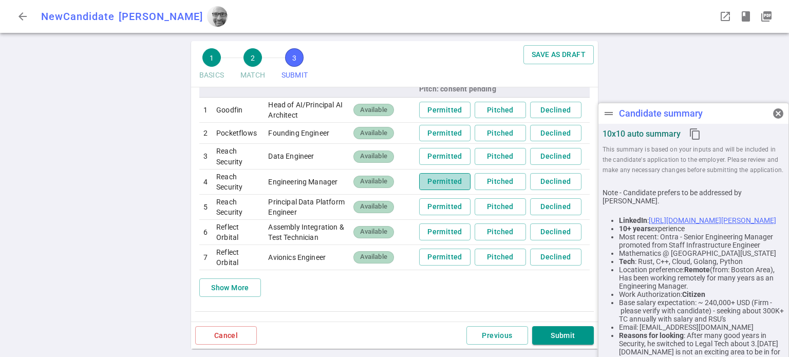
click at [442, 180] on button "Permitted" at bounding box center [444, 181] width 51 height 17
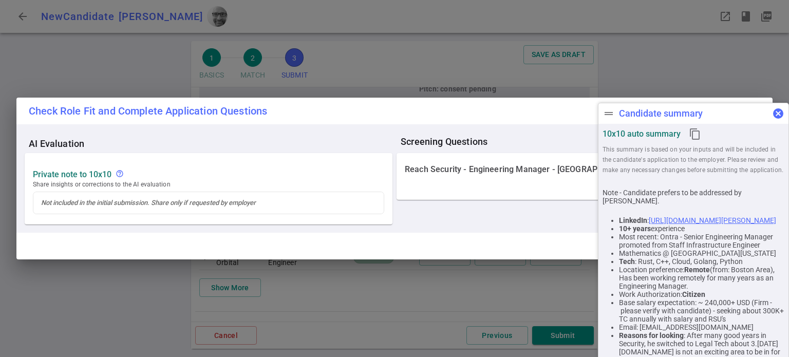
click at [781, 114] on span "cancel" at bounding box center [778, 113] width 12 height 12
click at [781, 114] on div "Check Role Fit and Complete Application Questions AI Evaluation Private Note to…" at bounding box center [394, 178] width 789 height 357
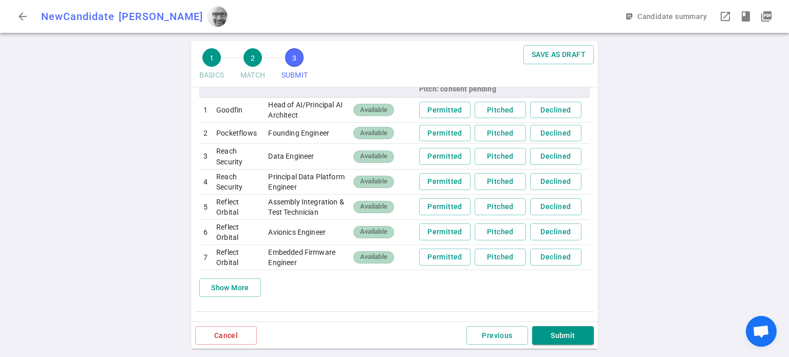
click at [781, 114] on div "1 BASICS 2 MATCH 3 SUBMIT SAVE AS DRAFT SUBMIT Roles and jobs applying, recruit…" at bounding box center [394, 199] width 789 height 316
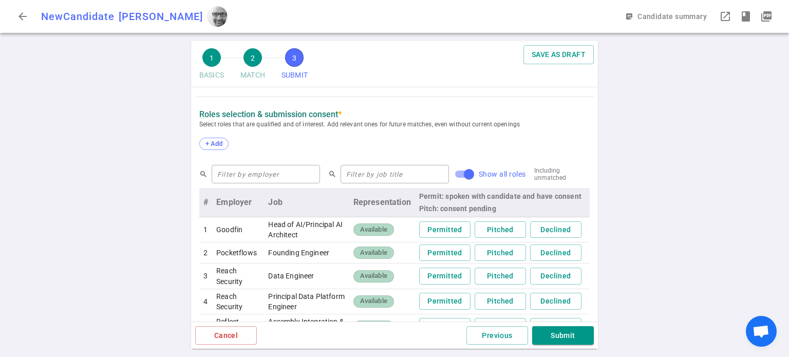
scroll to position [444, 0]
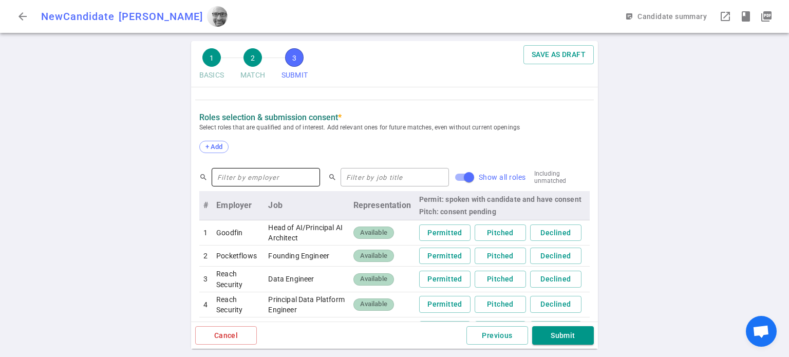
click at [310, 172] on input "text" at bounding box center [266, 177] width 108 height 16
click at [406, 176] on input "text" at bounding box center [395, 177] width 108 height 16
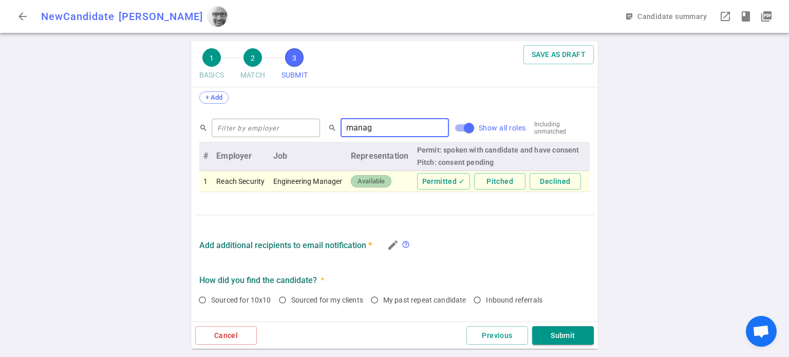
scroll to position [493, 0]
click at [538, 244] on div "Add additional recipients to email notification * edit help_outline" at bounding box center [394, 244] width 390 height 17
click at [703, 152] on div "1 BASICS 2 MATCH 3 SUBMIT SAVE AS DRAFT SUBMIT Roles and jobs applying, recruit…" at bounding box center [394, 199] width 789 height 316
click at [390, 125] on input "manag" at bounding box center [395, 128] width 108 height 16
type input "m"
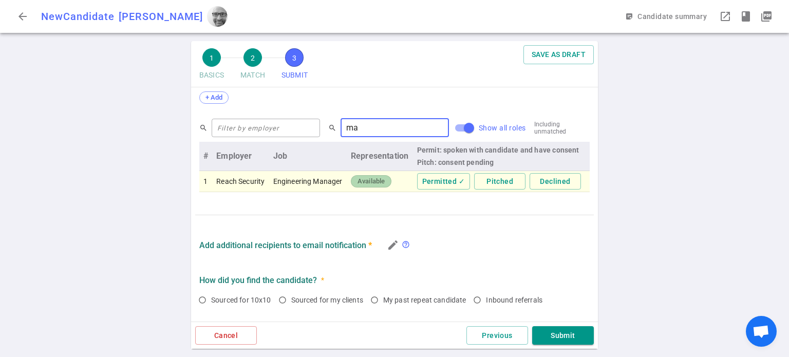
type input "m"
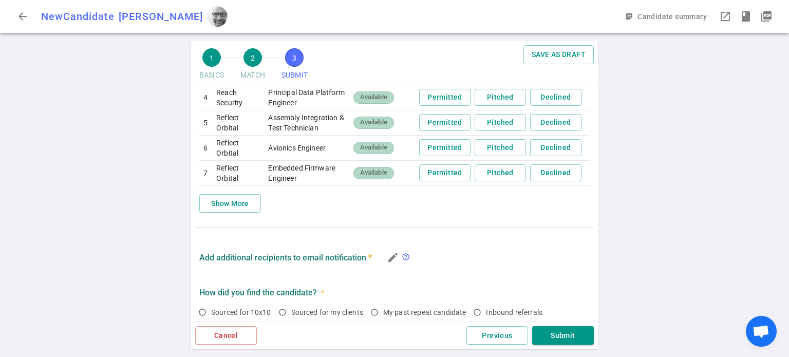
scroll to position [680, 0]
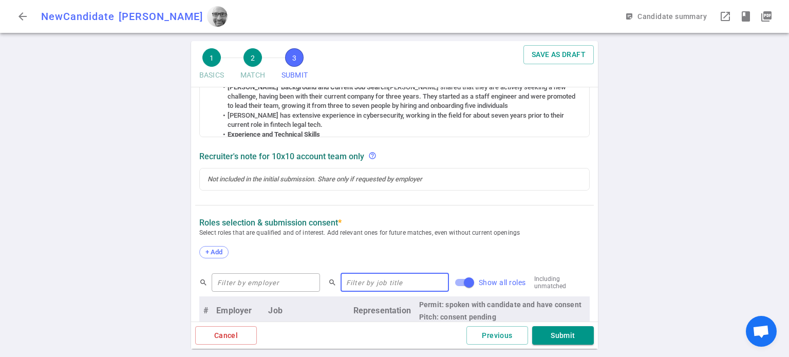
scroll to position [339, 0]
click at [204, 247] on div "+ Add" at bounding box center [213, 252] width 29 height 12
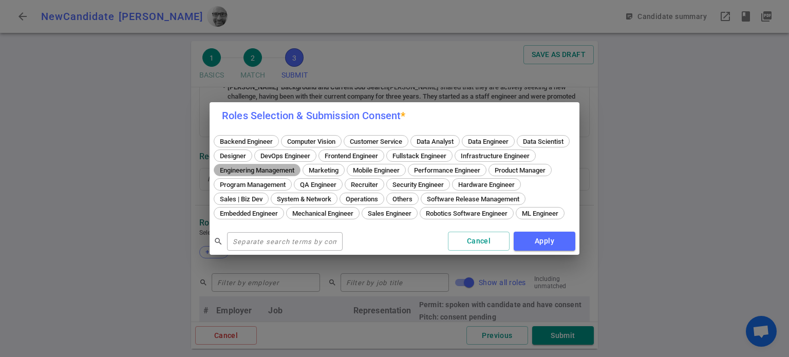
click at [301, 164] on div "Engineering Management" at bounding box center [257, 170] width 87 height 12
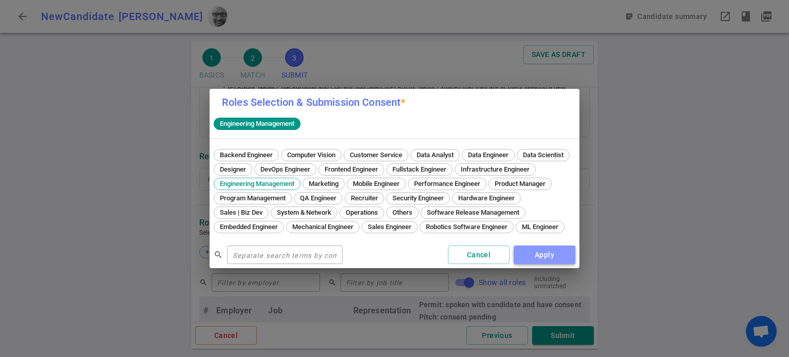
click at [547, 265] on button "Apply" at bounding box center [545, 255] width 62 height 19
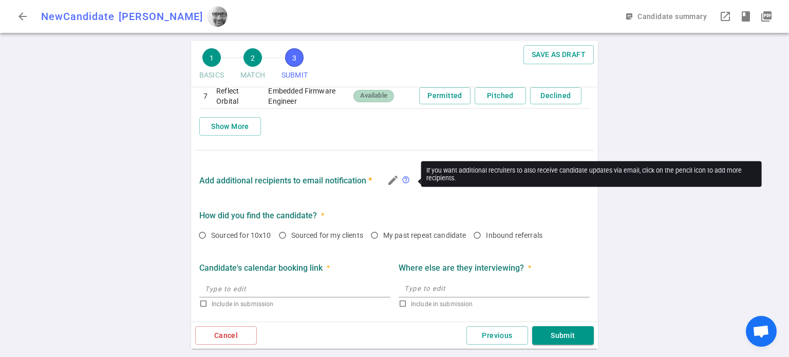
scroll to position [733, 0]
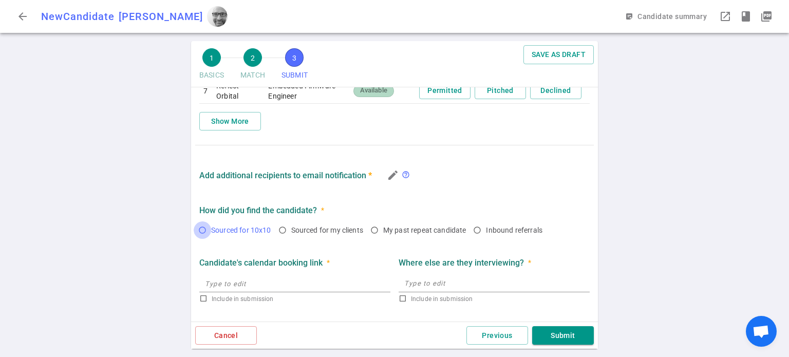
click at [200, 225] on input "Sourced for 10x10" at bounding box center [202, 229] width 17 height 17
radio input "true"
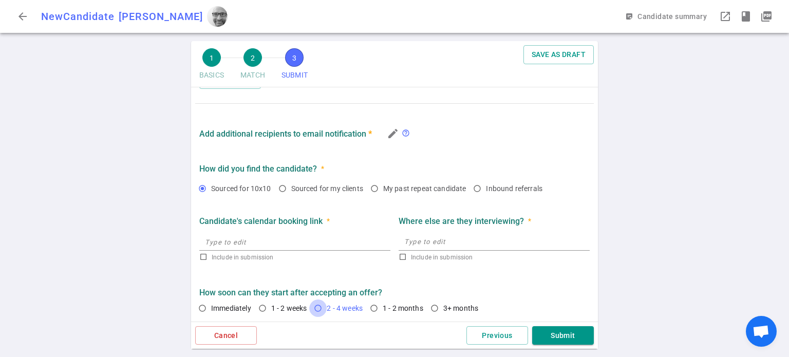
click at [319, 307] on input "2 - 4 weeks" at bounding box center [317, 308] width 17 height 17
radio input "true"
click at [454, 243] on textarea at bounding box center [494, 242] width 180 height 12
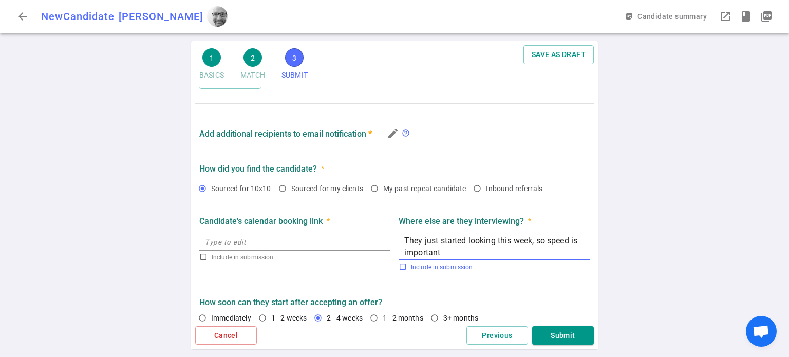
type textarea "They just started looking this week, so speed is important"
click at [399, 267] on input "Include in submission" at bounding box center [403, 267] width 8 height 8
checkbox input "true"
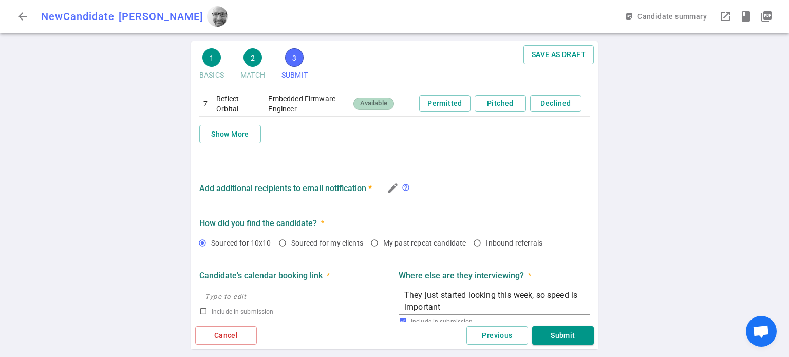
scroll to position [785, 0]
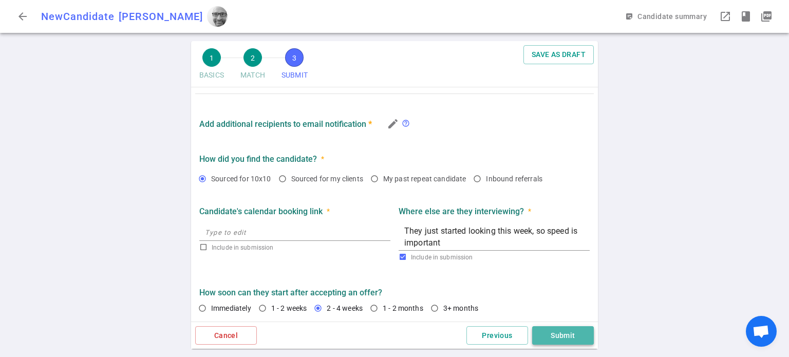
click at [555, 337] on button "Submit" at bounding box center [563, 335] width 62 height 19
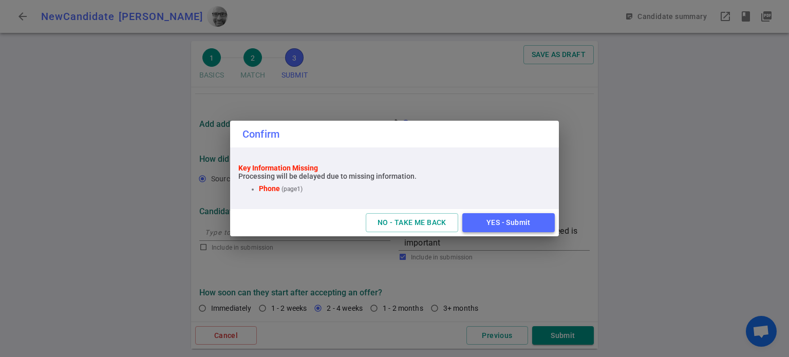
click at [518, 224] on button "YES - Submit" at bounding box center [508, 222] width 92 height 19
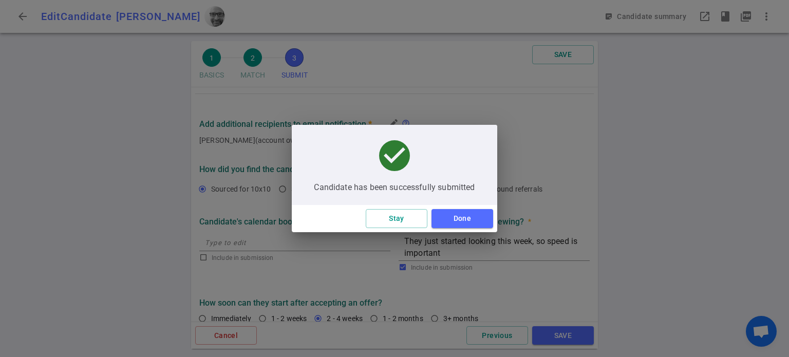
scroll to position [197, 0]
click at [473, 225] on button "Done" at bounding box center [463, 218] width 62 height 19
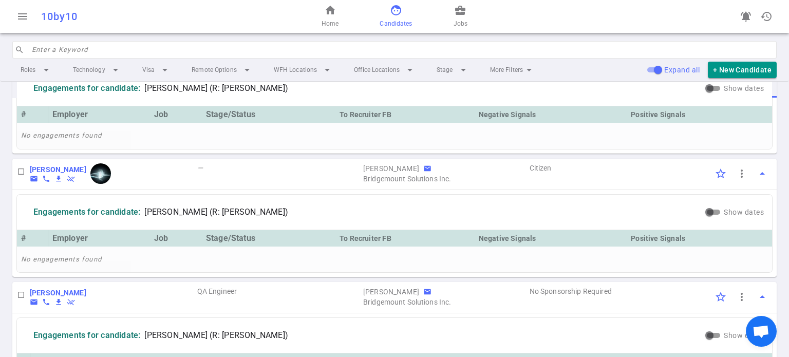
scroll to position [80, 0]
click at [60, 165] on b "[PERSON_NAME]" at bounding box center [58, 169] width 57 height 8
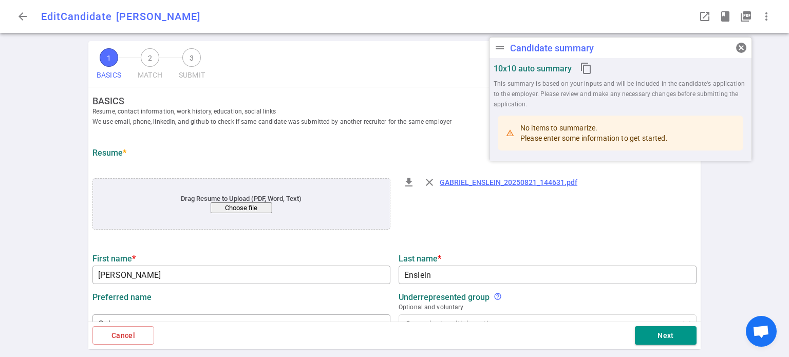
type input "[PERSON_NAME]"
type input "Enslein"
type input "Gabe"
type input "[EMAIL_ADDRESS][DOMAIN_NAME]"
type input "[PHONE_NUMBER]"
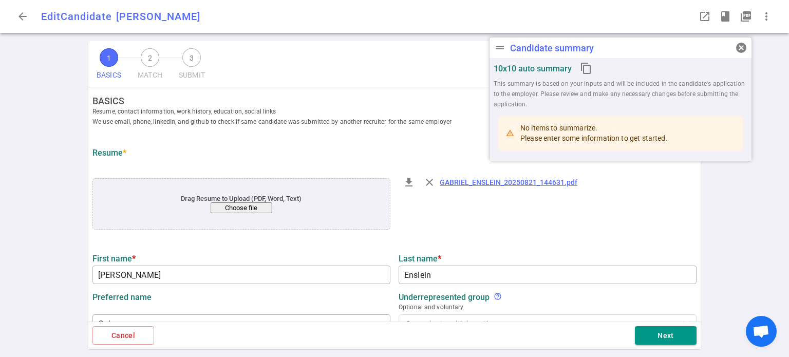
type input "[URL][DOMAIN_NAME]"
type textarea "[URL][DOMAIN_NAME]"
type input "Confighub Inc"
type textarea "FOUNDING ENGINEER"
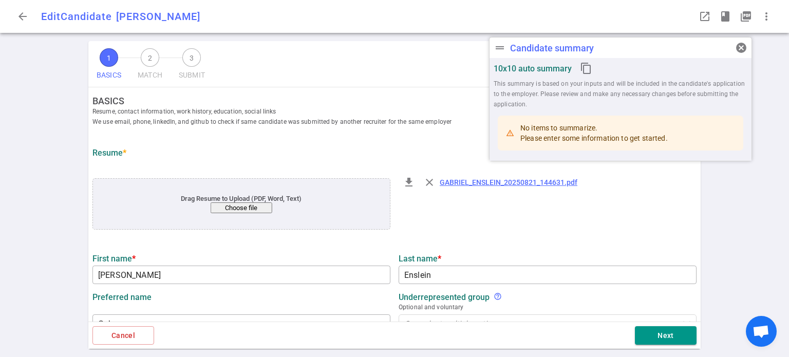
type input "13.5"
type input "[US_STATE] State"
type input "Computer Science"
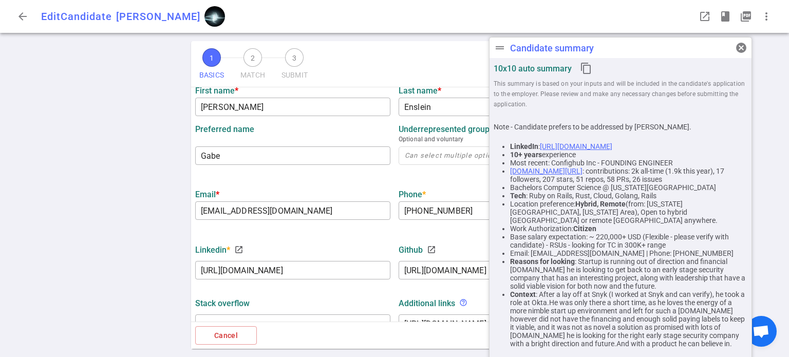
scroll to position [167, 0]
click at [742, 43] on span "cancel" at bounding box center [741, 48] width 12 height 12
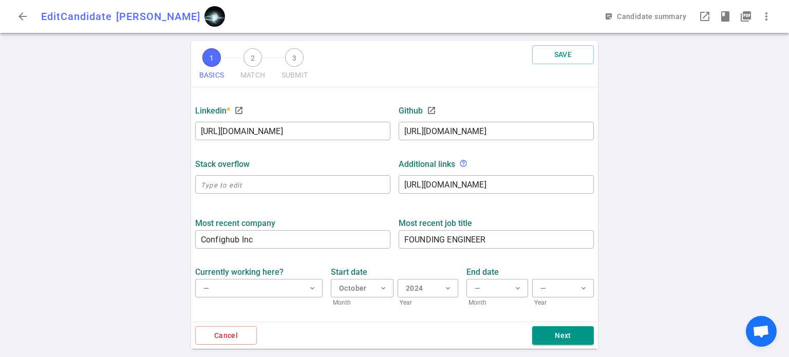
scroll to position [308, 0]
drag, startPoint x: 518, startPoint y: 180, endPoint x: 370, endPoint y: 187, distance: 148.6
click at [370, 187] on div "Stack Overflow ​ Additional links help_outline https://gabrielenslein.com x ​" at bounding box center [394, 172] width 407 height 53
paste textarea "https://www.gabrielenslein.com/about"
type textarea "https://www.gabrielenslein.com/about"
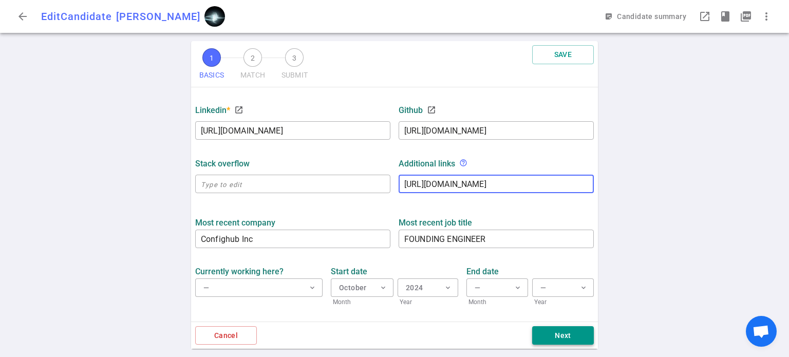
click at [563, 341] on button "Next" at bounding box center [563, 335] width 62 height 19
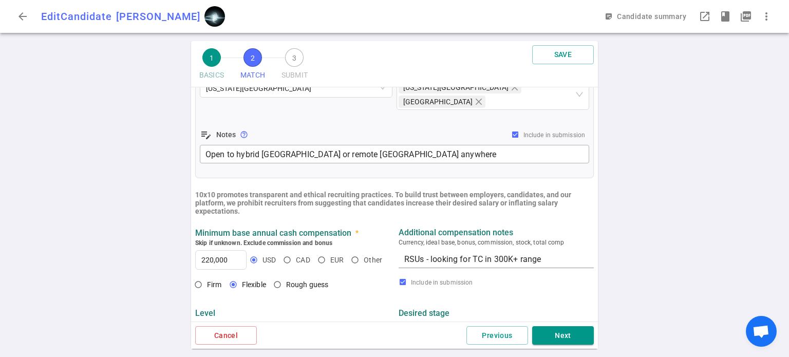
scroll to position [346, 0]
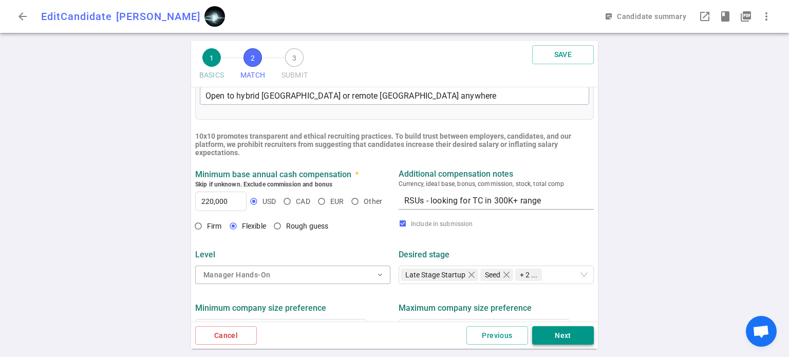
click at [570, 339] on button "Next" at bounding box center [563, 335] width 62 height 19
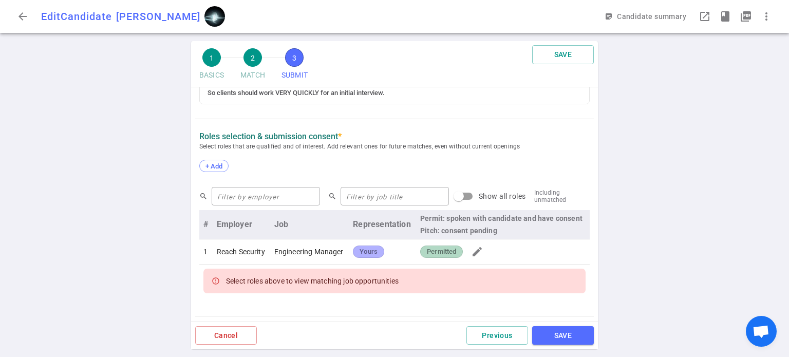
scroll to position [483, 0]
click at [220, 165] on span "+ Add" at bounding box center [214, 167] width 24 height 8
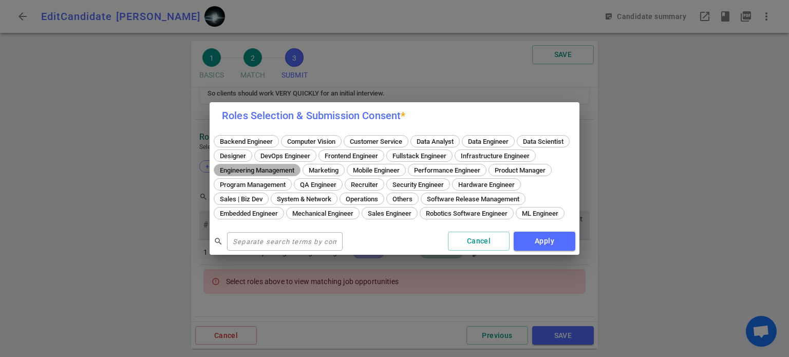
click at [298, 166] on span "Engineering Management" at bounding box center [257, 170] width 82 height 8
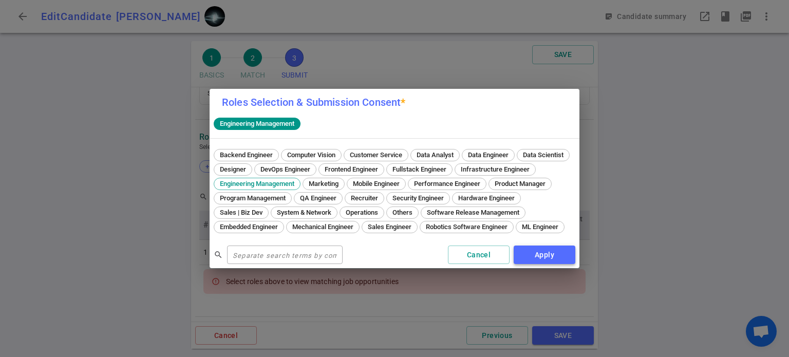
click at [532, 257] on button "Apply" at bounding box center [545, 255] width 62 height 19
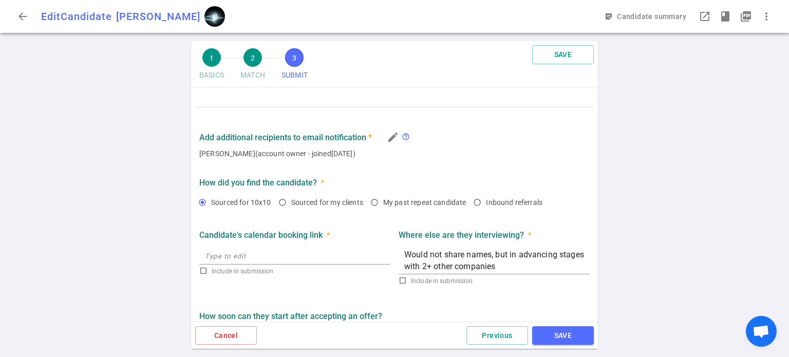
scroll to position [689, 0]
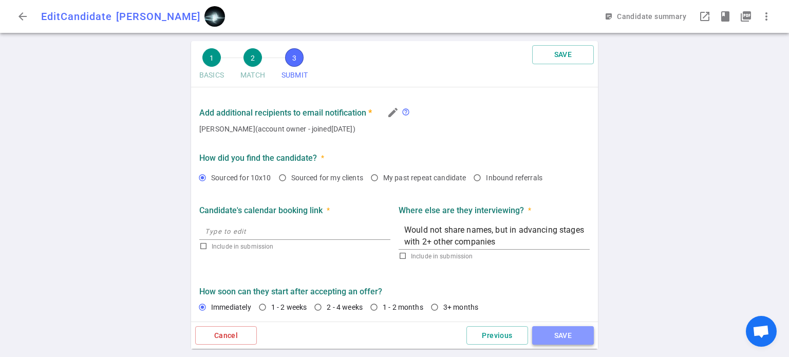
click at [569, 328] on button "SAVE" at bounding box center [563, 335] width 62 height 19
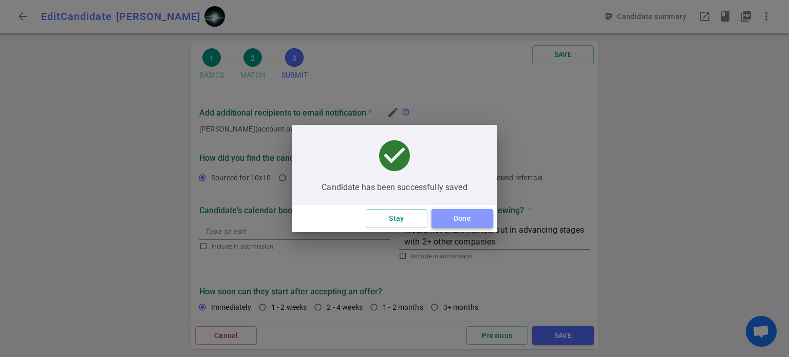
click at [467, 220] on button "Done" at bounding box center [463, 218] width 62 height 19
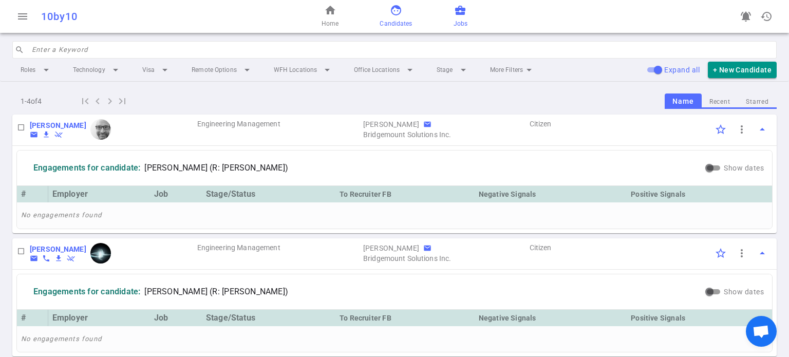
click at [459, 21] on span "Jobs" at bounding box center [461, 23] width 14 height 10
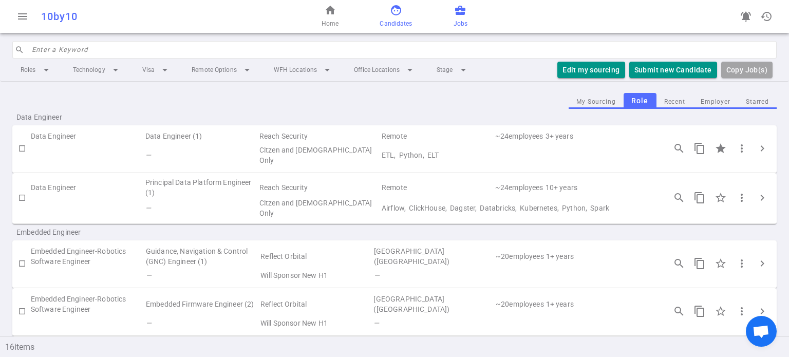
click at [395, 16] on span "face" at bounding box center [396, 10] width 12 height 12
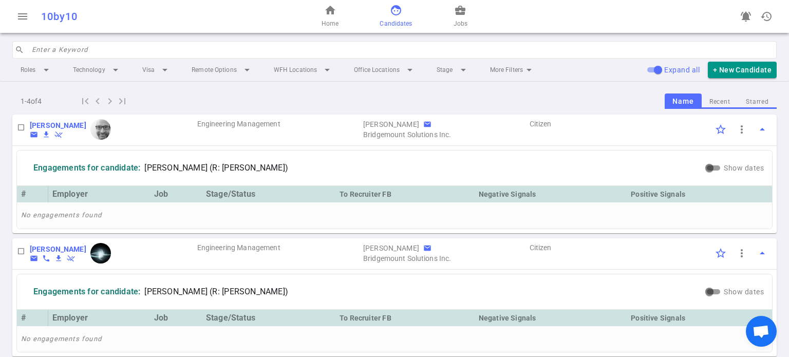
click at [471, 16] on div "home Home face Candidates business_center Jobs" at bounding box center [394, 16] width 255 height 33
click at [464, 15] on span "business_center" at bounding box center [460, 10] width 12 height 12
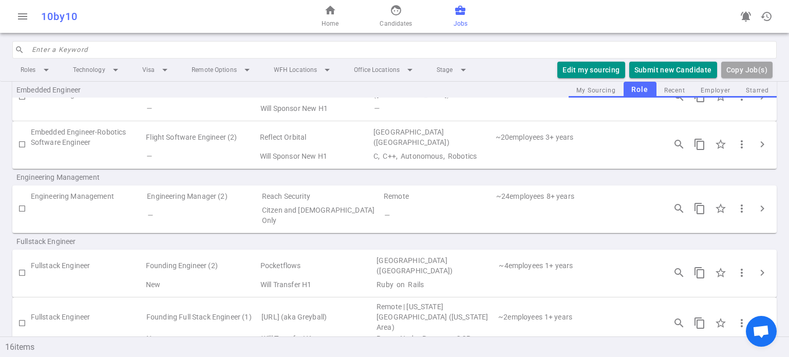
scroll to position [216, 0]
click at [756, 201] on span "chevron_right" at bounding box center [762, 207] width 12 height 12
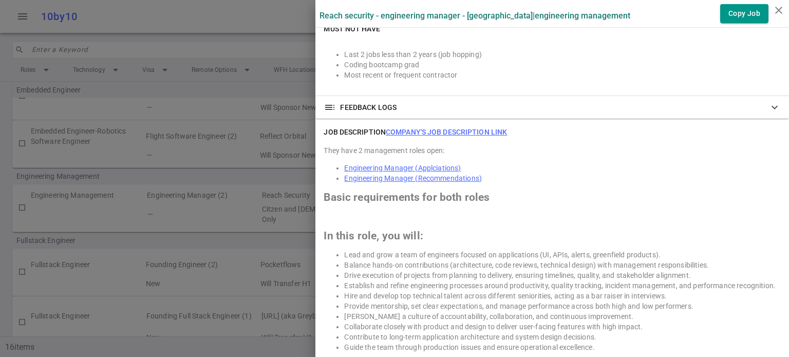
scroll to position [0, 0]
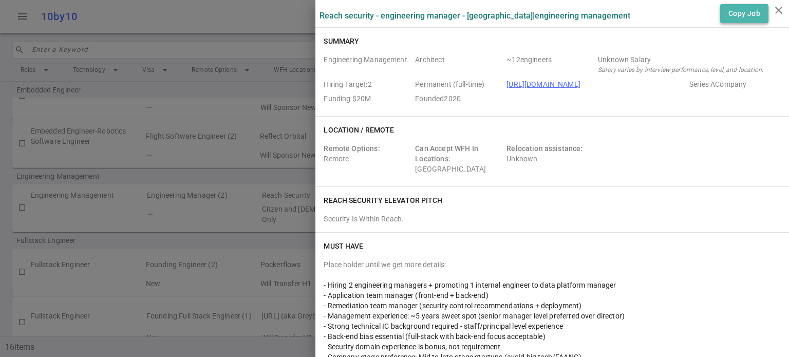
click at [734, 13] on button "Copy Job" at bounding box center [744, 13] width 48 height 19
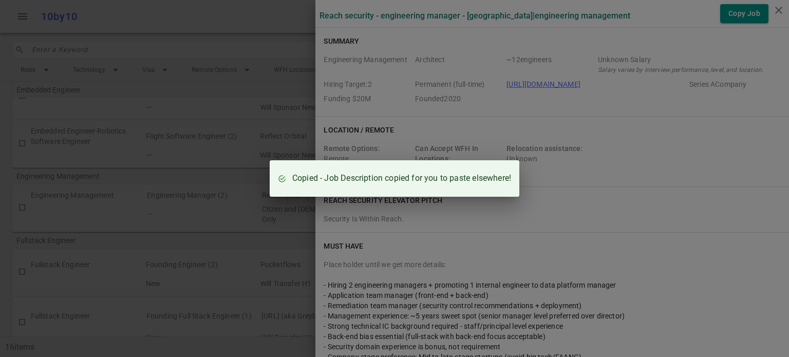
click at [256, 13] on div "Copied - Job Description copied for you to paste elsewhere!" at bounding box center [394, 178] width 789 height 357
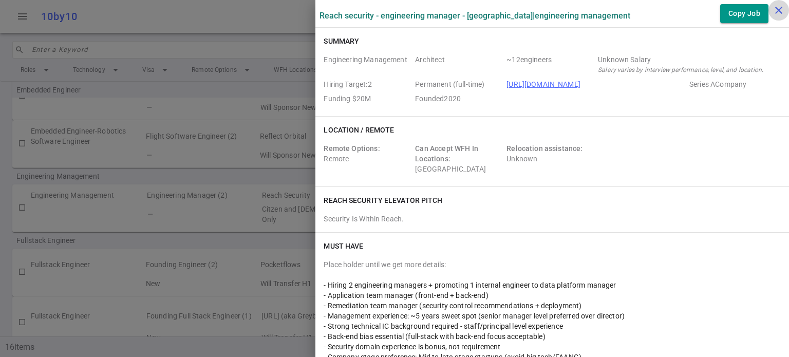
click at [777, 9] on icon "close" at bounding box center [779, 10] width 12 height 12
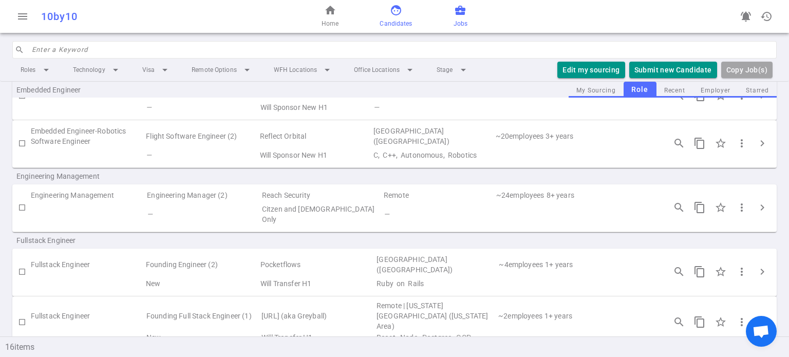
click at [393, 22] on span "Candidates" at bounding box center [396, 23] width 32 height 10
